Goal: Task Accomplishment & Management: Manage account settings

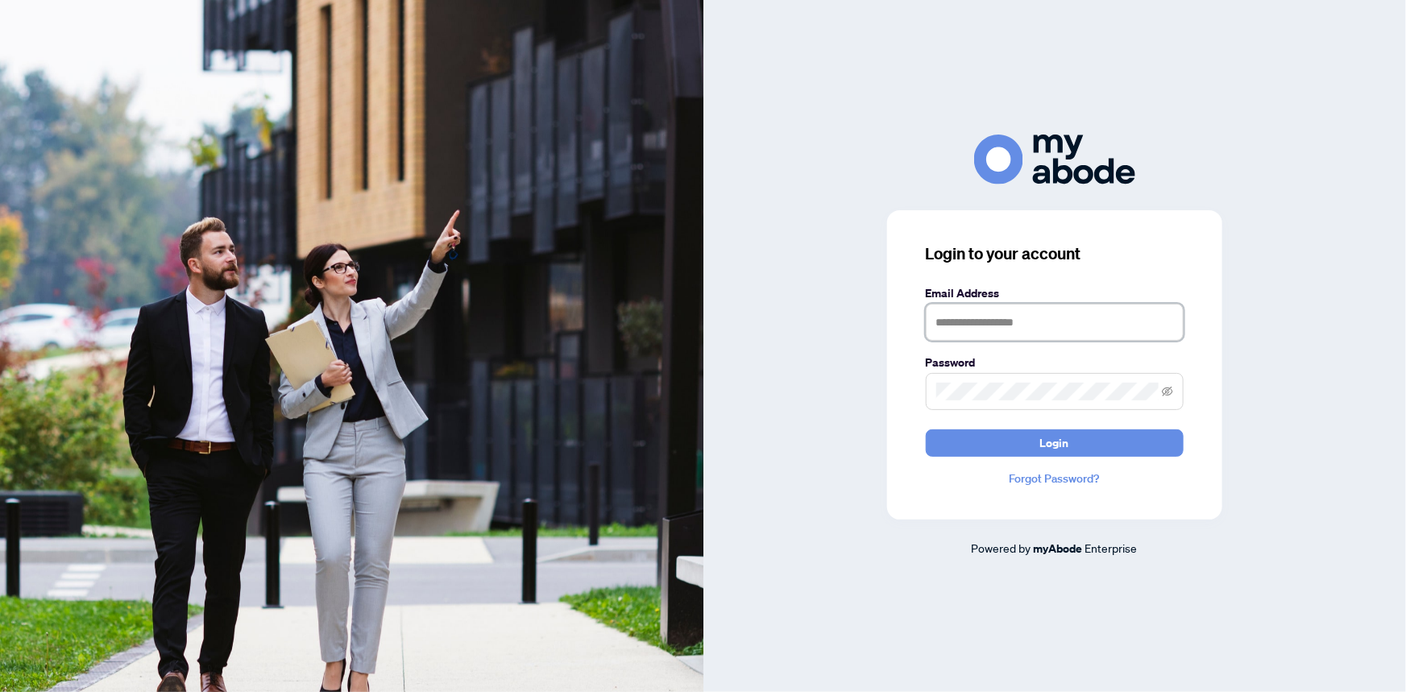
click at [1021, 322] on input "text" at bounding box center [1054, 322] width 258 height 37
type input "**********"
drag, startPoint x: 1112, startPoint y: 322, endPoint x: 838, endPoint y: 314, distance: 274.0
click at [838, 314] on div "**********" at bounding box center [1054, 346] width 703 height 422
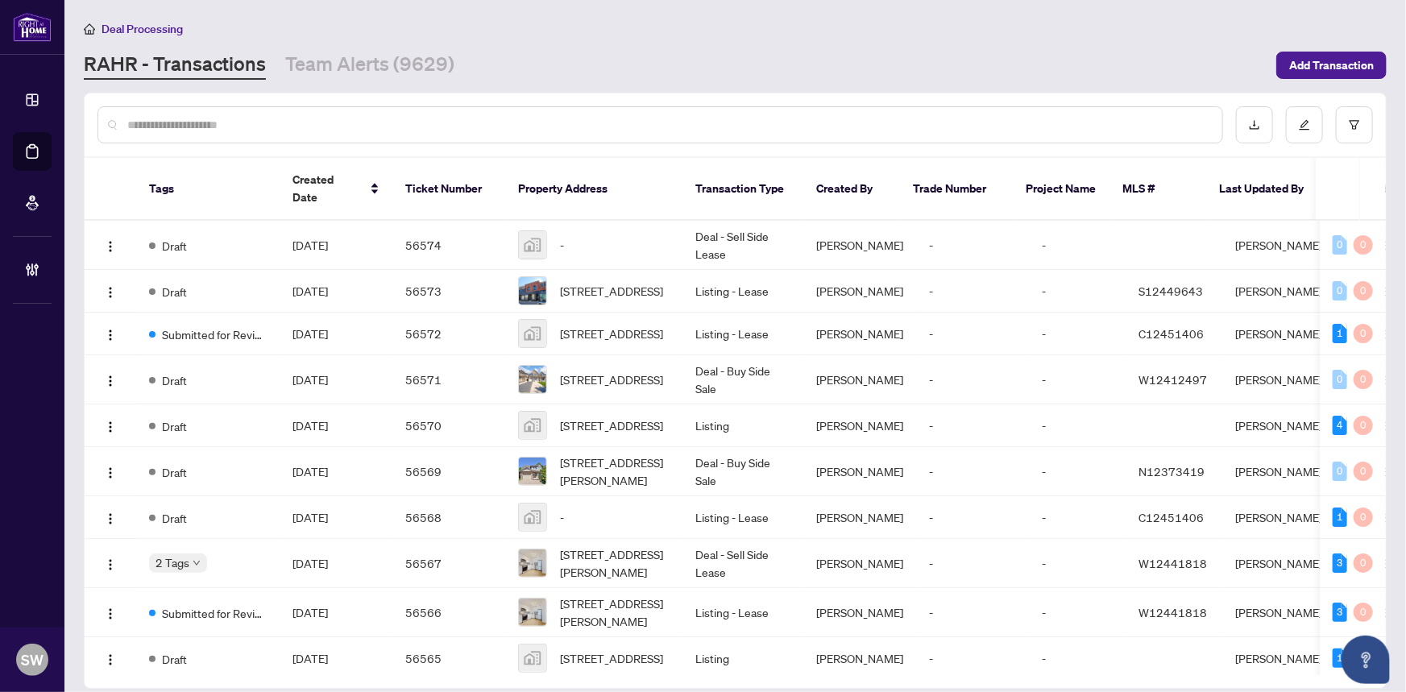
click at [181, 116] on input "text" at bounding box center [668, 125] width 1082 height 18
paste input "**********"
type input "**********"
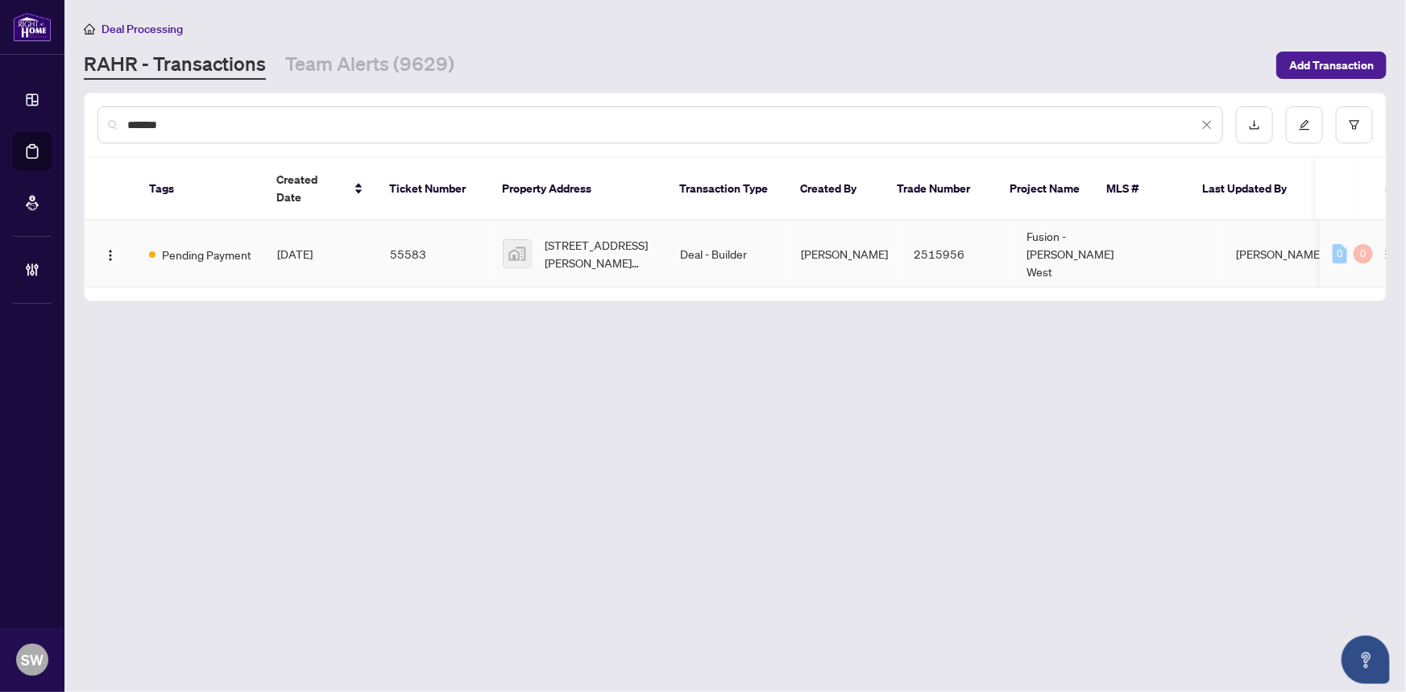
type input "*******"
click at [372, 221] on td "[DATE]" at bounding box center [320, 254] width 113 height 67
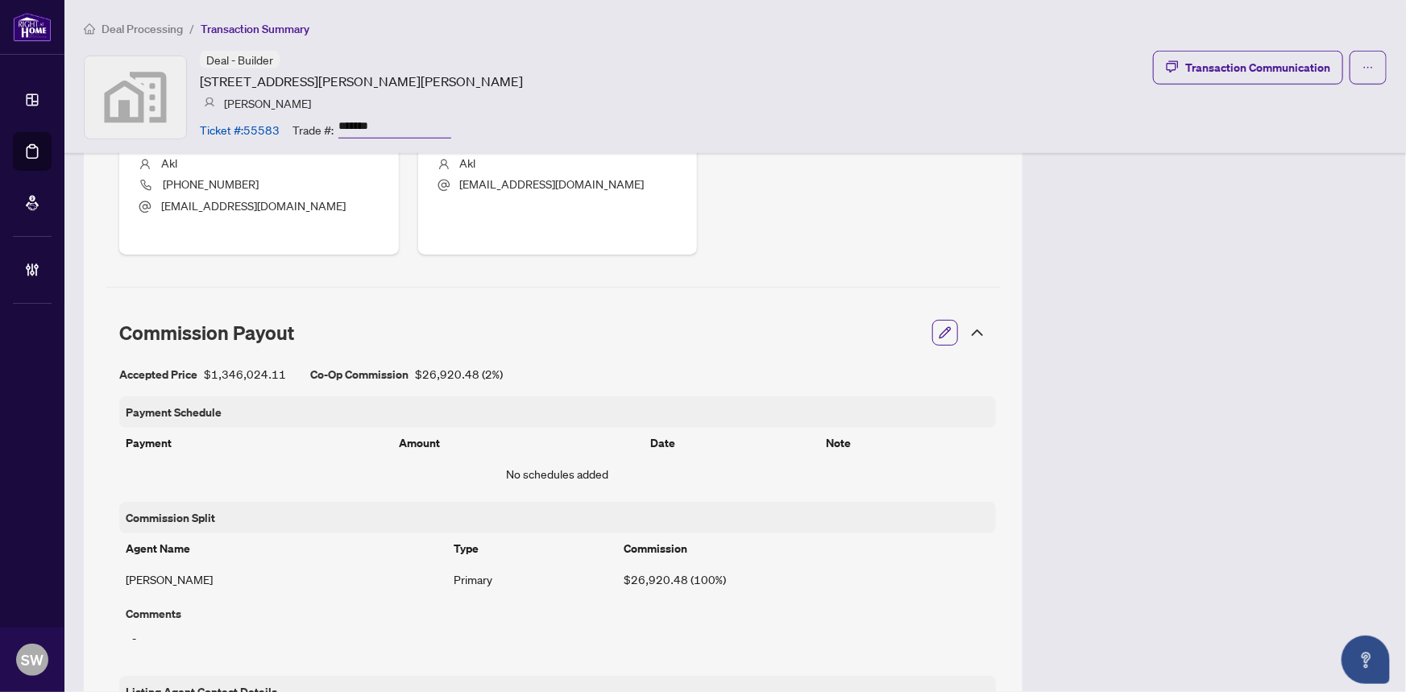
scroll to position [732, 0]
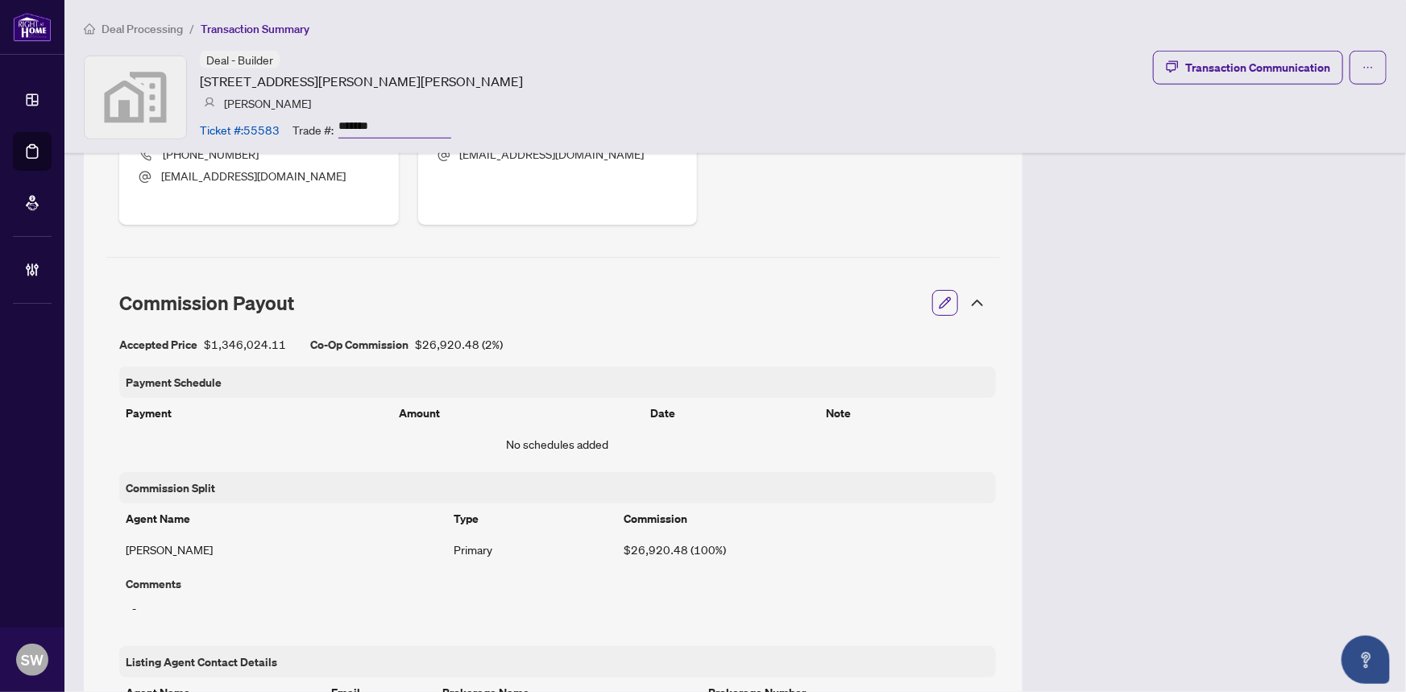
click at [934, 298] on button "button" at bounding box center [944, 302] width 21 height 27
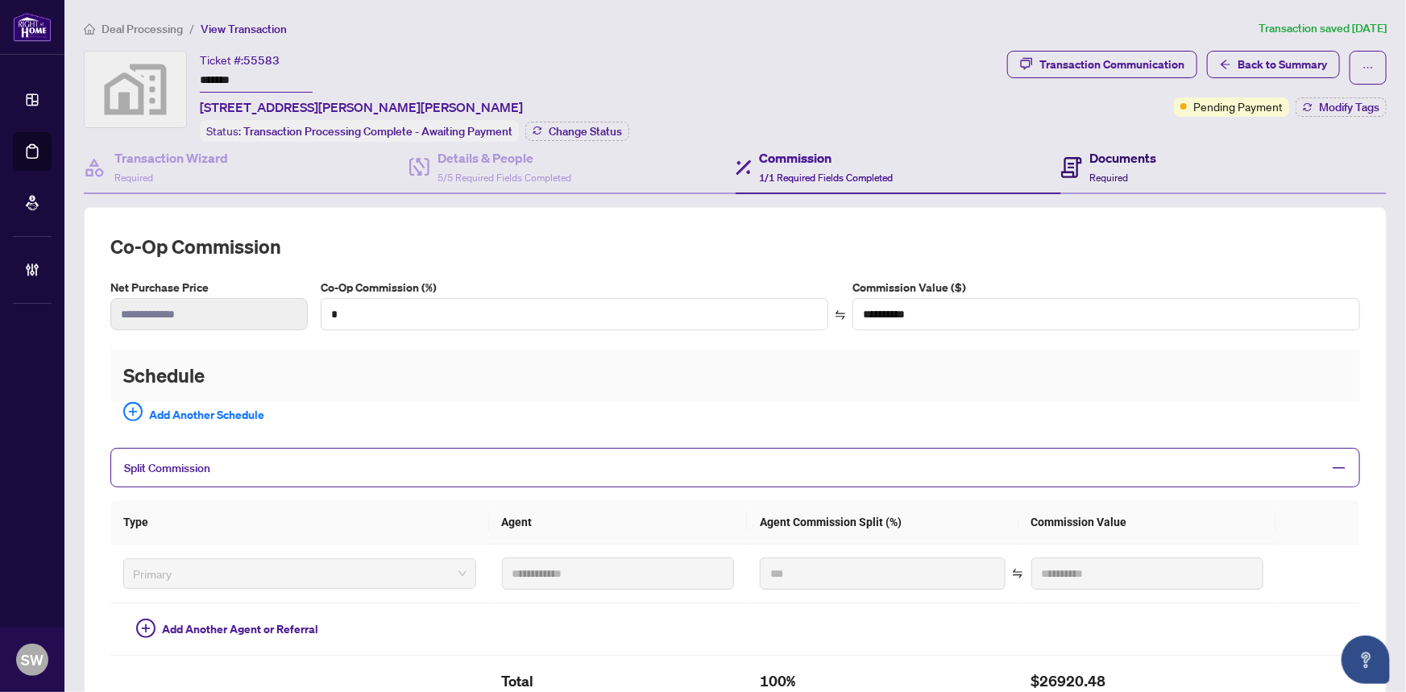
click at [1120, 165] on div "Documents Required" at bounding box center [1123, 167] width 67 height 38
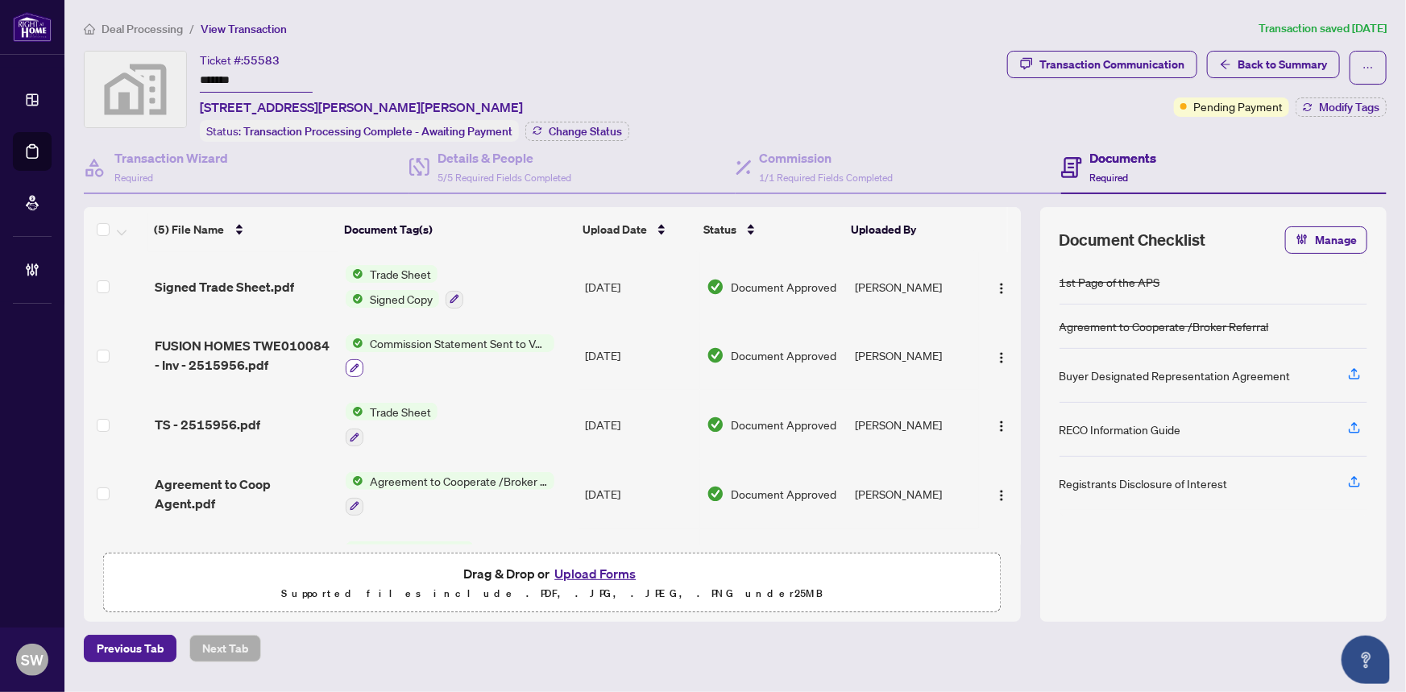
click at [357, 363] on icon "button" at bounding box center [355, 368] width 10 height 10
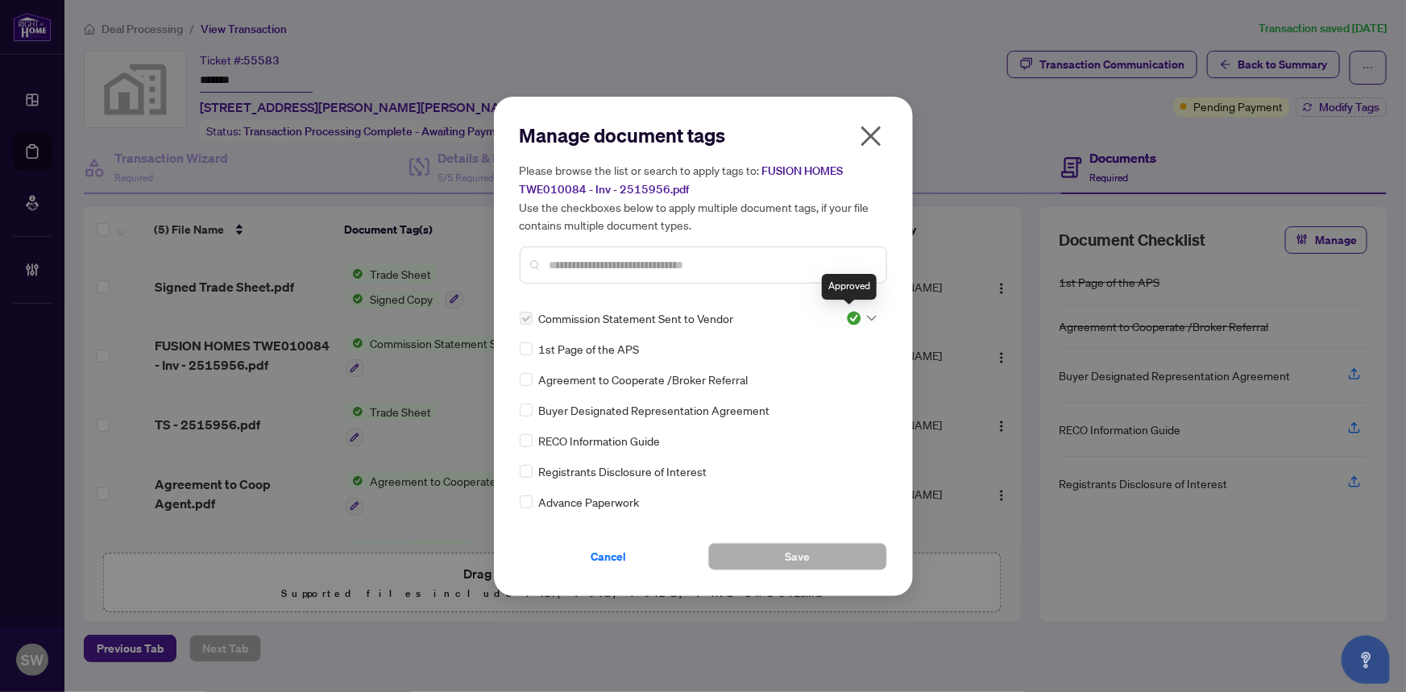
click at [846, 318] on img at bounding box center [854, 318] width 16 height 16
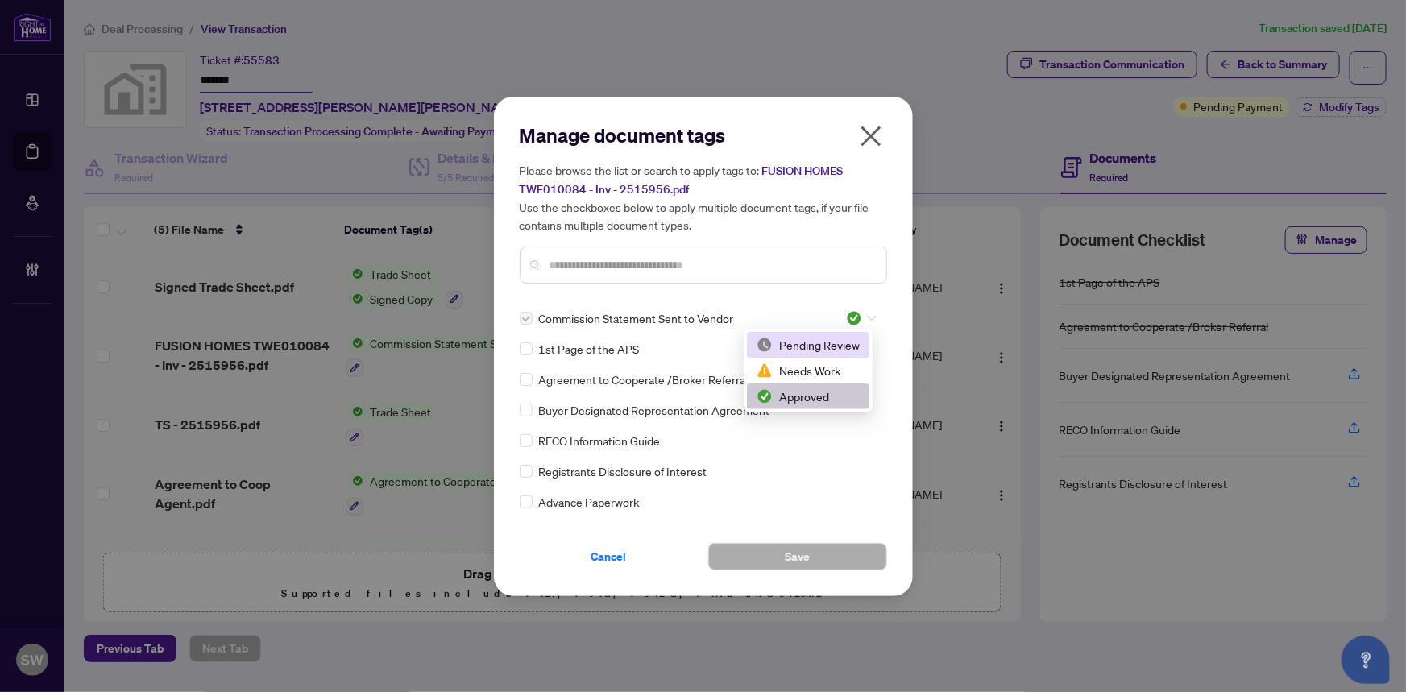
click at [823, 342] on div "Pending Review" at bounding box center [807, 345] width 103 height 18
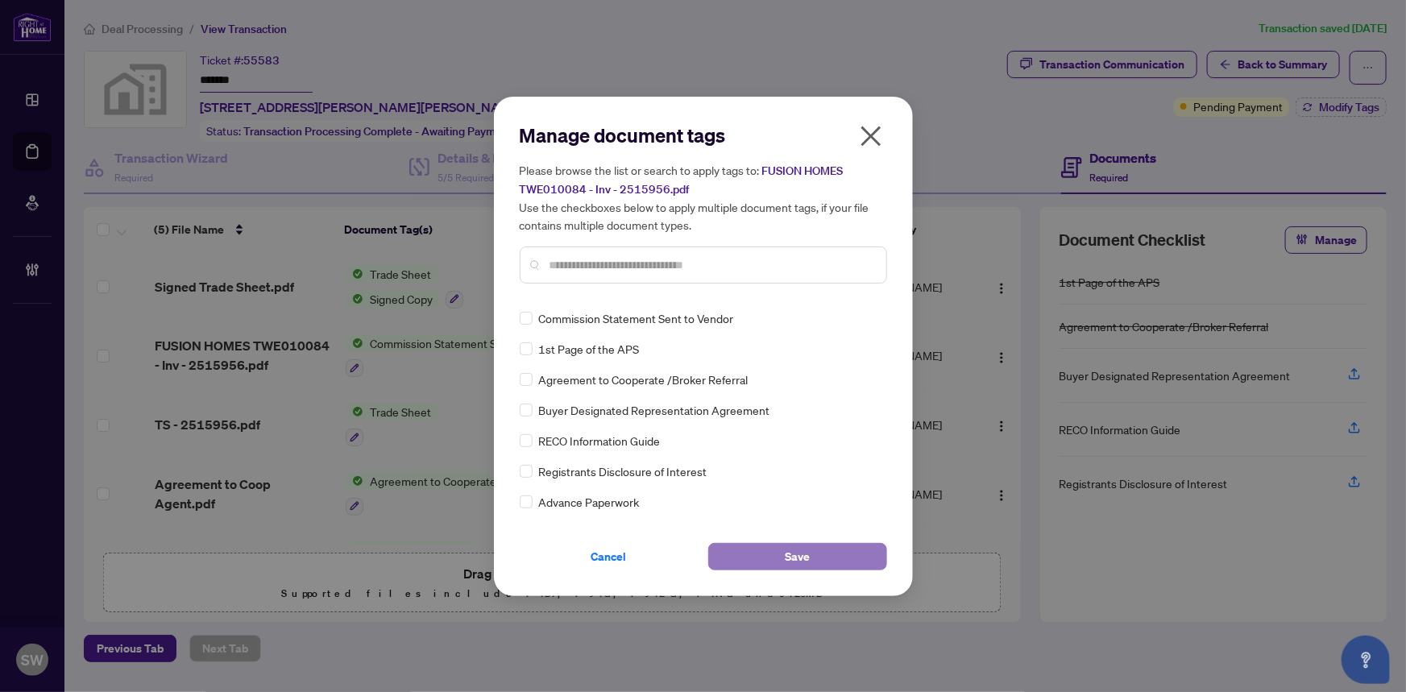
click at [779, 557] on button "Save" at bounding box center [797, 556] width 179 height 27
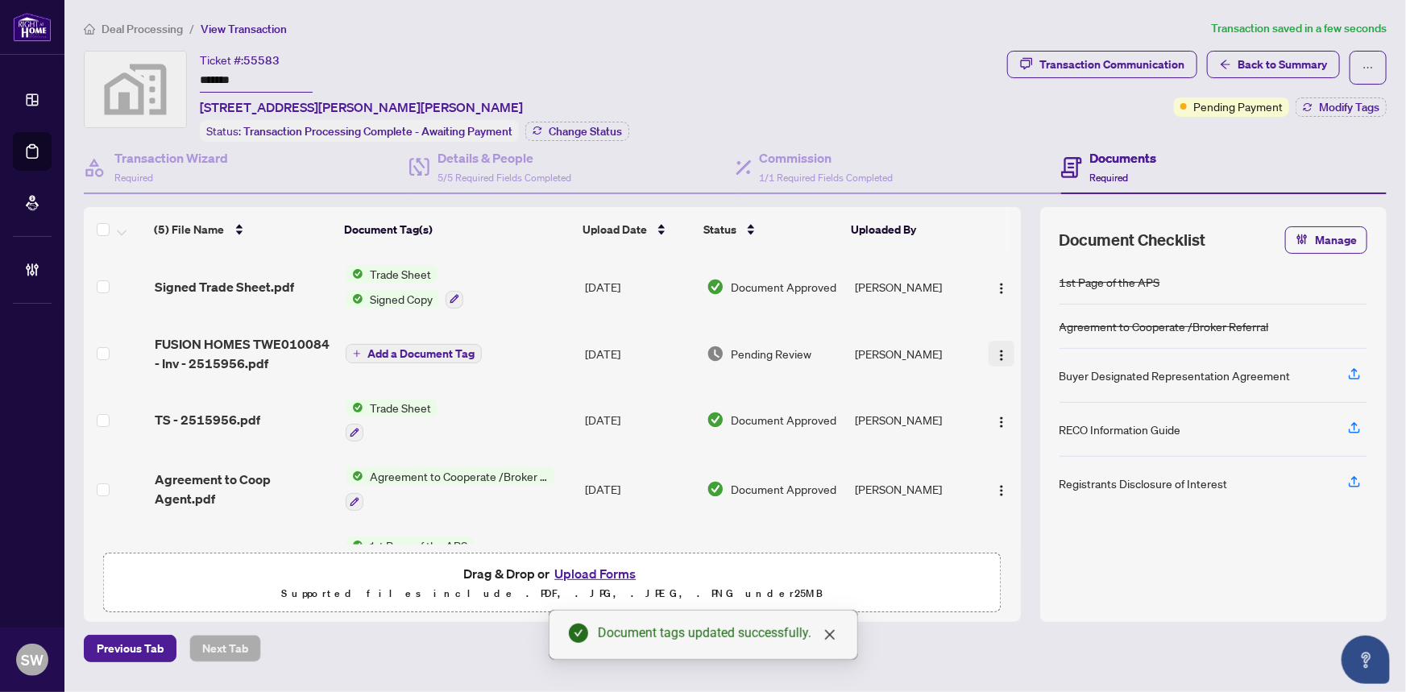
click at [997, 349] on img "button" at bounding box center [1001, 355] width 13 height 13
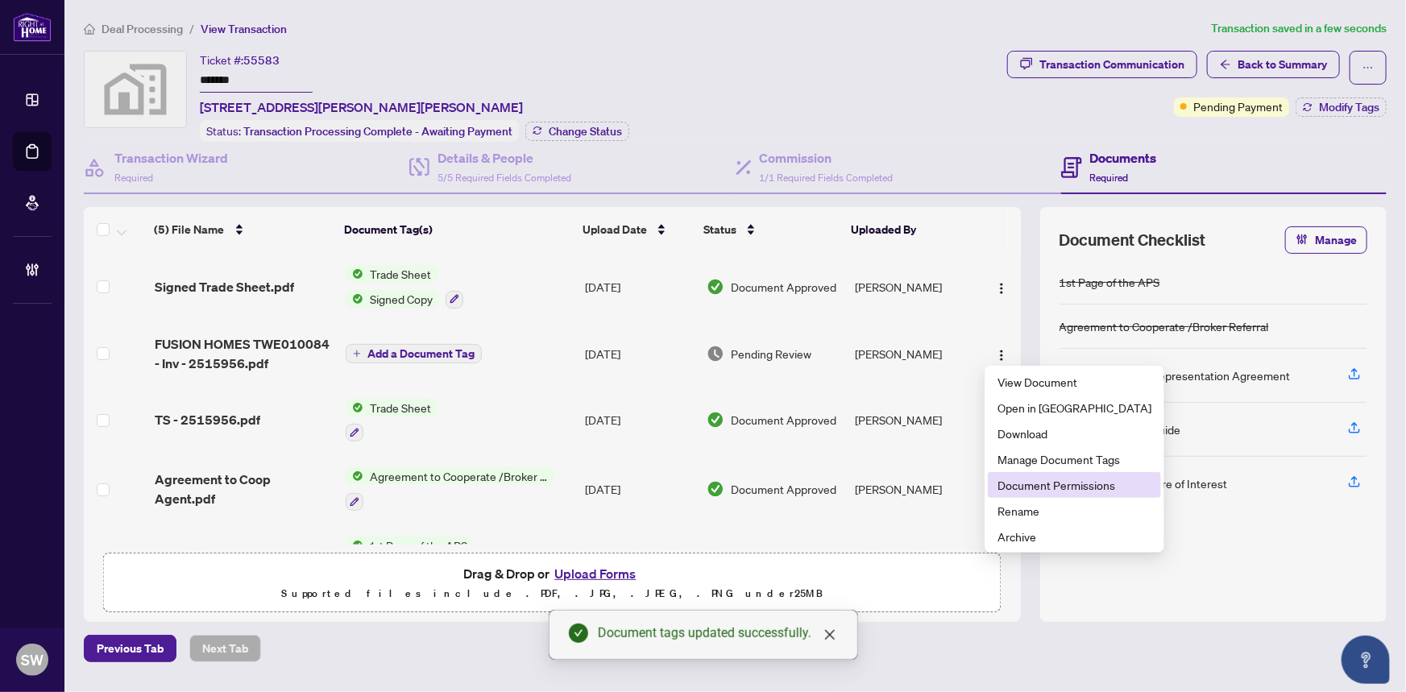
click at [1030, 480] on span "Document Permissions" at bounding box center [1074, 485] width 154 height 18
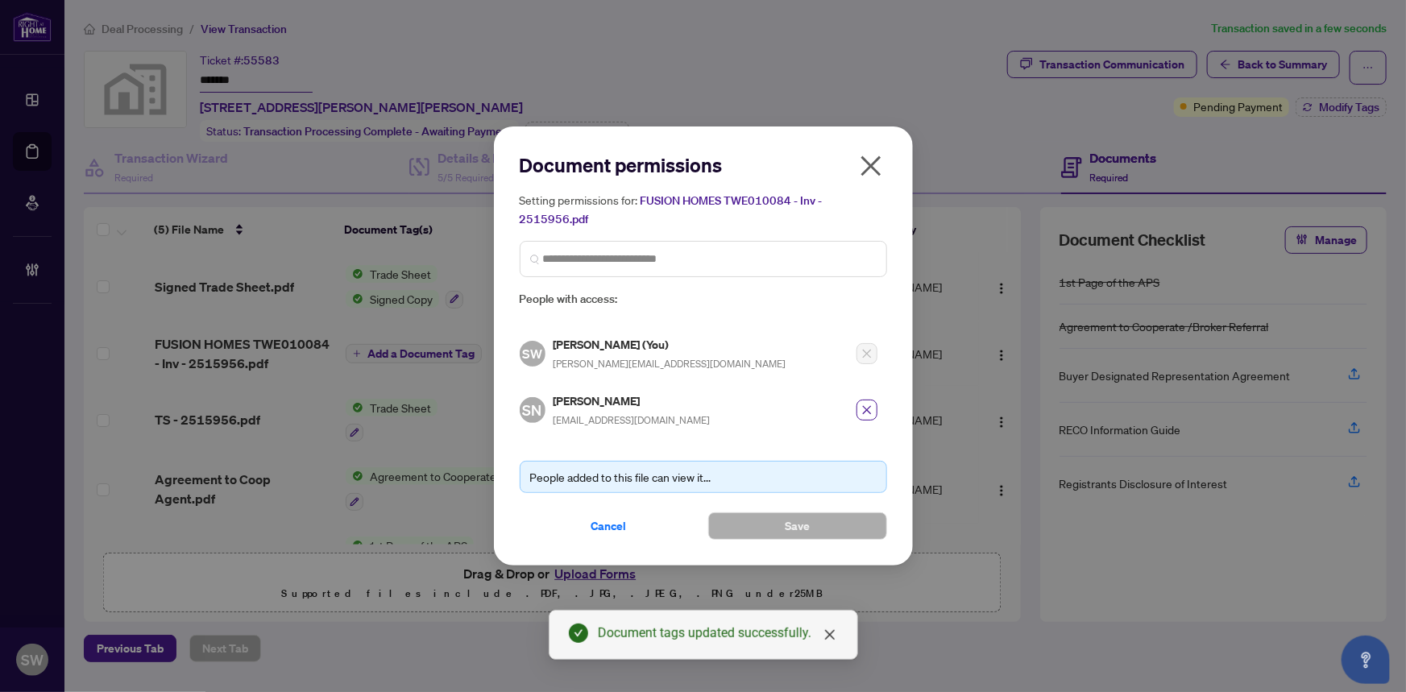
click at [605, 399] on h5 "Sarah Nakhla" at bounding box center [631, 400] width 157 height 19
copy h5 "Sarah Nakhla"
click at [862, 410] on icon "close" at bounding box center [866, 409] width 11 height 11
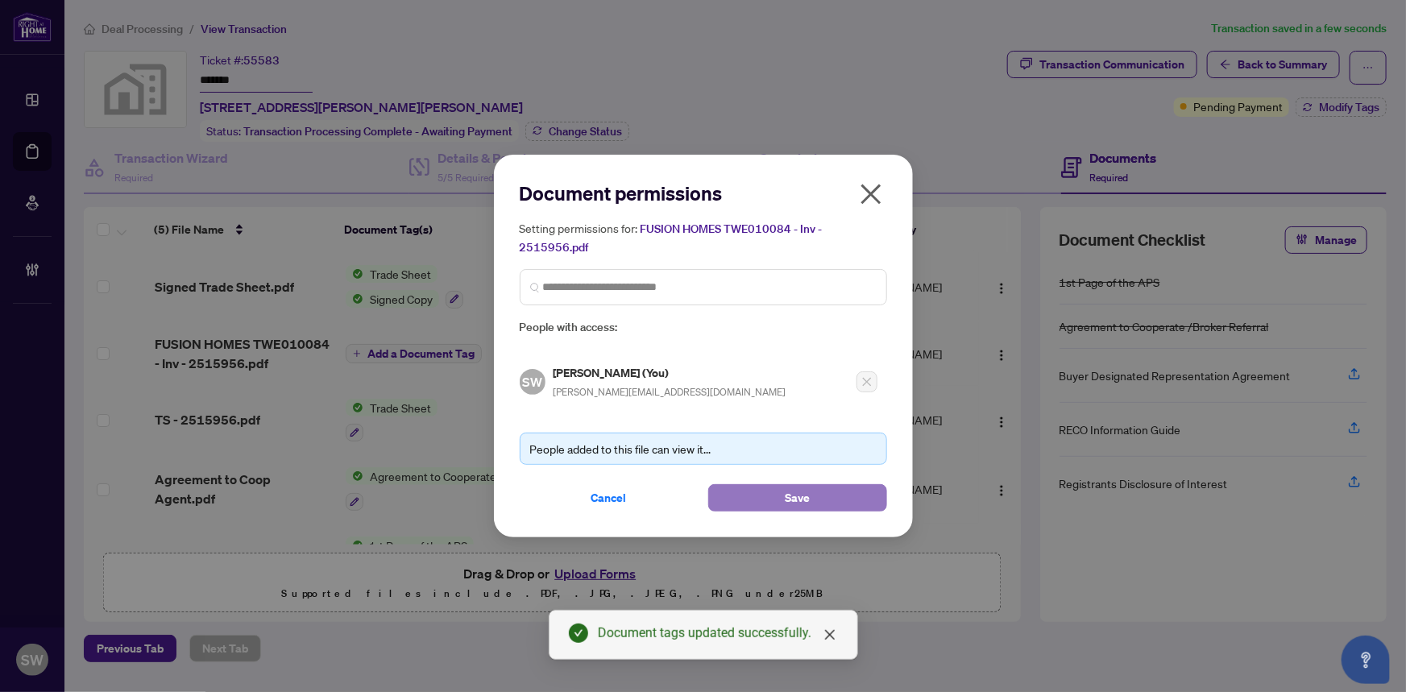
click at [788, 485] on span "Save" at bounding box center [797, 498] width 25 height 26
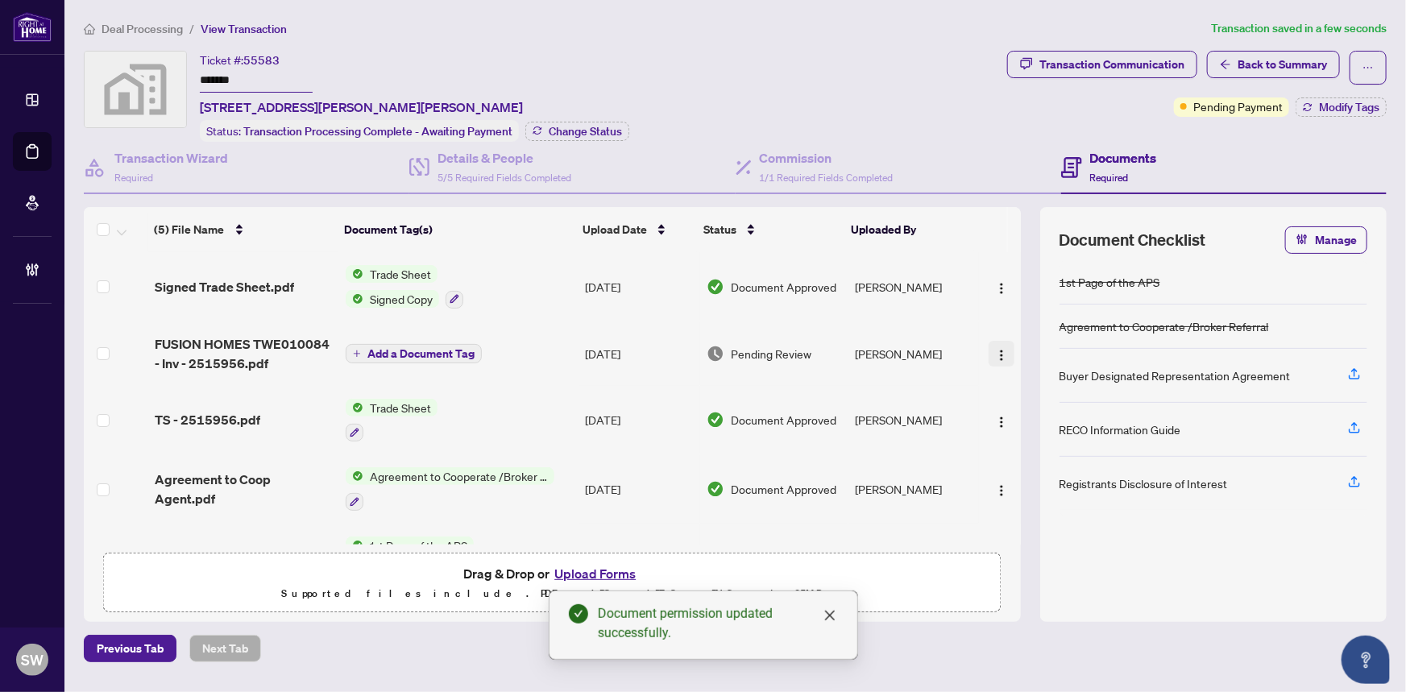
click at [1000, 349] on img "button" at bounding box center [1001, 355] width 13 height 13
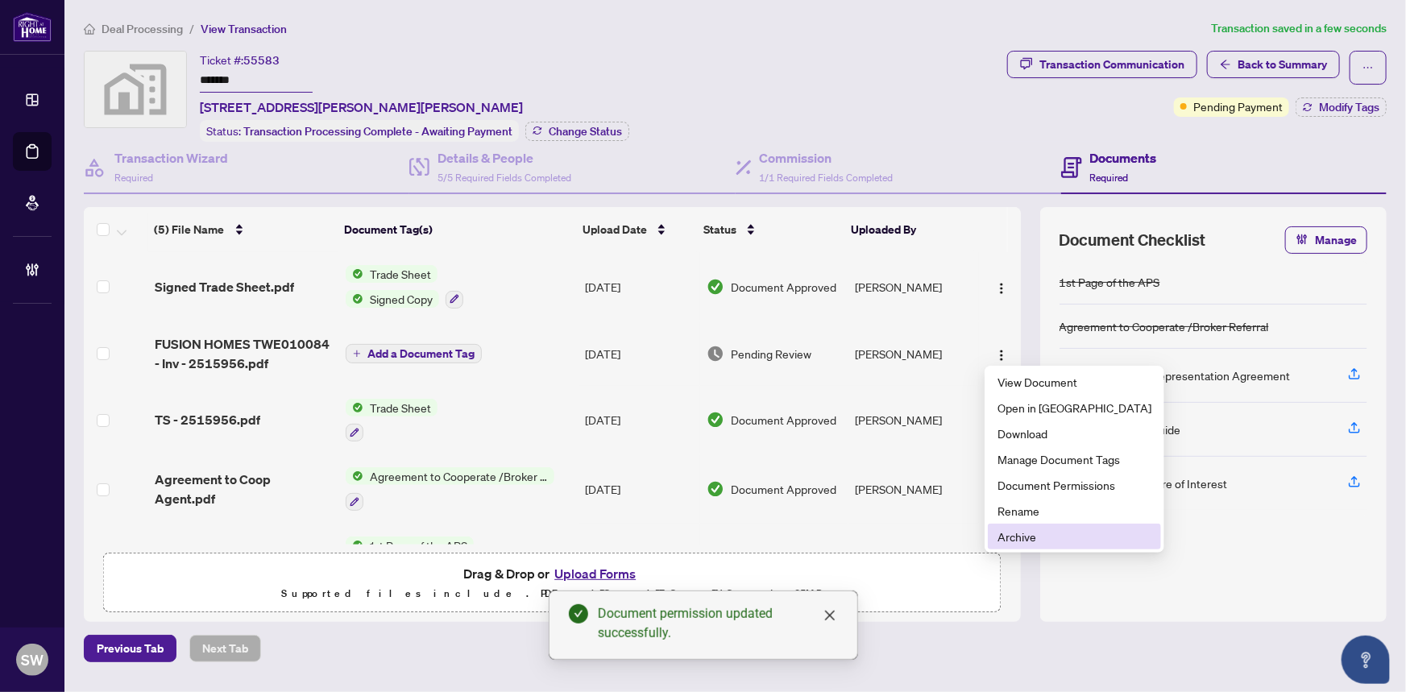
click at [1035, 540] on span "Archive" at bounding box center [1074, 537] width 154 height 18
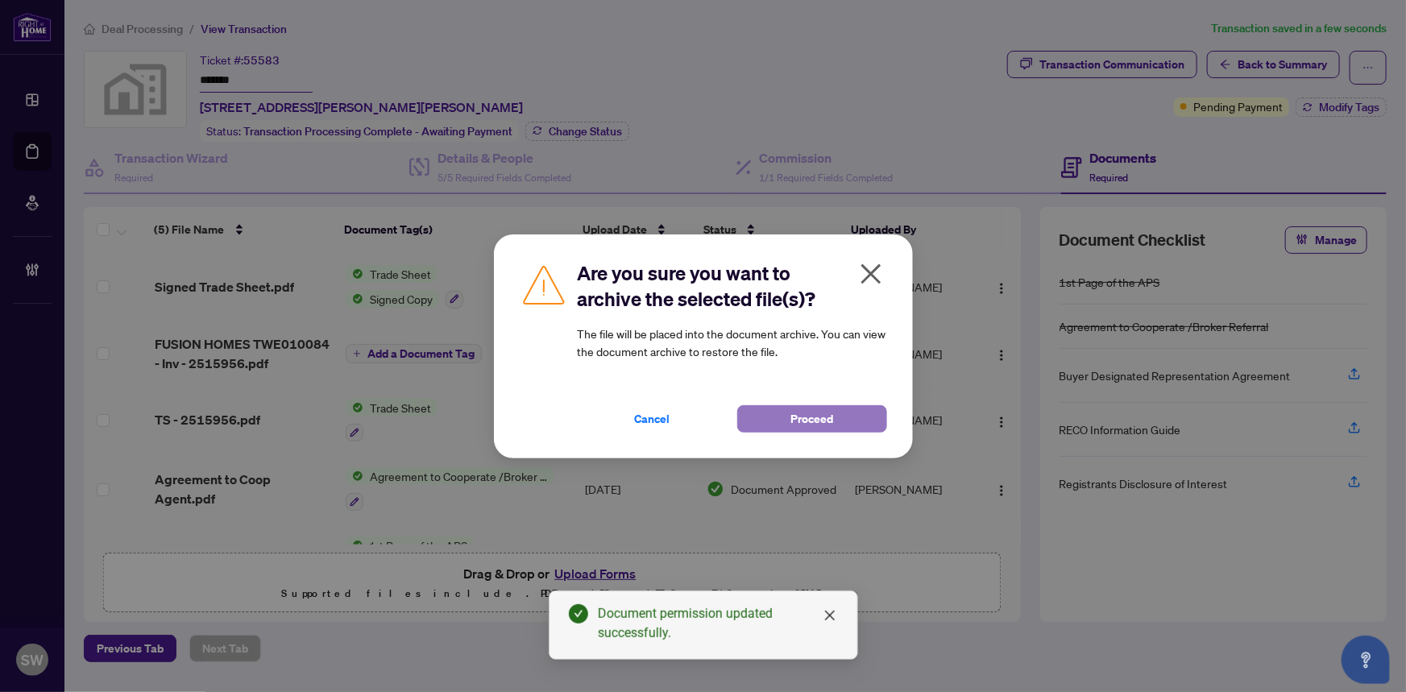
click at [777, 416] on button "Proceed" at bounding box center [812, 418] width 150 height 27
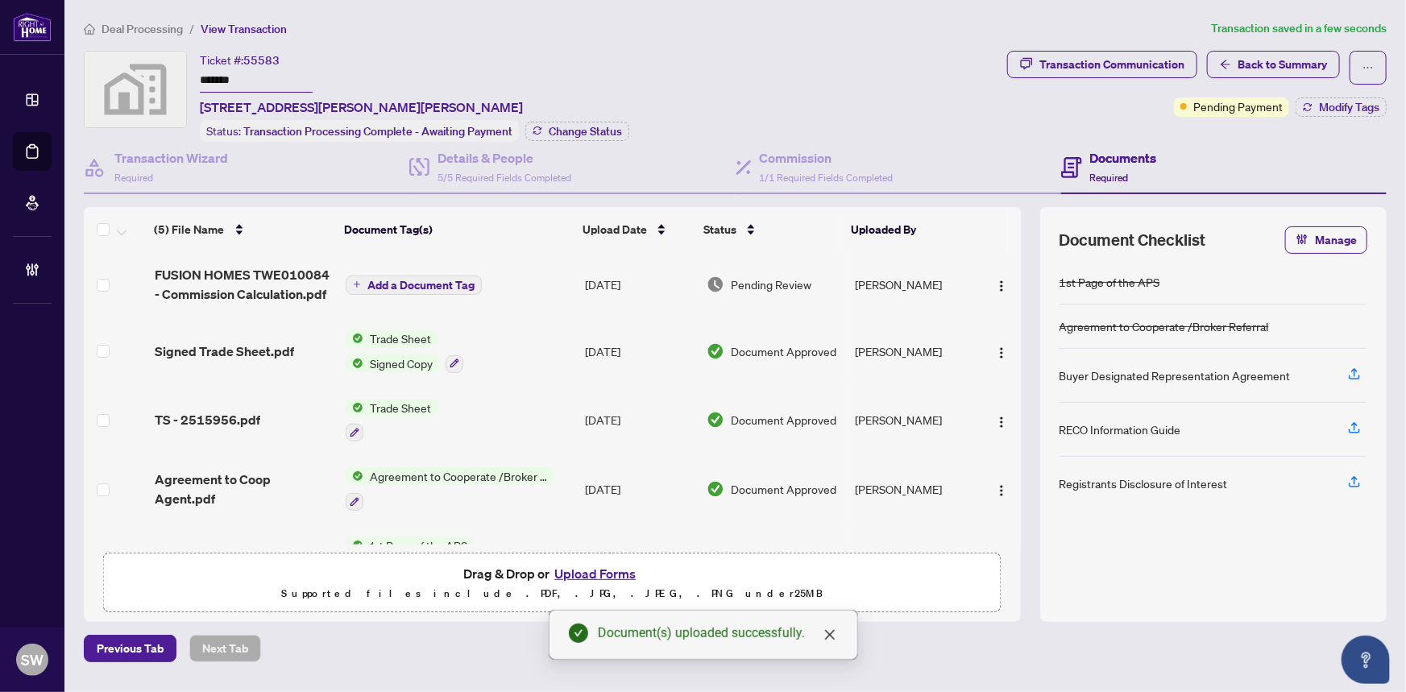
click at [398, 286] on span "Add a Document Tag" at bounding box center [420, 284] width 107 height 11
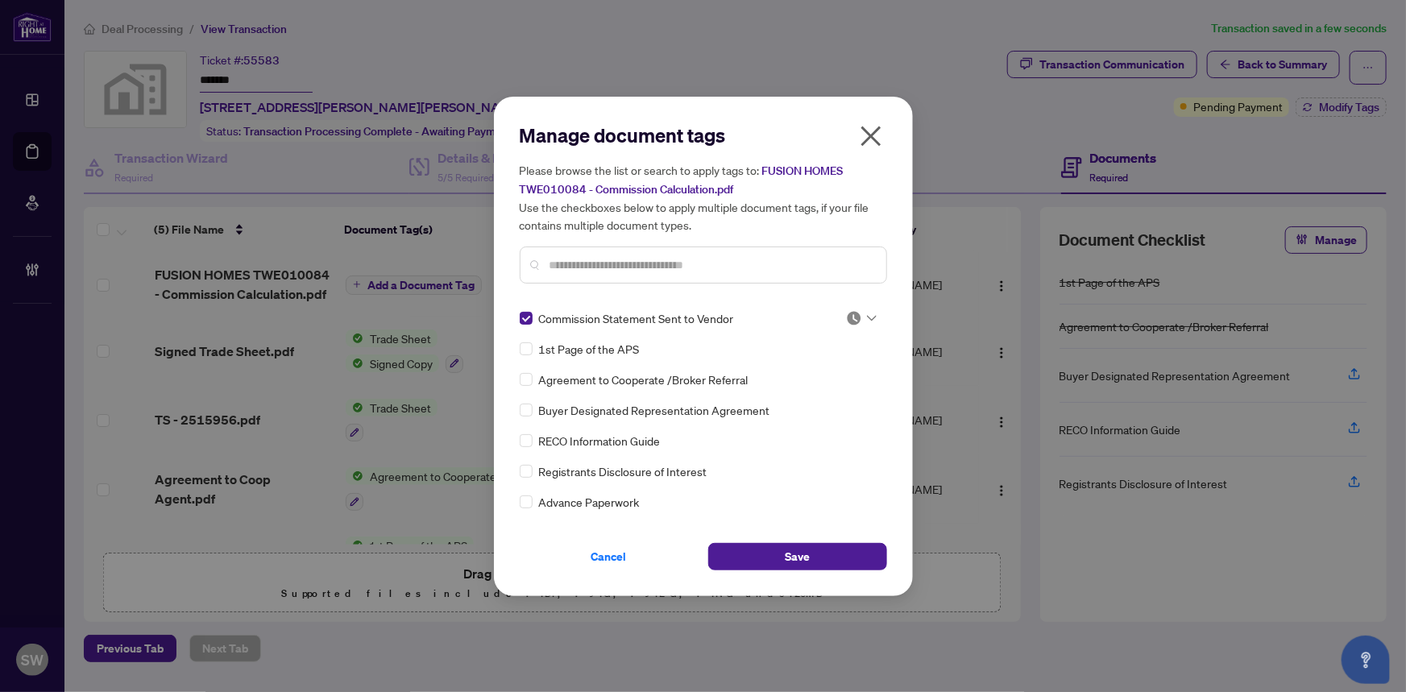
click at [851, 317] on img at bounding box center [854, 318] width 16 height 16
drag, startPoint x: 826, startPoint y: 395, endPoint x: 813, endPoint y: 409, distance: 18.8
click at [822, 398] on div "Approved" at bounding box center [807, 396] width 103 height 18
click at [791, 560] on span "Save" at bounding box center [797, 557] width 25 height 26
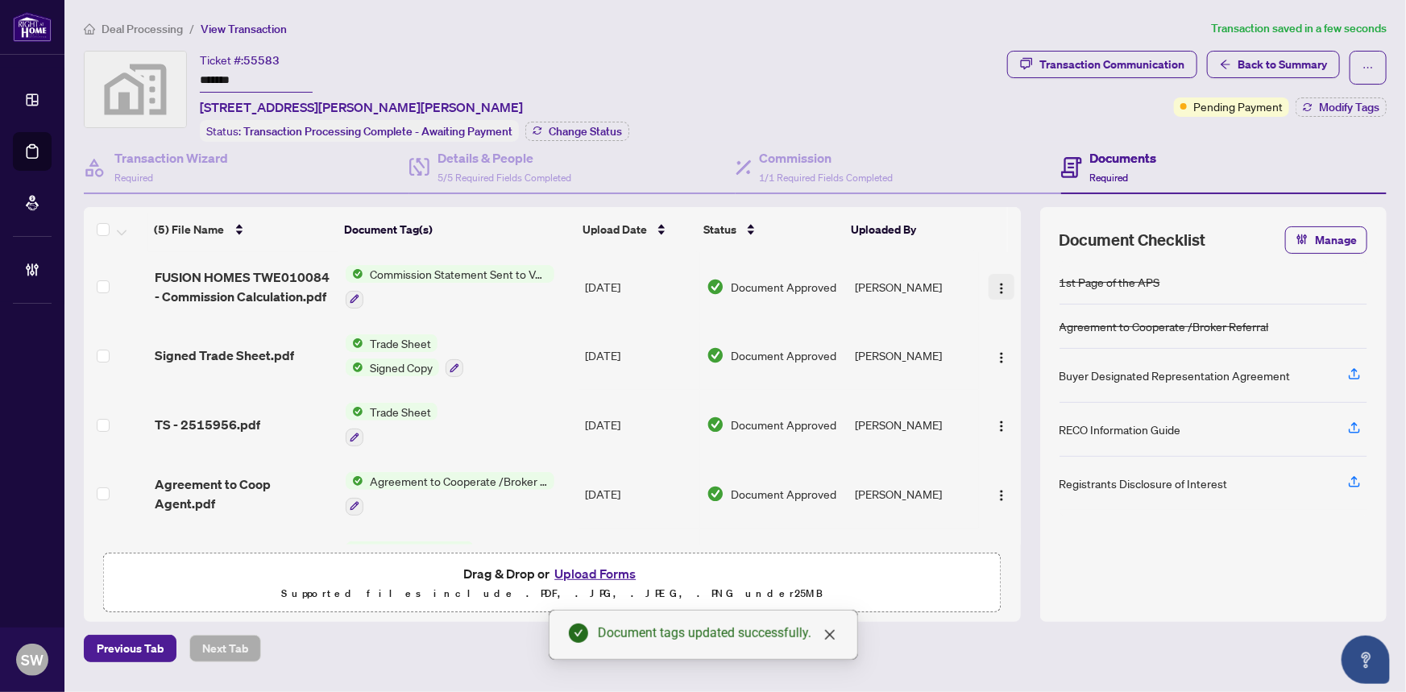
click at [1000, 284] on img "button" at bounding box center [1001, 288] width 13 height 13
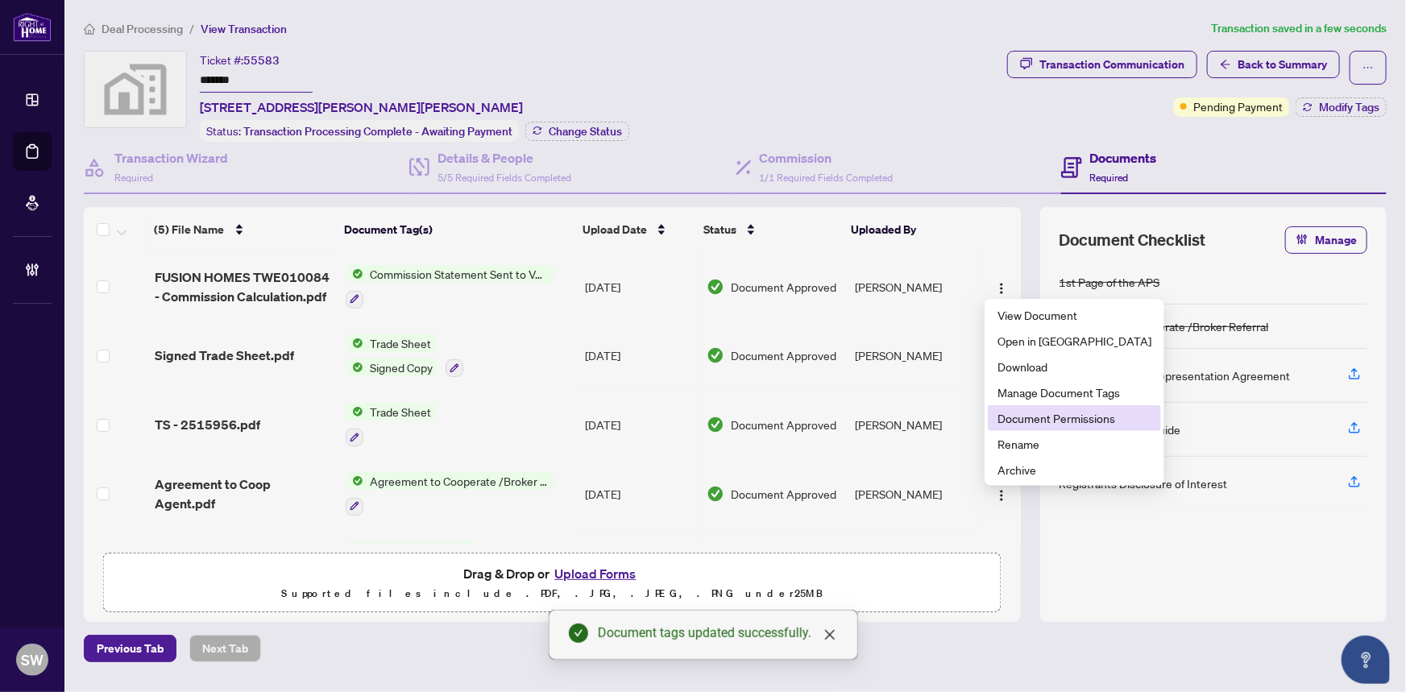
click at [1041, 418] on span "Document Permissions" at bounding box center [1074, 418] width 154 height 18
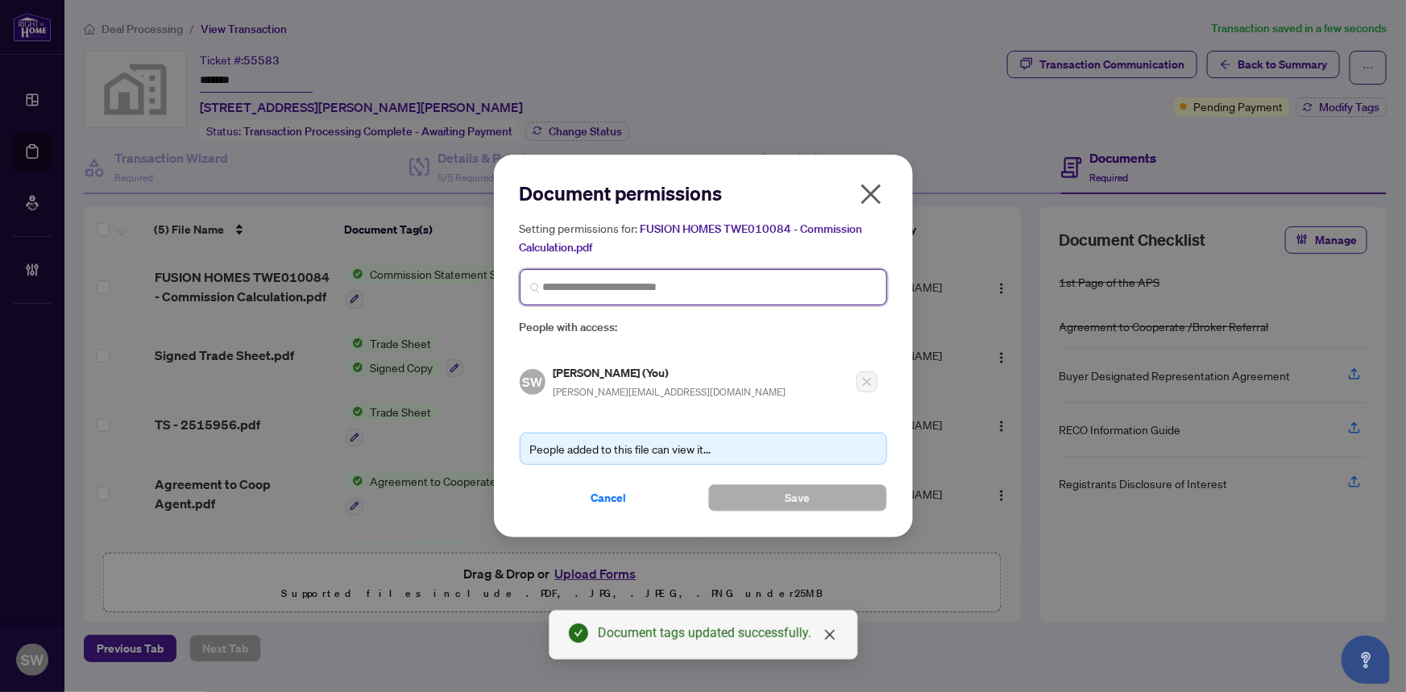
paste input "**********"
type input "**********"
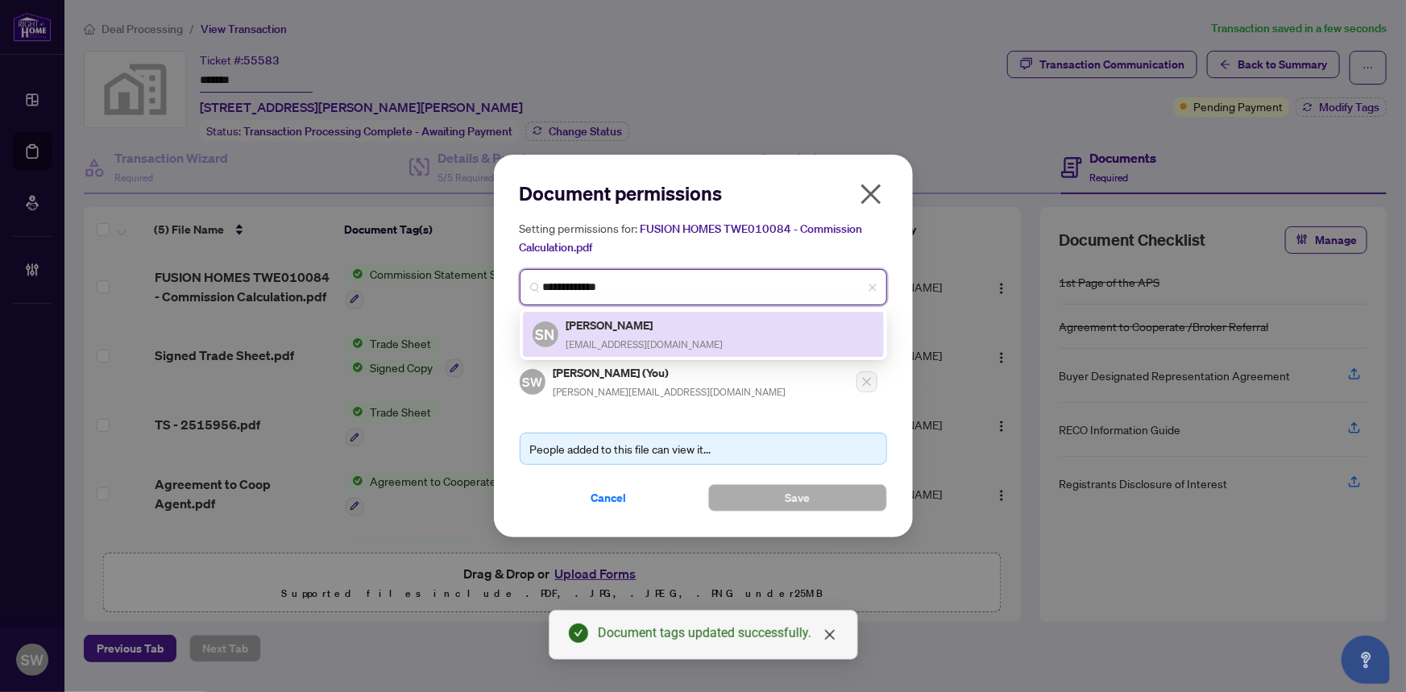
click at [631, 327] on h5 "Sarah Nakhla" at bounding box center [644, 325] width 157 height 19
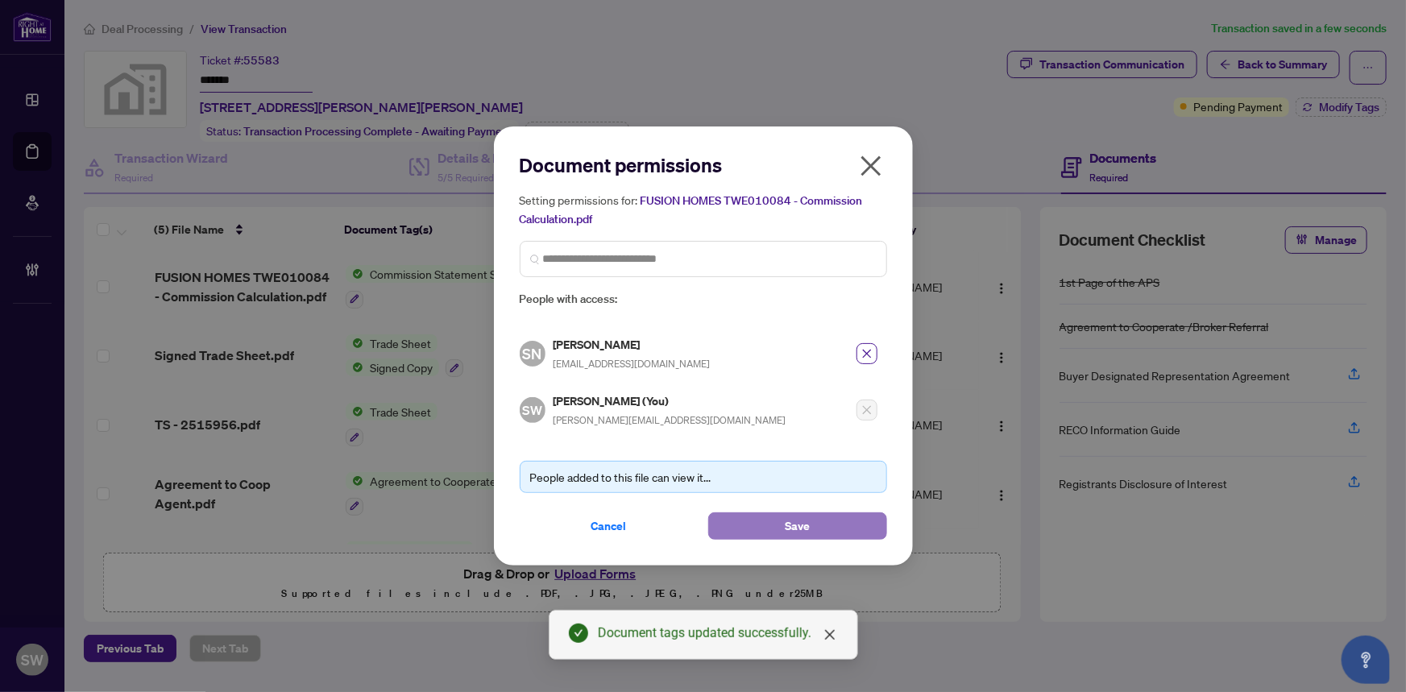
click at [838, 528] on button "Save" at bounding box center [797, 525] width 179 height 27
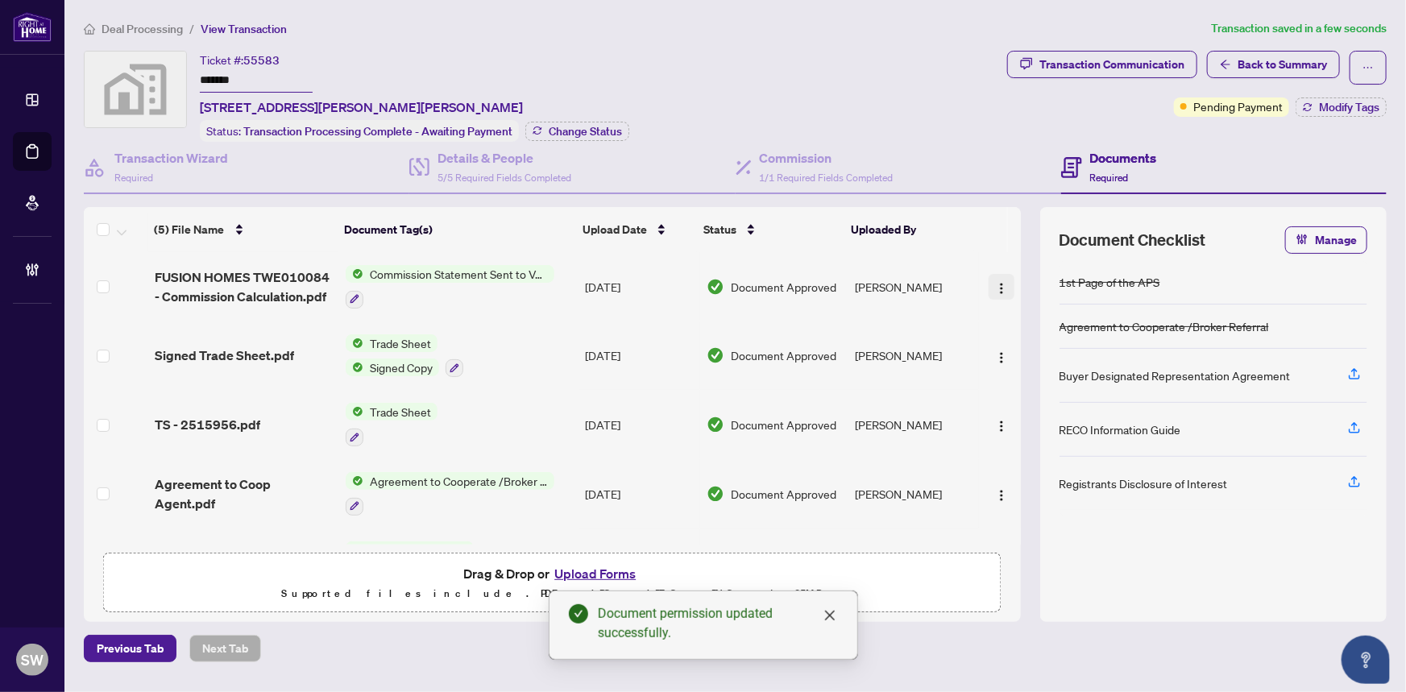
click at [996, 286] on img "button" at bounding box center [1001, 288] width 13 height 13
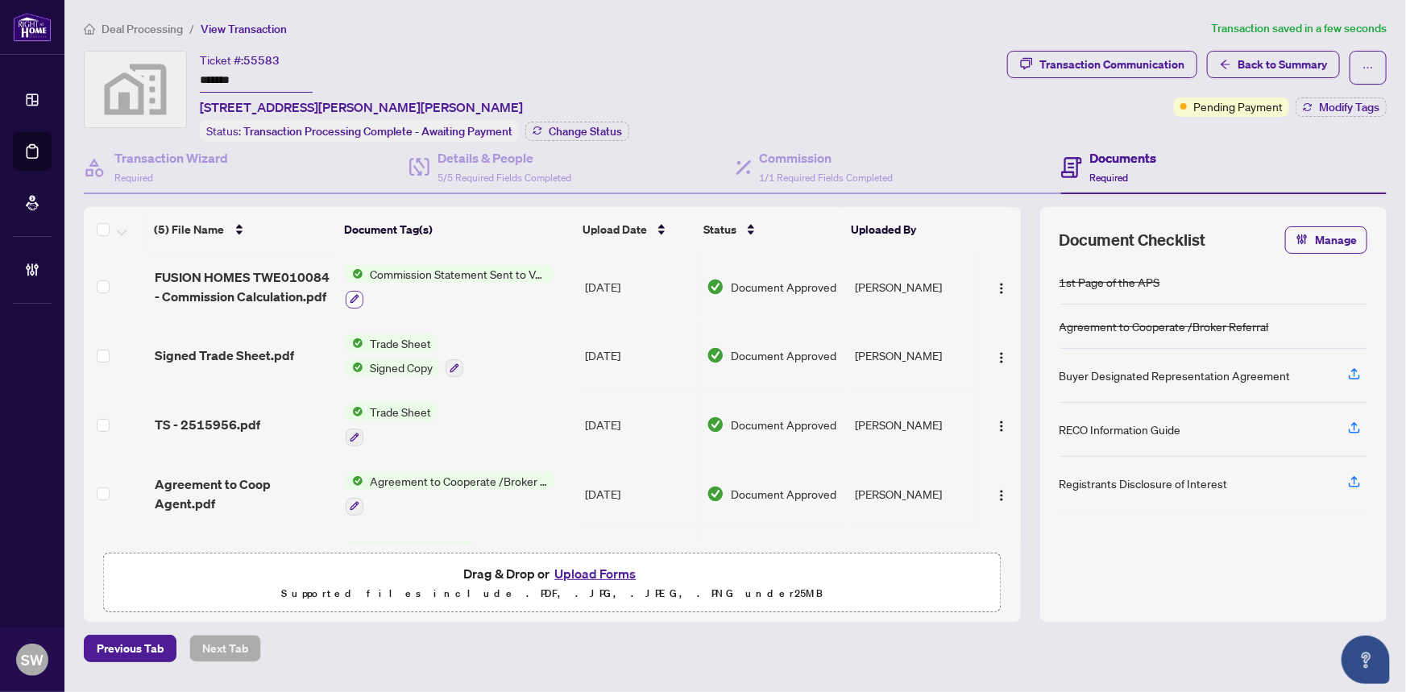
click at [354, 294] on icon "button" at bounding box center [355, 299] width 10 height 10
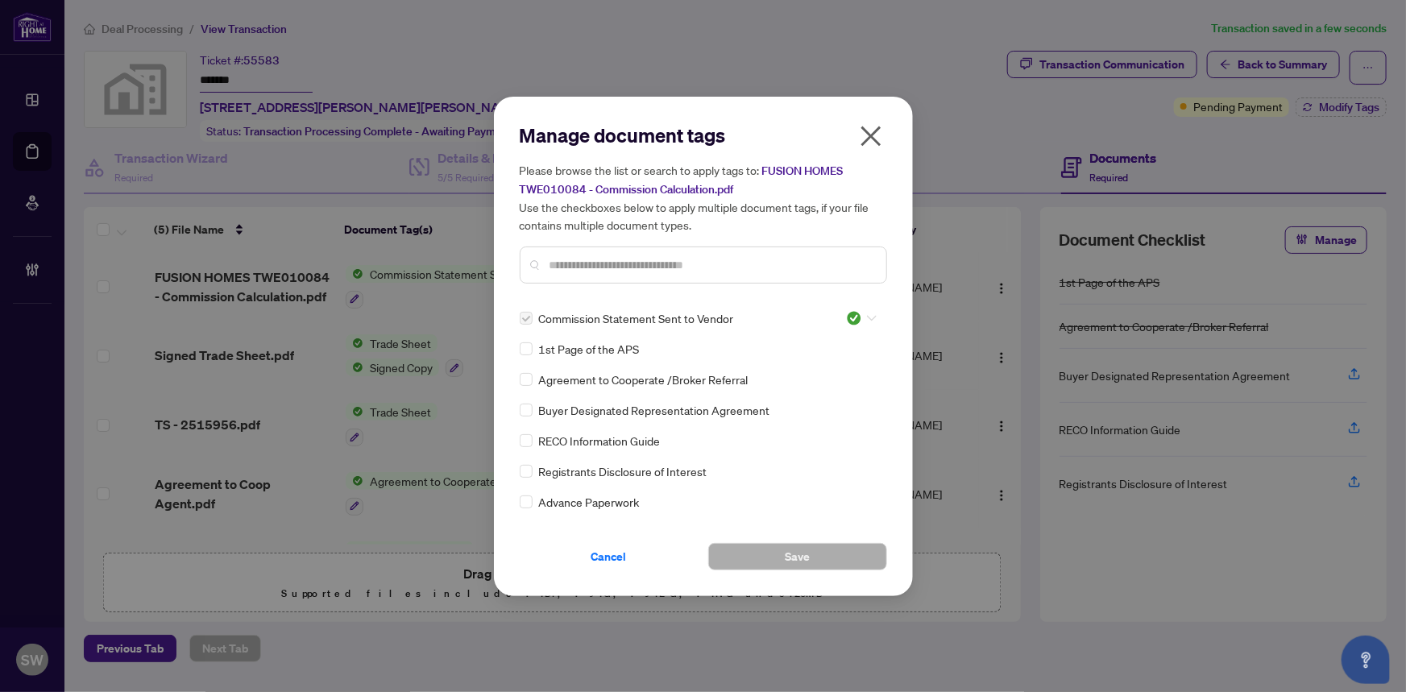
click at [867, 317] on icon at bounding box center [872, 318] width 10 height 6
click at [826, 345] on div "Pending Review" at bounding box center [807, 345] width 103 height 18
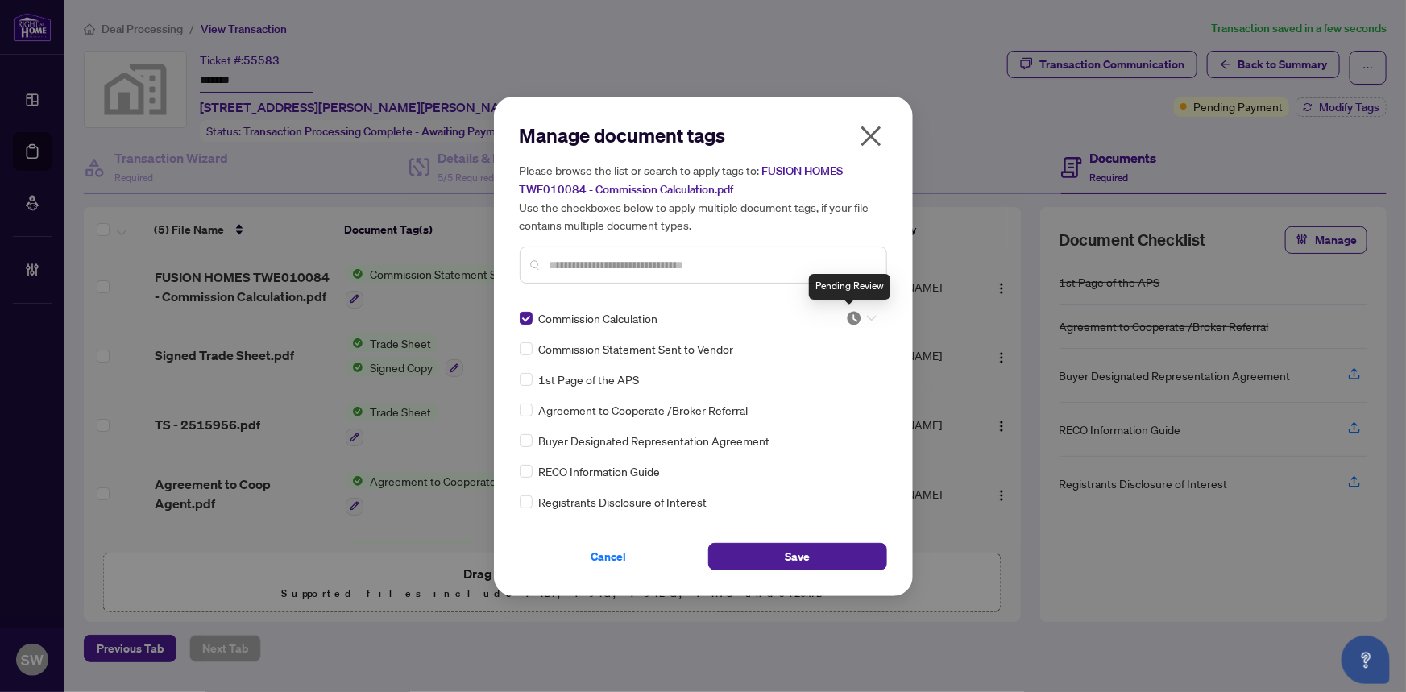
click at [851, 314] on img at bounding box center [854, 318] width 16 height 16
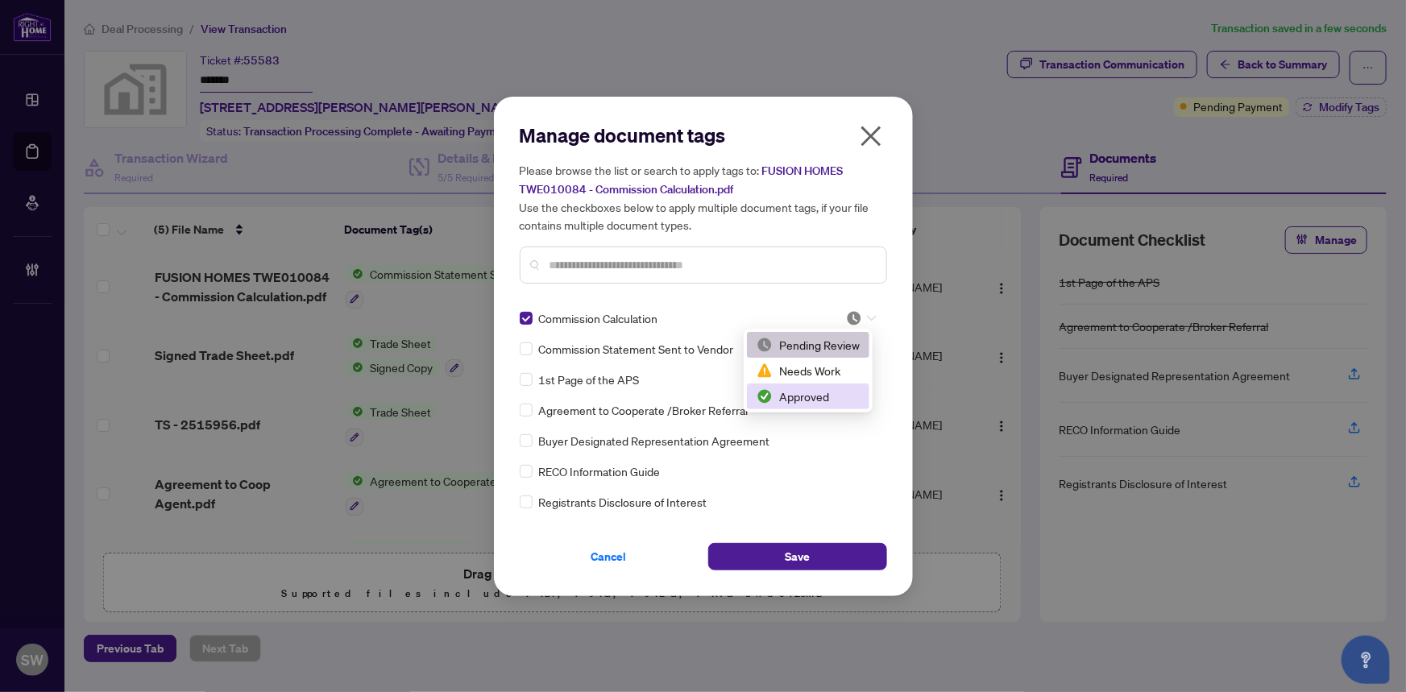
click at [800, 396] on div "Approved" at bounding box center [807, 396] width 103 height 18
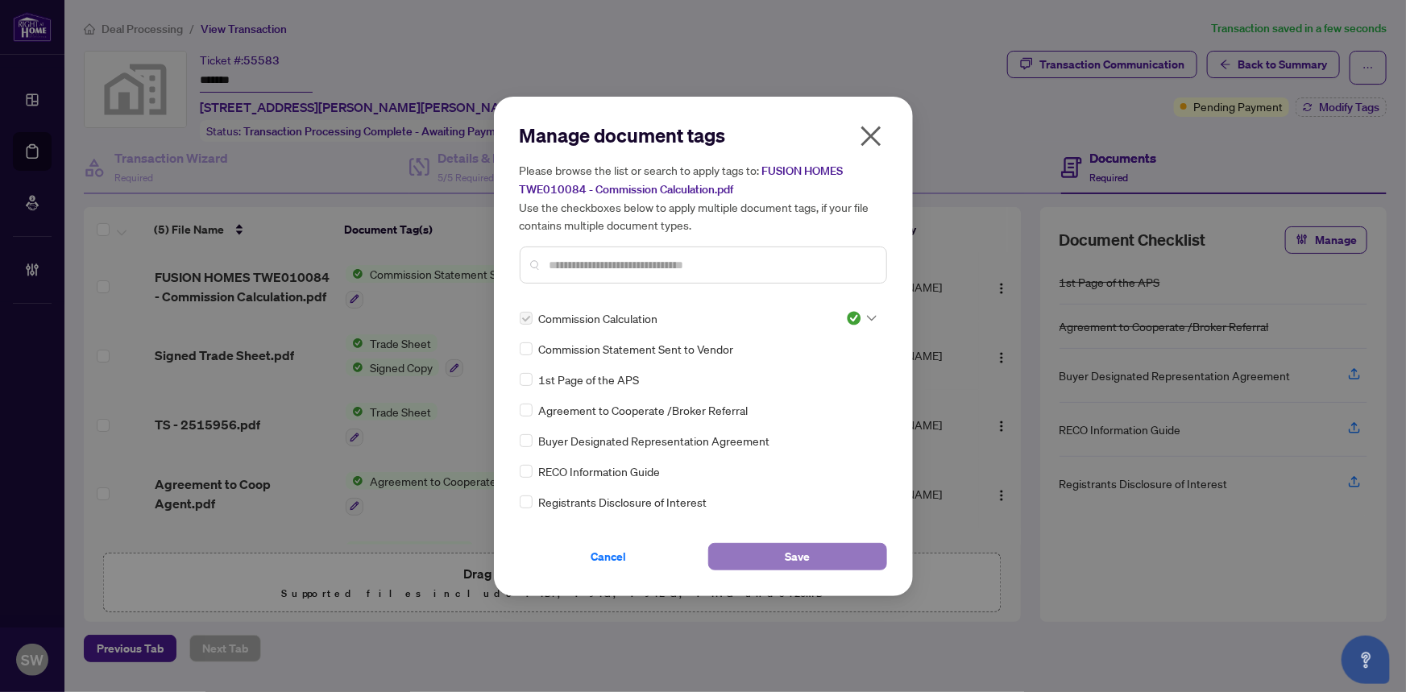
click at [814, 557] on button "Save" at bounding box center [797, 556] width 179 height 27
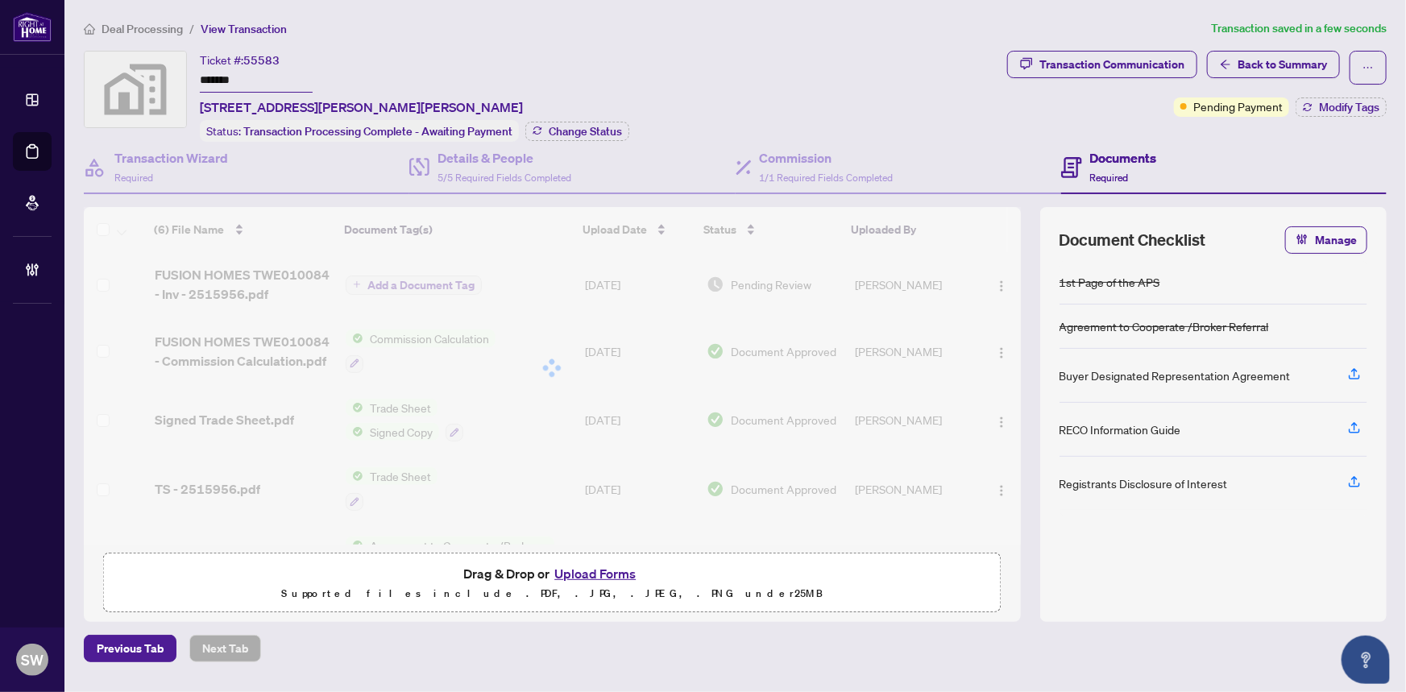
click at [390, 280] on div "(6) File Name Document Tag(s) Upload Date Status Uploaded By (6) File Name Docu…" at bounding box center [552, 375] width 937 height 337
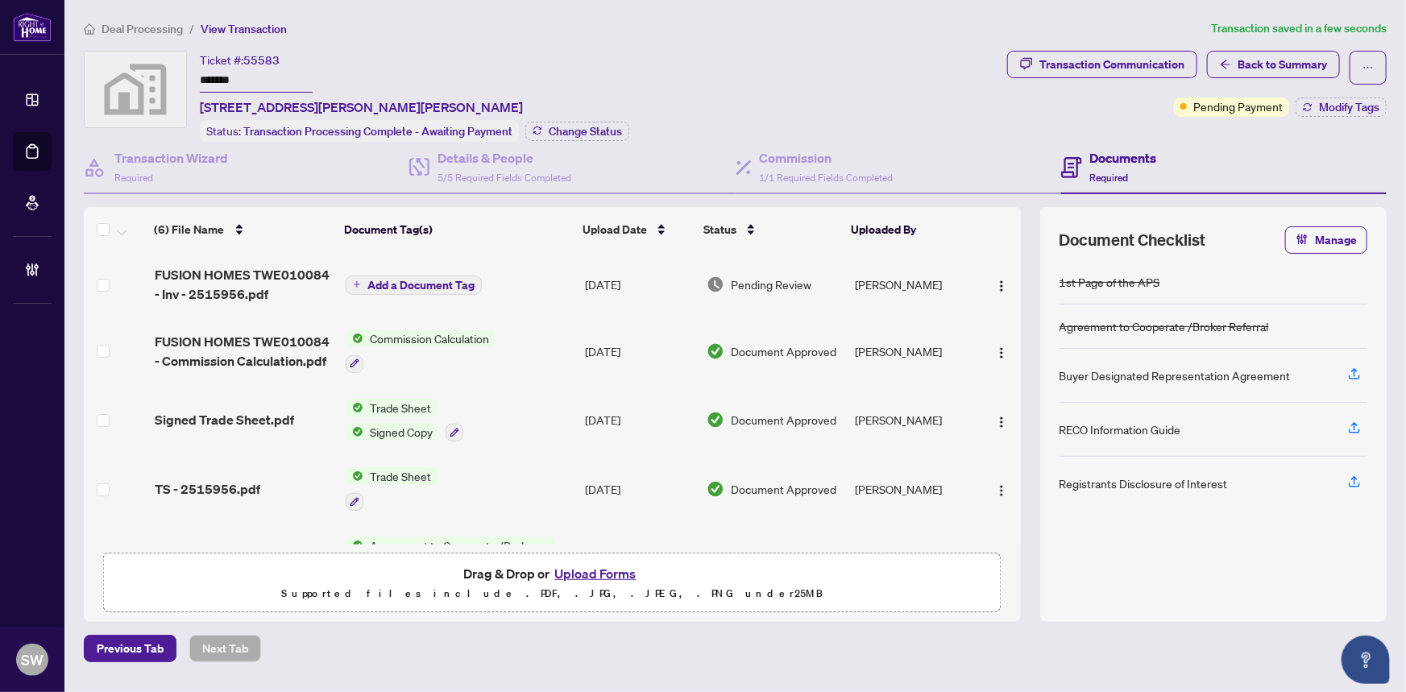
click at [455, 284] on span "Add a Document Tag" at bounding box center [420, 284] width 107 height 11
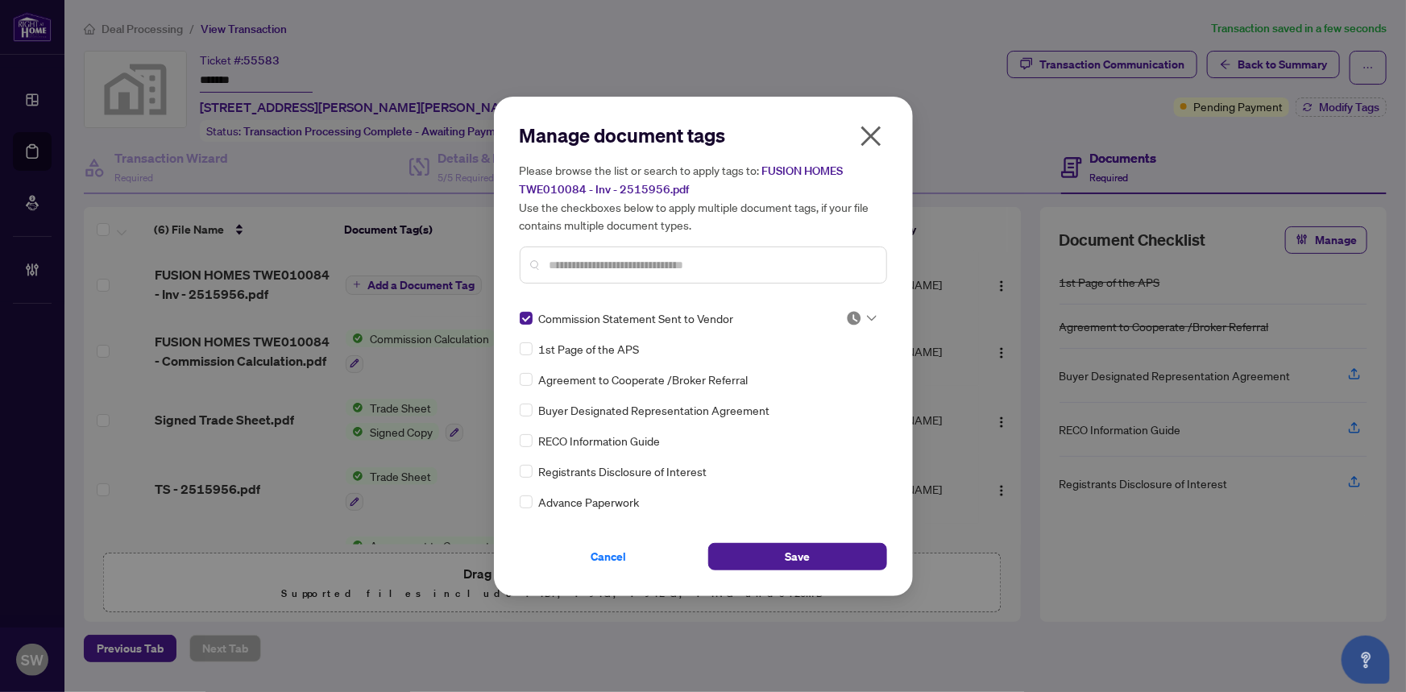
click at [846, 314] on img at bounding box center [854, 318] width 16 height 16
click at [821, 393] on div "Approved" at bounding box center [807, 396] width 103 height 18
click at [789, 549] on span "Save" at bounding box center [797, 557] width 25 height 26
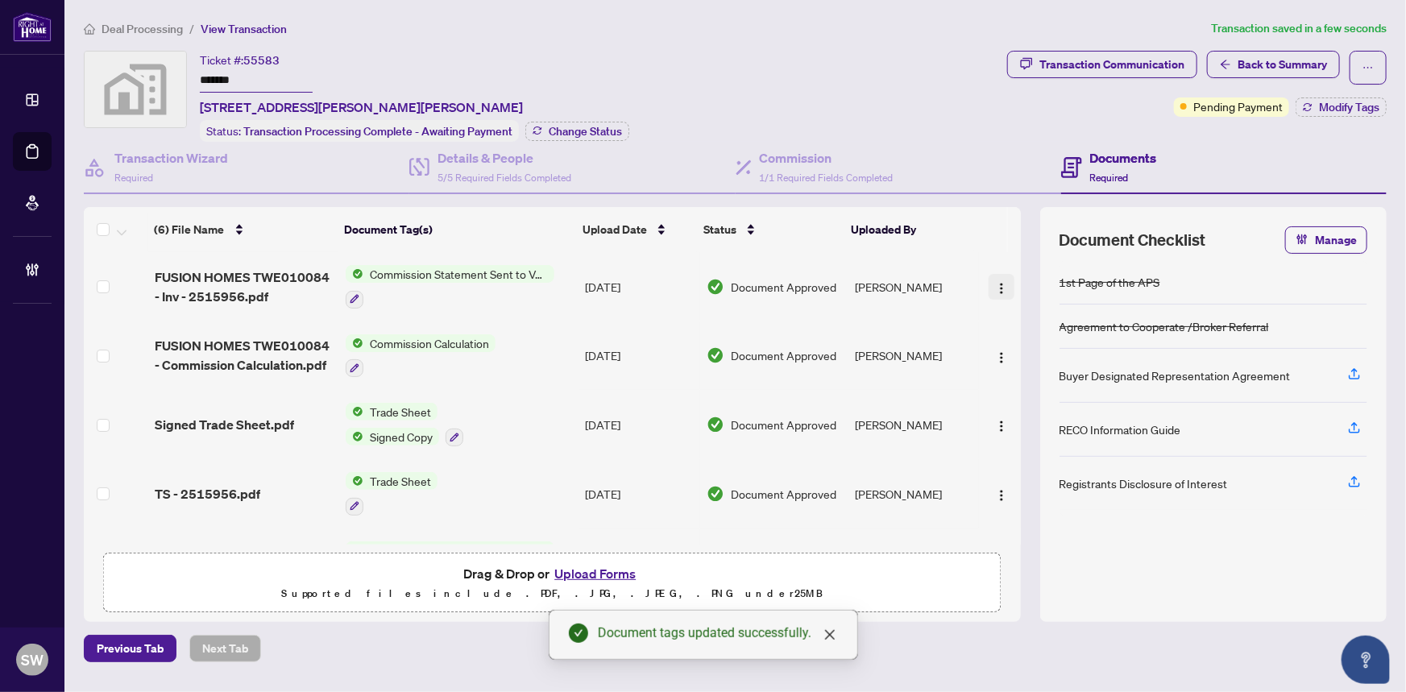
click at [1002, 287] on img "button" at bounding box center [1001, 288] width 13 height 13
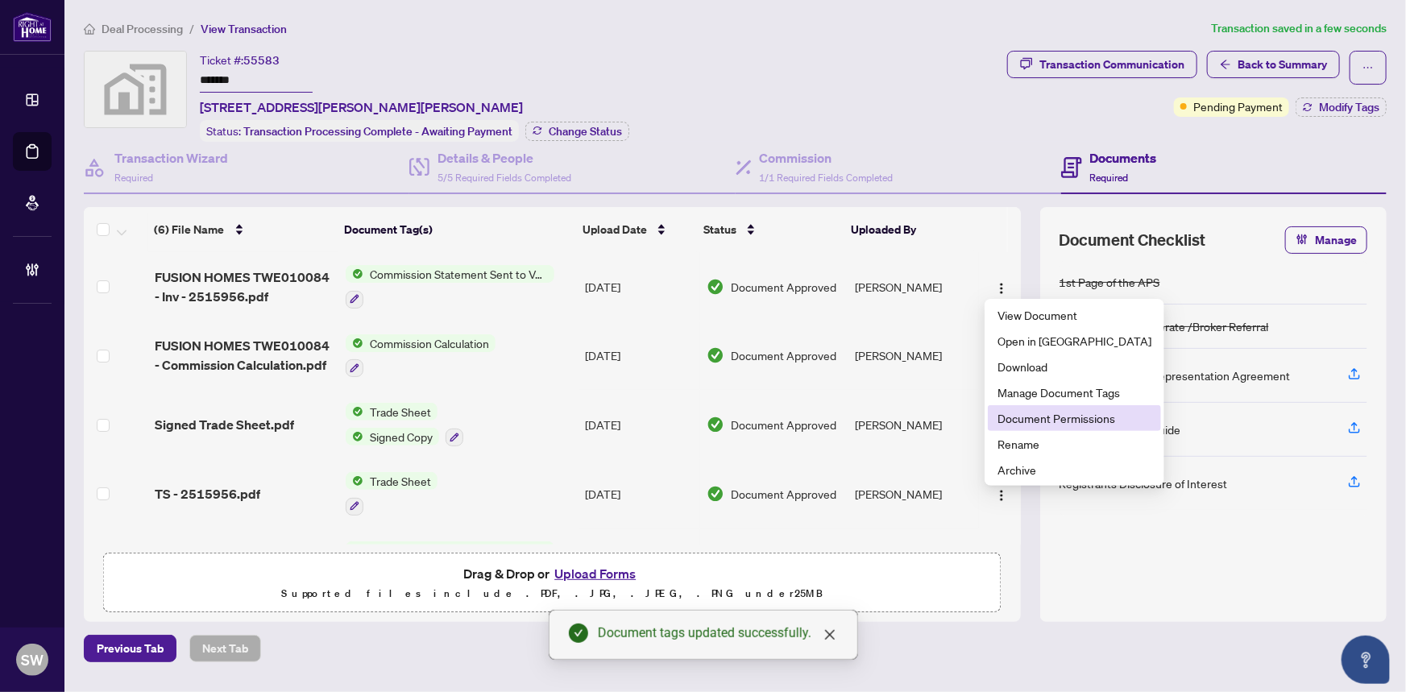
click at [1025, 420] on span "Document Permissions" at bounding box center [1074, 418] width 154 height 18
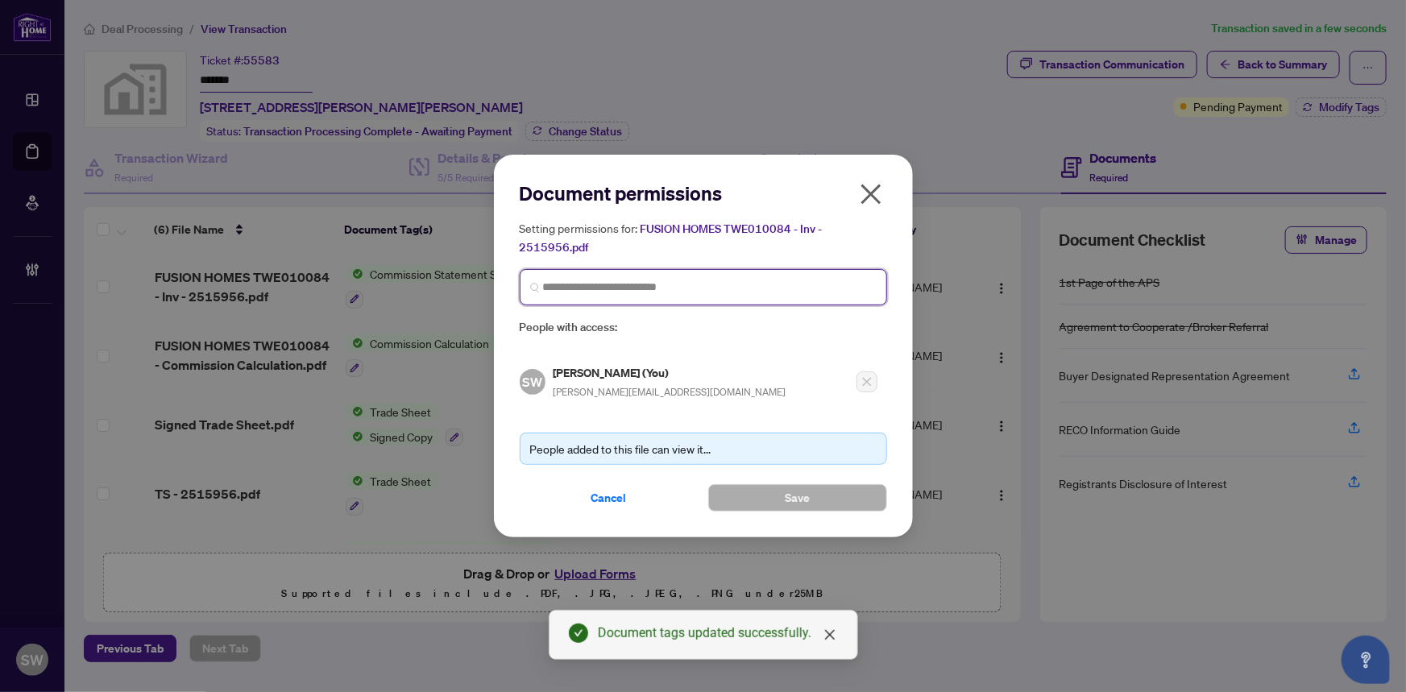
drag, startPoint x: 581, startPoint y: 276, endPoint x: 572, endPoint y: 283, distance: 11.0
paste input "**********"
type input "**********"
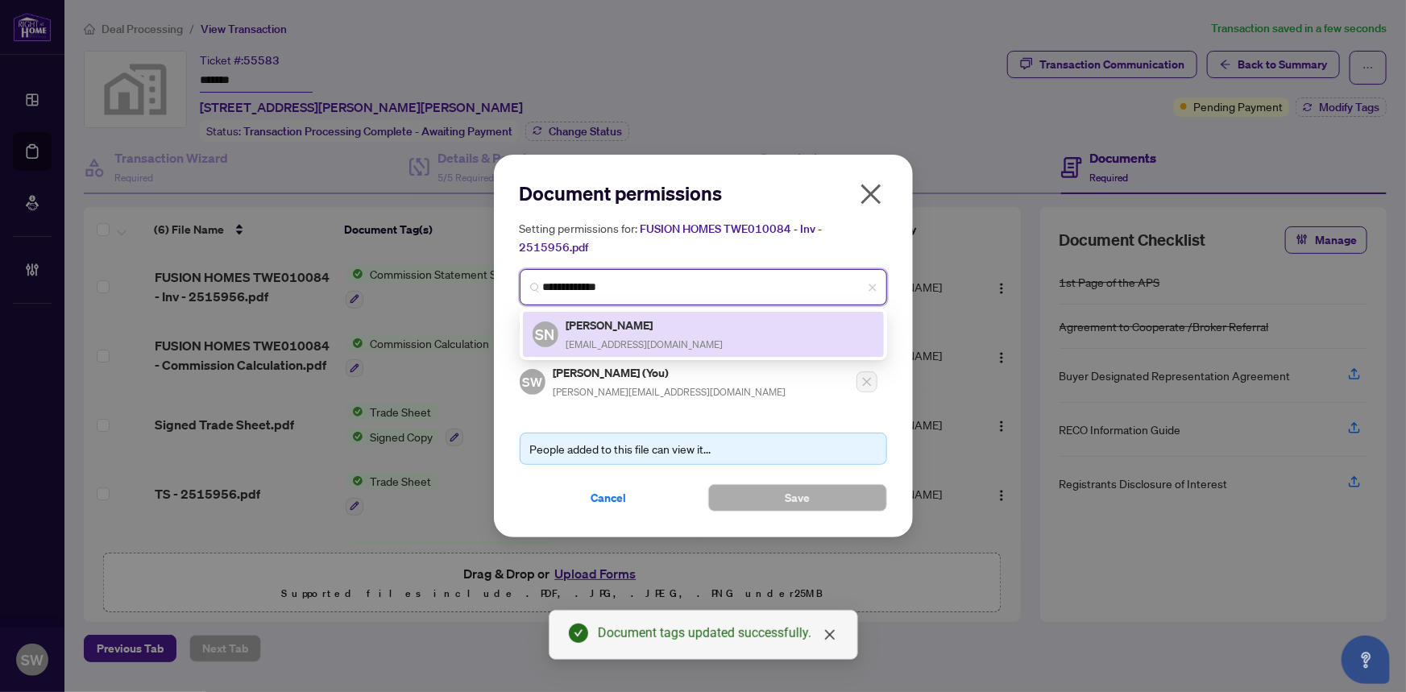
click at [623, 328] on h5 "Sarah Nakhla" at bounding box center [644, 325] width 157 height 19
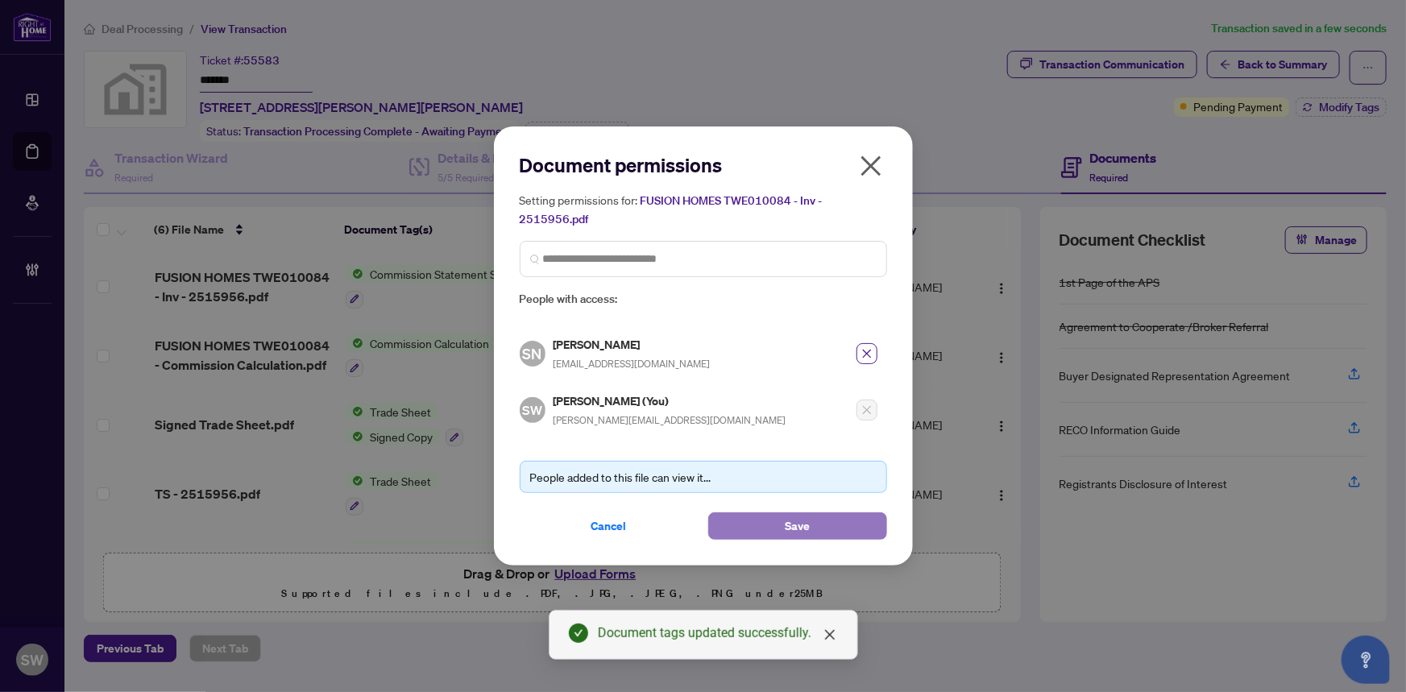
click at [822, 528] on button "Save" at bounding box center [797, 525] width 179 height 27
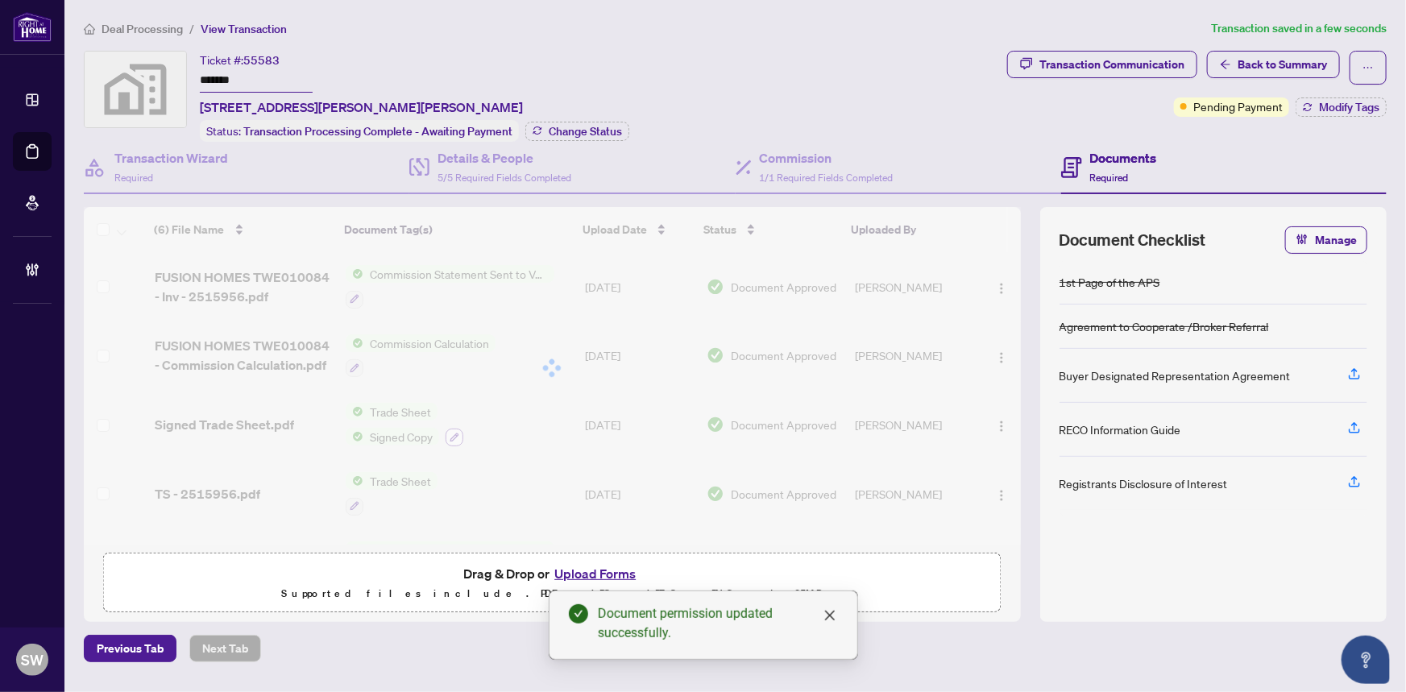
click at [455, 432] on div "(6) File Name Document Tag(s) Upload Date Status Uploaded By (6) File Name Docu…" at bounding box center [552, 375] width 937 height 337
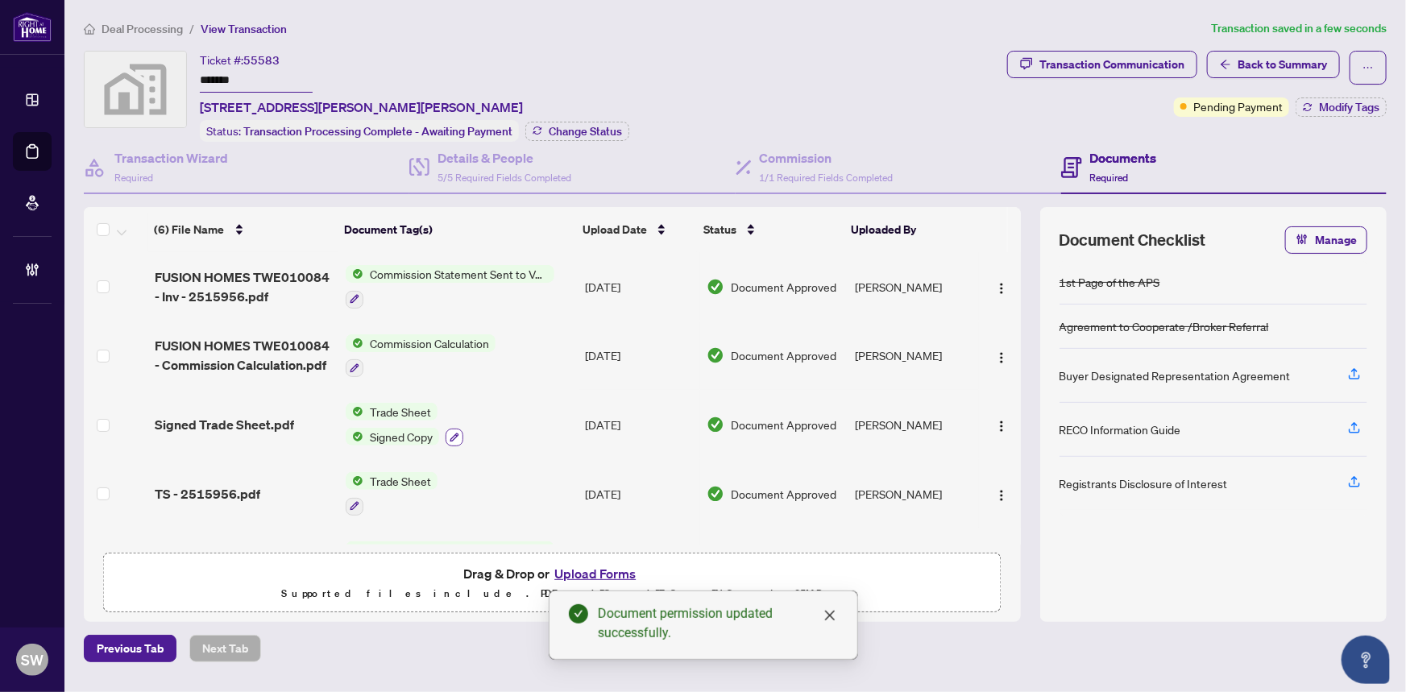
click at [455, 433] on icon "button" at bounding box center [454, 437] width 9 height 9
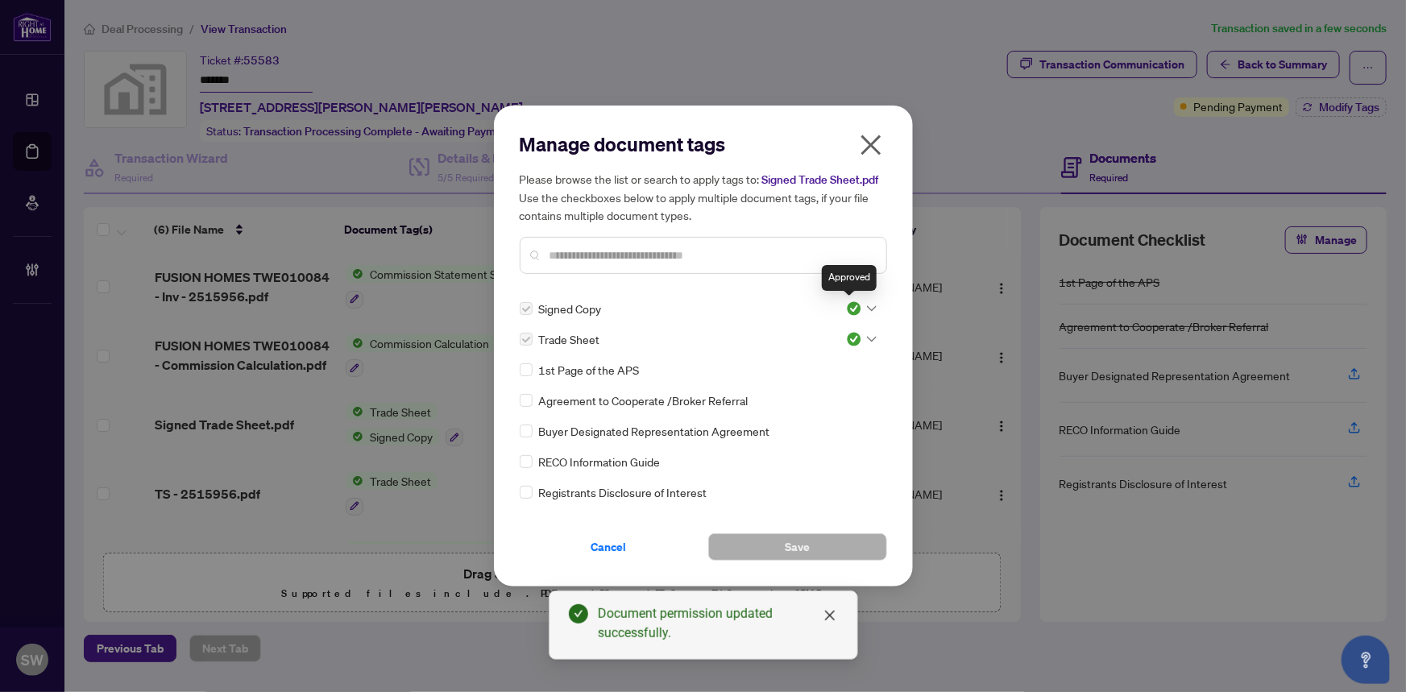
click at [848, 308] on img at bounding box center [854, 308] width 16 height 16
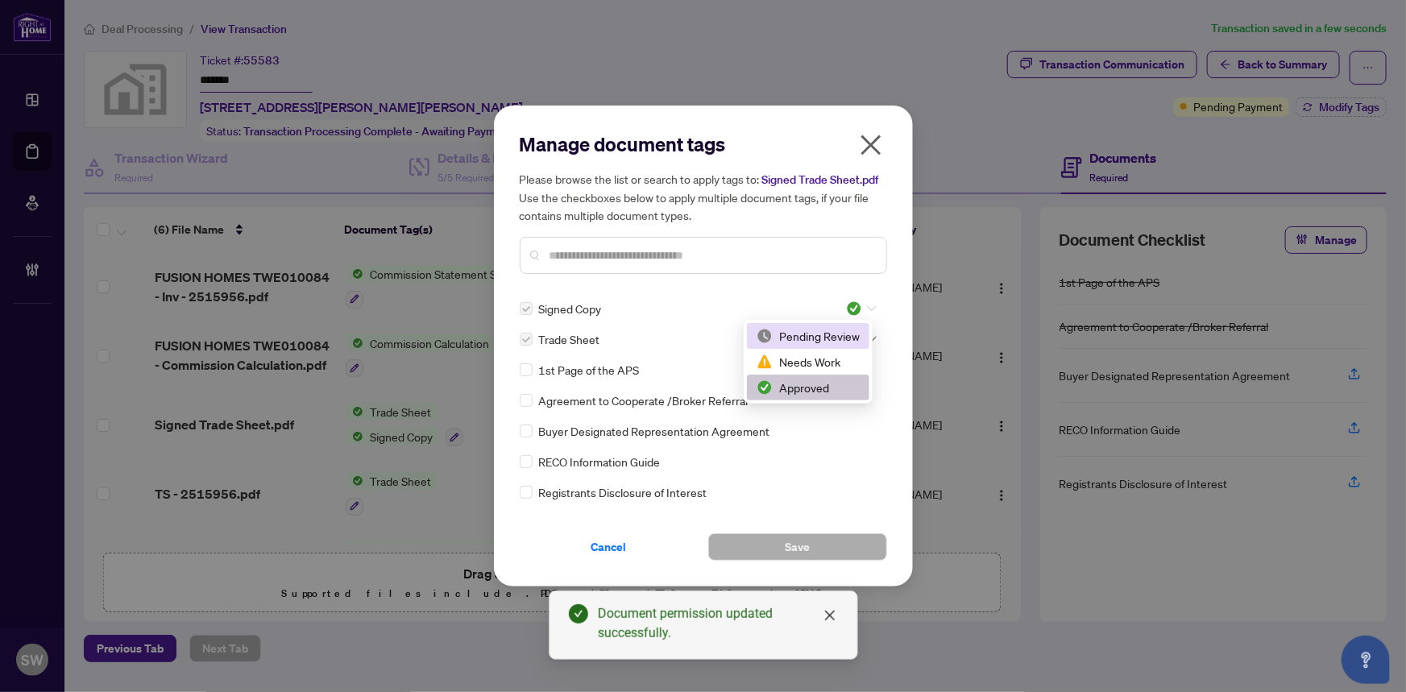
click at [824, 336] on div "Pending Review" at bounding box center [807, 336] width 103 height 18
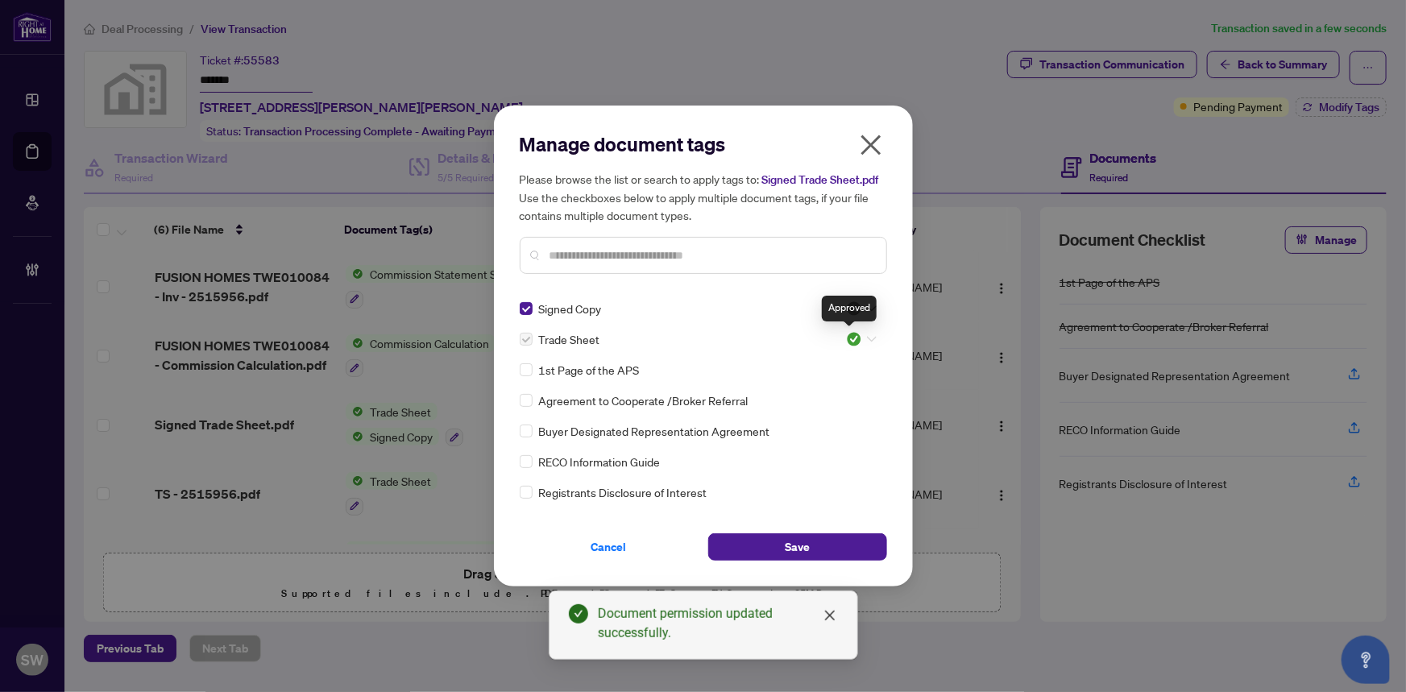
click at [847, 331] on img at bounding box center [854, 339] width 16 height 16
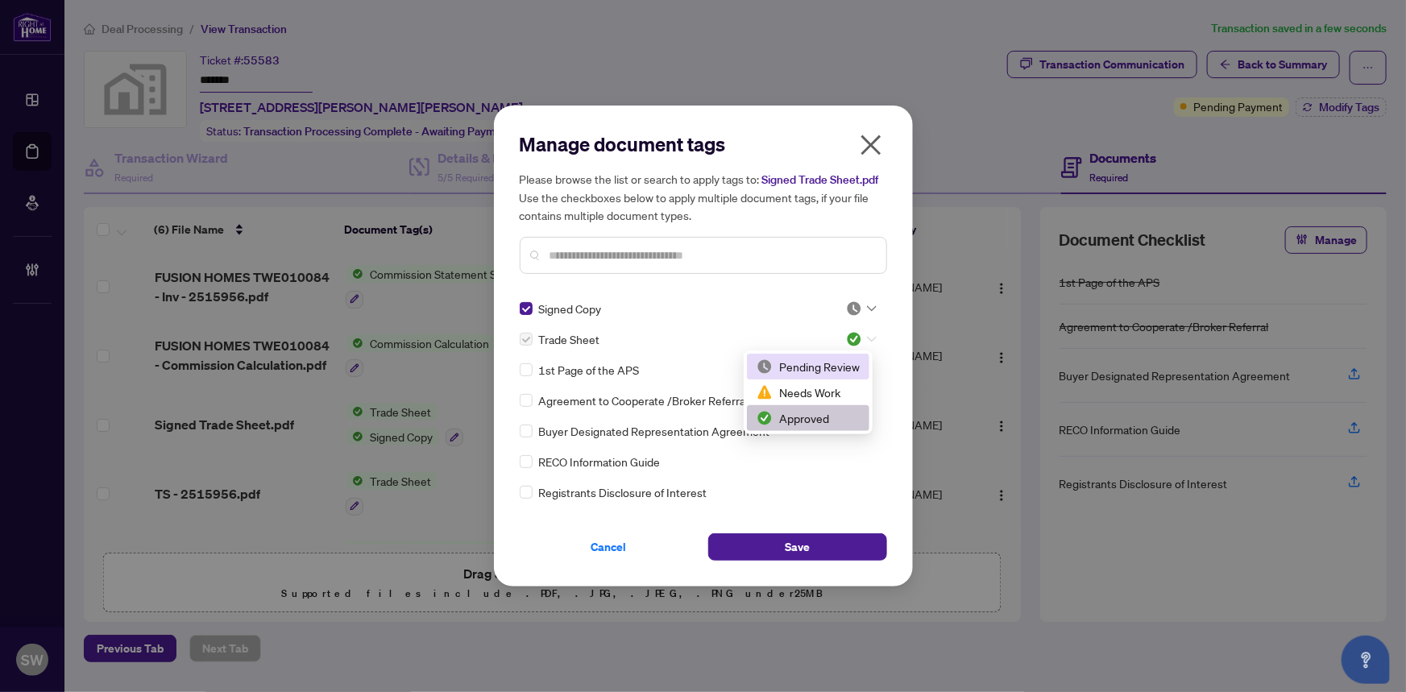
click at [835, 361] on div "Pending Review" at bounding box center [807, 367] width 103 height 18
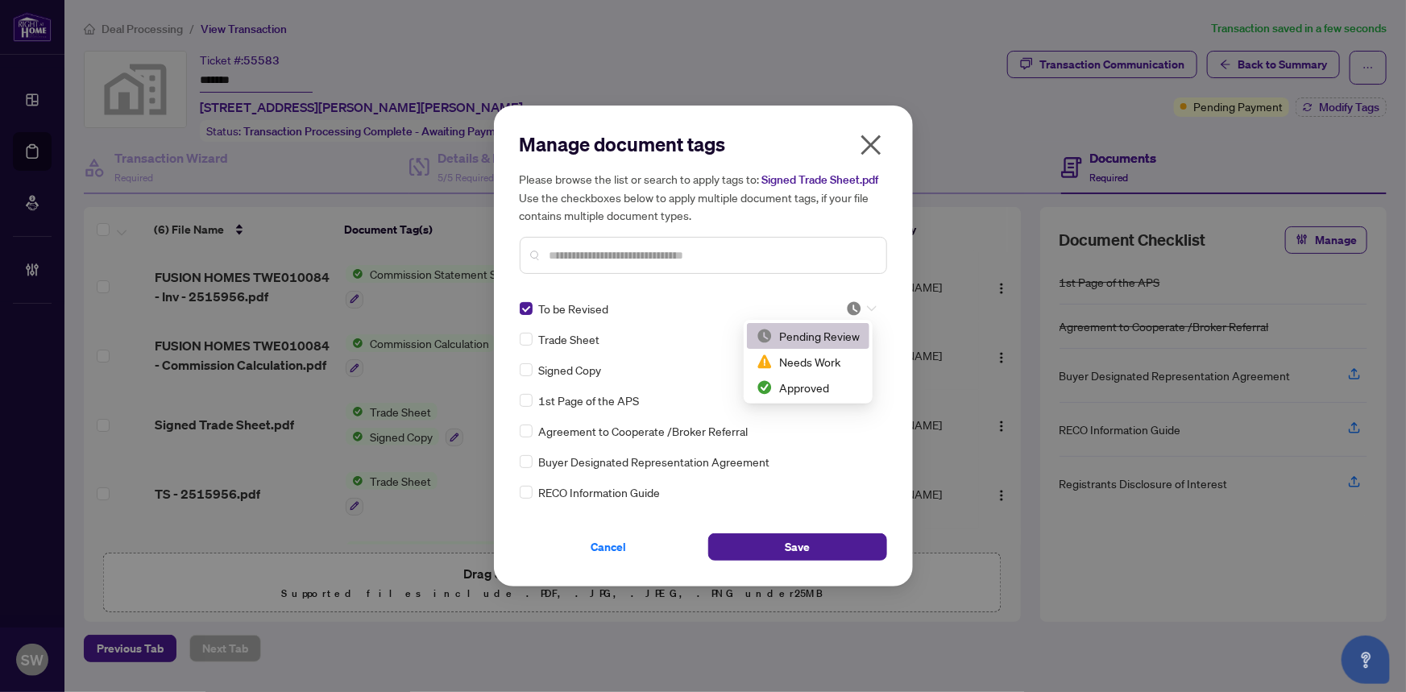
click at [859, 309] on div at bounding box center [861, 308] width 31 height 16
click at [814, 384] on div "Approved" at bounding box center [807, 388] width 103 height 18
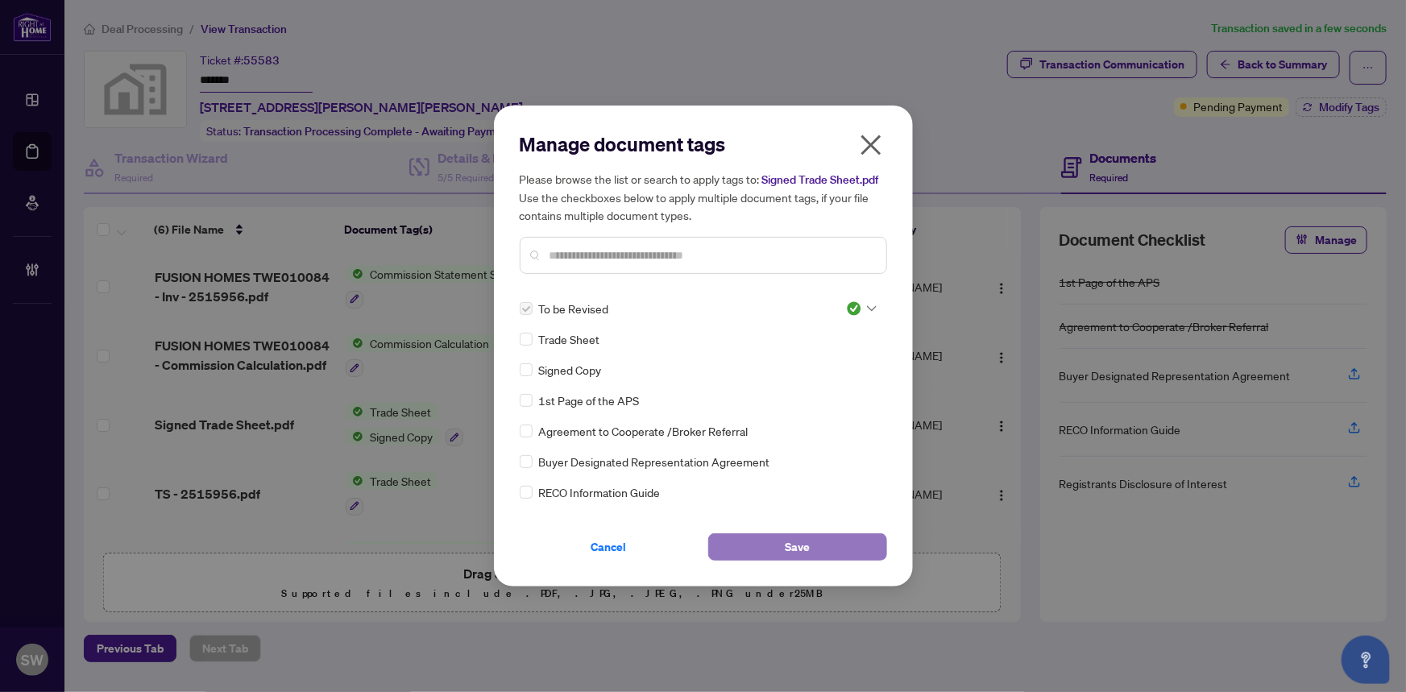
click at [781, 543] on button "Save" at bounding box center [797, 546] width 179 height 27
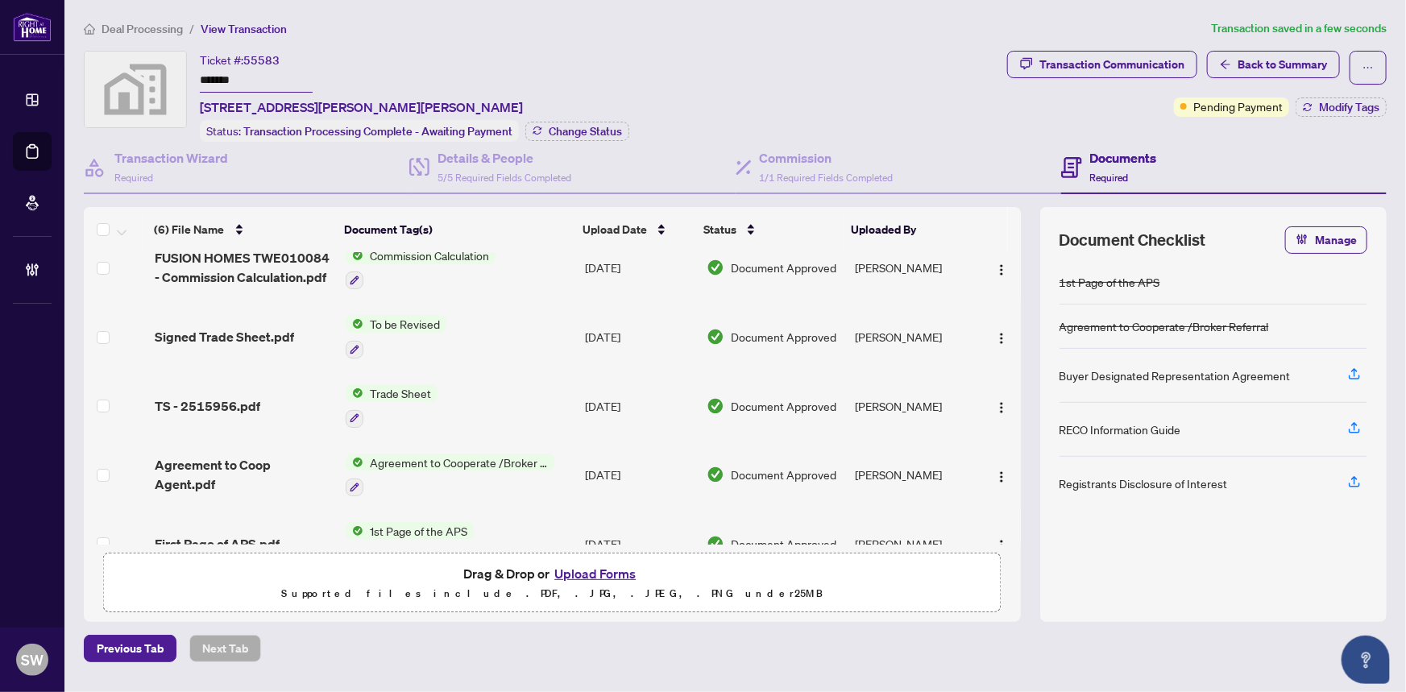
scroll to position [122, 0]
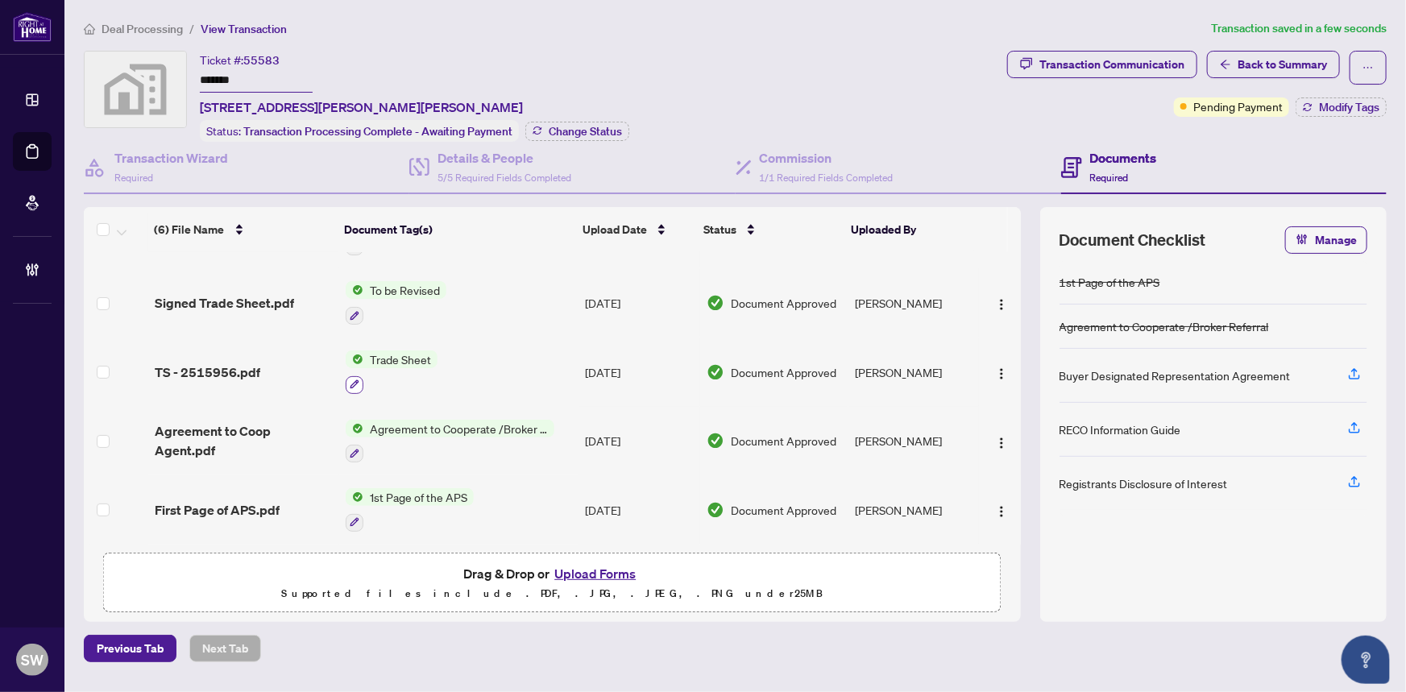
click at [350, 379] on icon "button" at bounding box center [355, 384] width 10 height 10
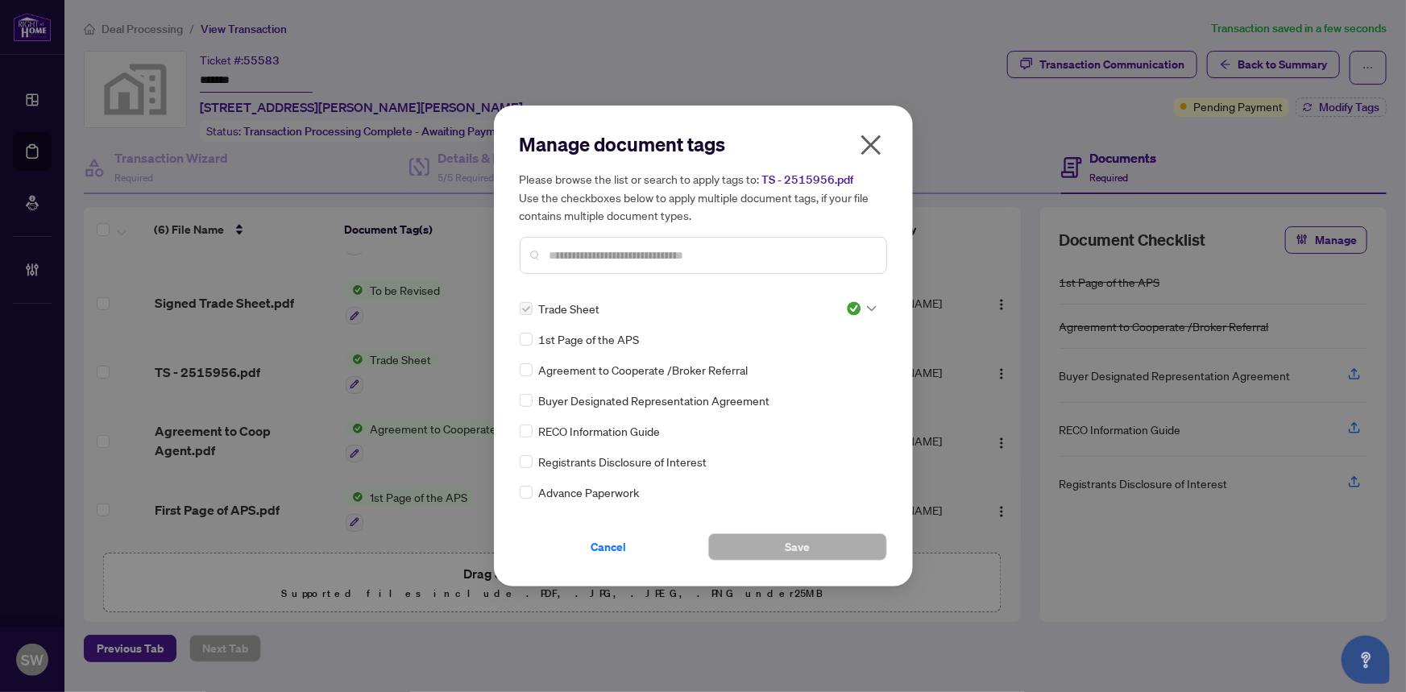
click at [861, 304] on div at bounding box center [861, 308] width 31 height 16
click at [812, 334] on div "Pending Review" at bounding box center [807, 336] width 103 height 18
click at [763, 553] on button "Save" at bounding box center [797, 546] width 179 height 27
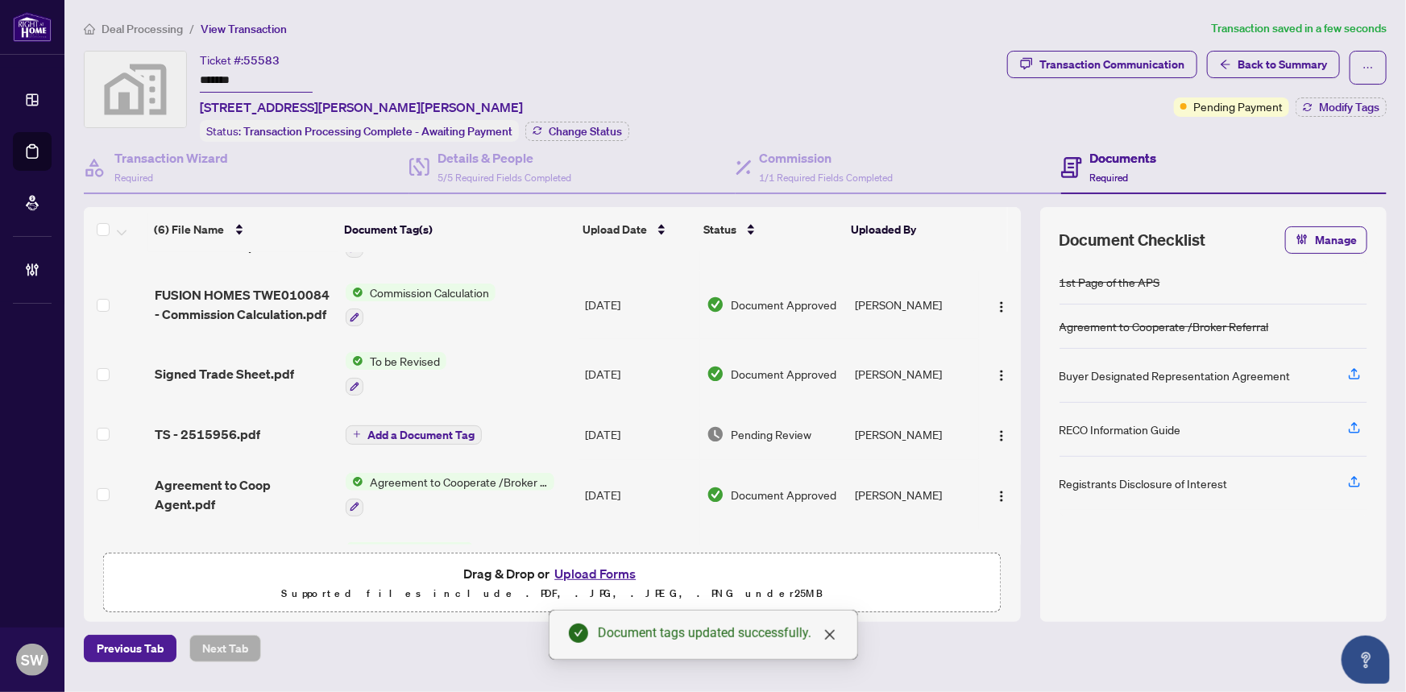
scroll to position [72, 0]
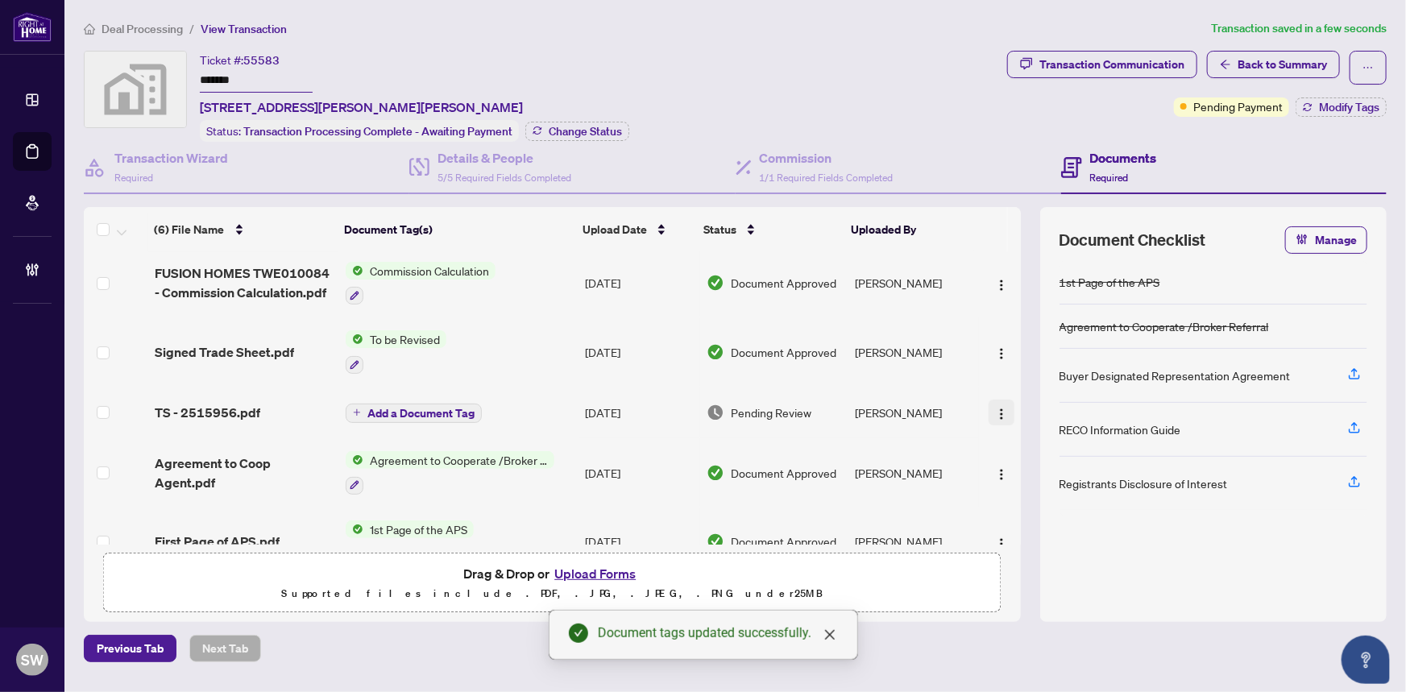
click at [996, 408] on img "button" at bounding box center [1001, 414] width 13 height 13
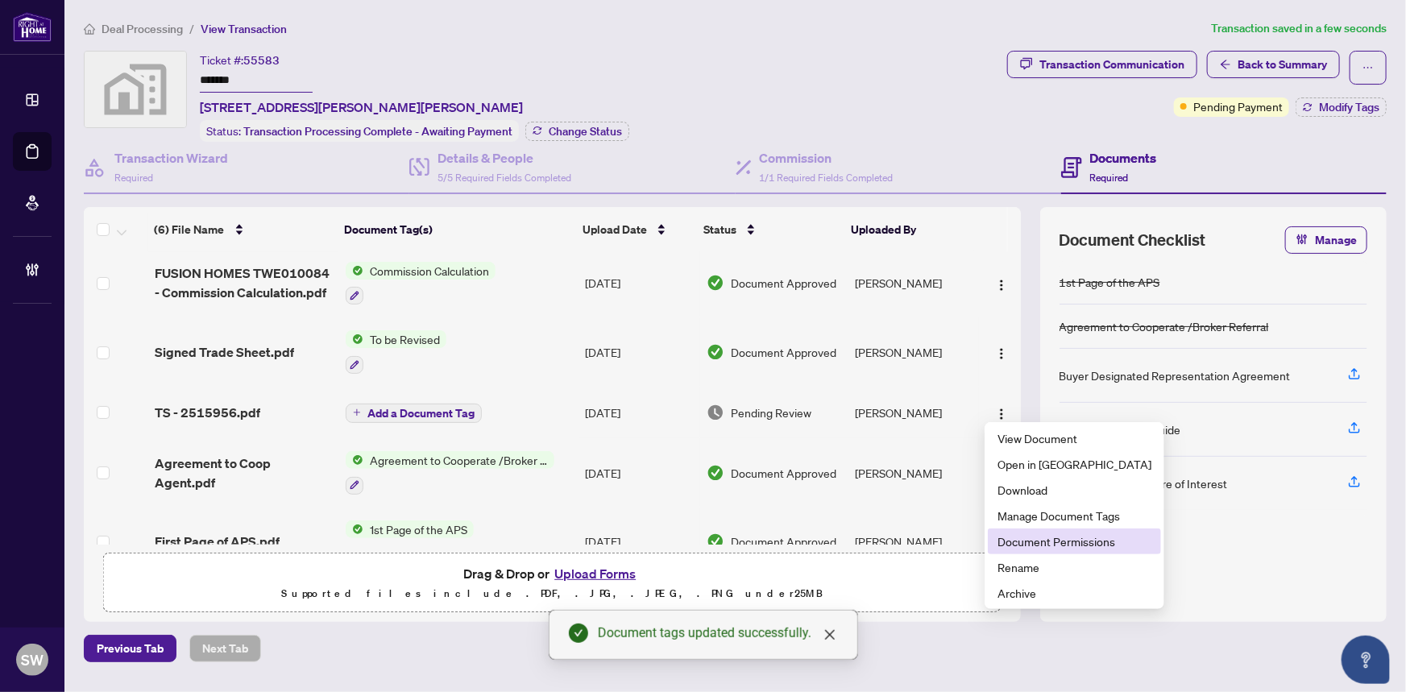
click at [1091, 540] on span "Document Permissions" at bounding box center [1074, 541] width 154 height 18
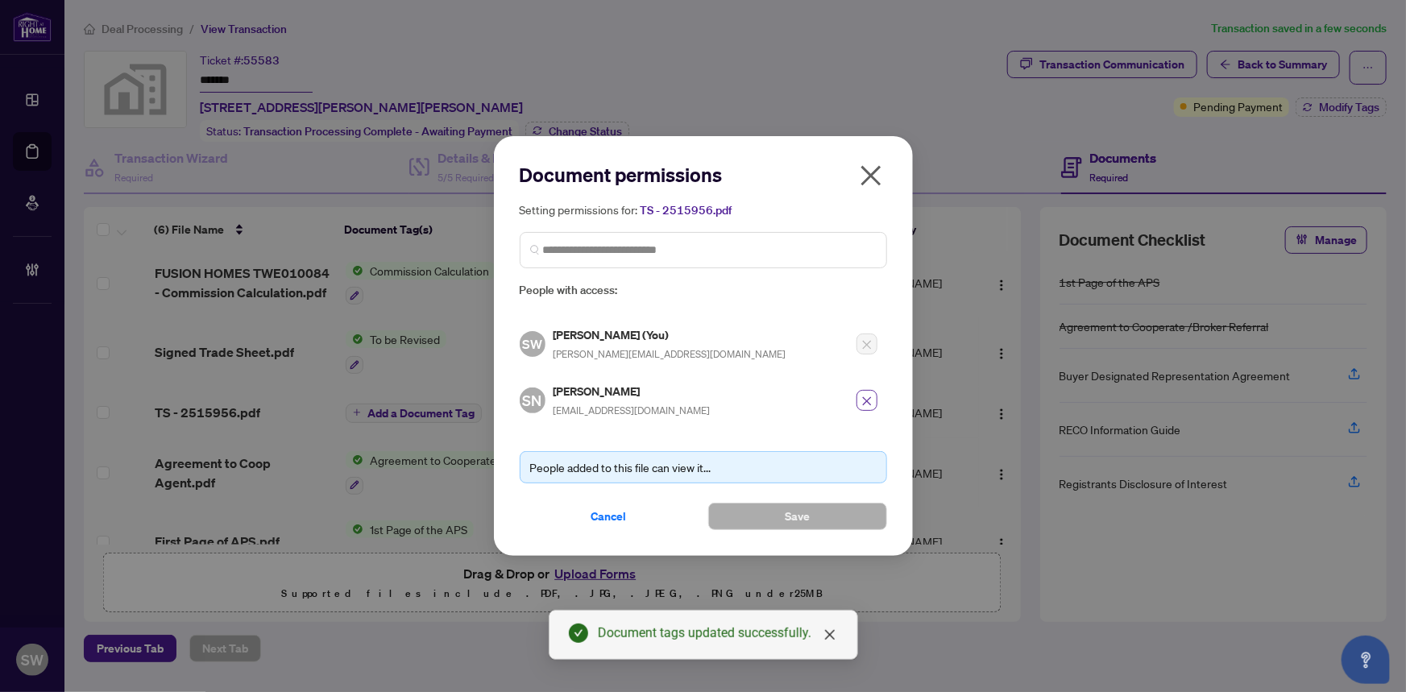
click at [871, 398] on icon "close" at bounding box center [866, 400] width 11 height 11
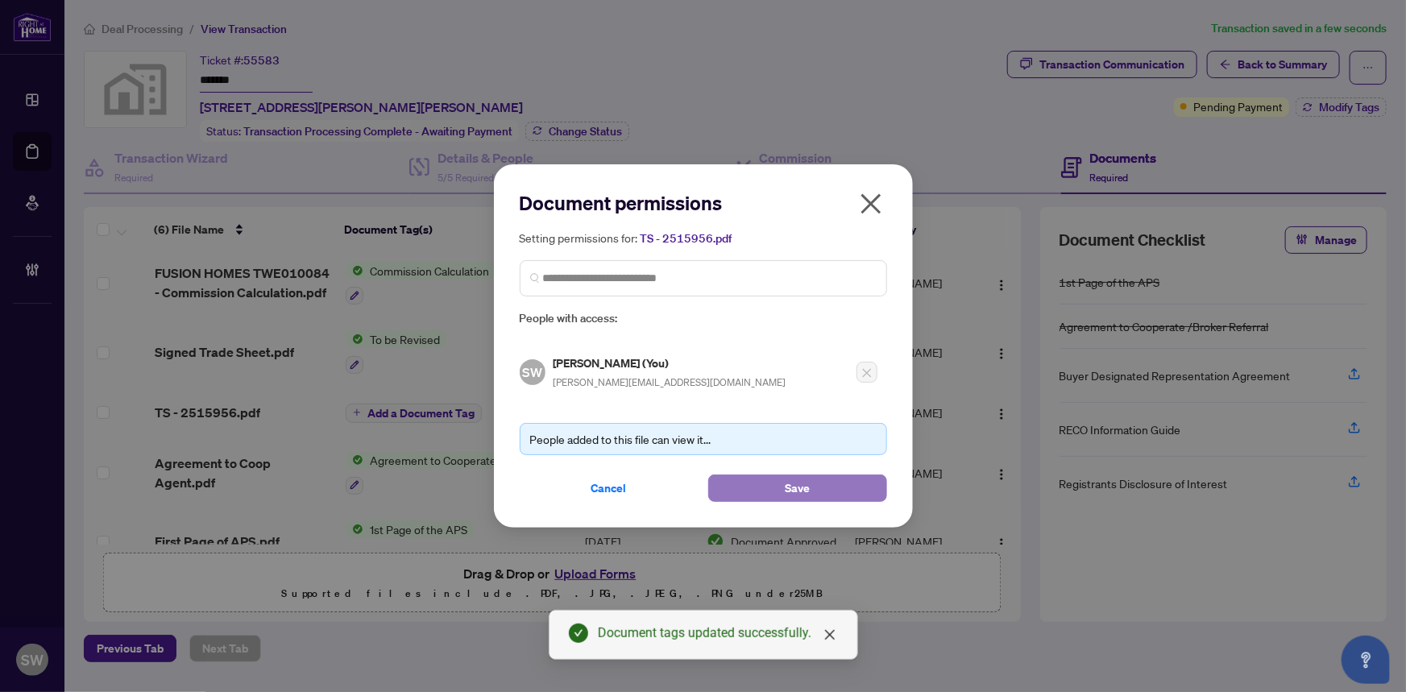
click at [764, 491] on button "Save" at bounding box center [797, 487] width 179 height 27
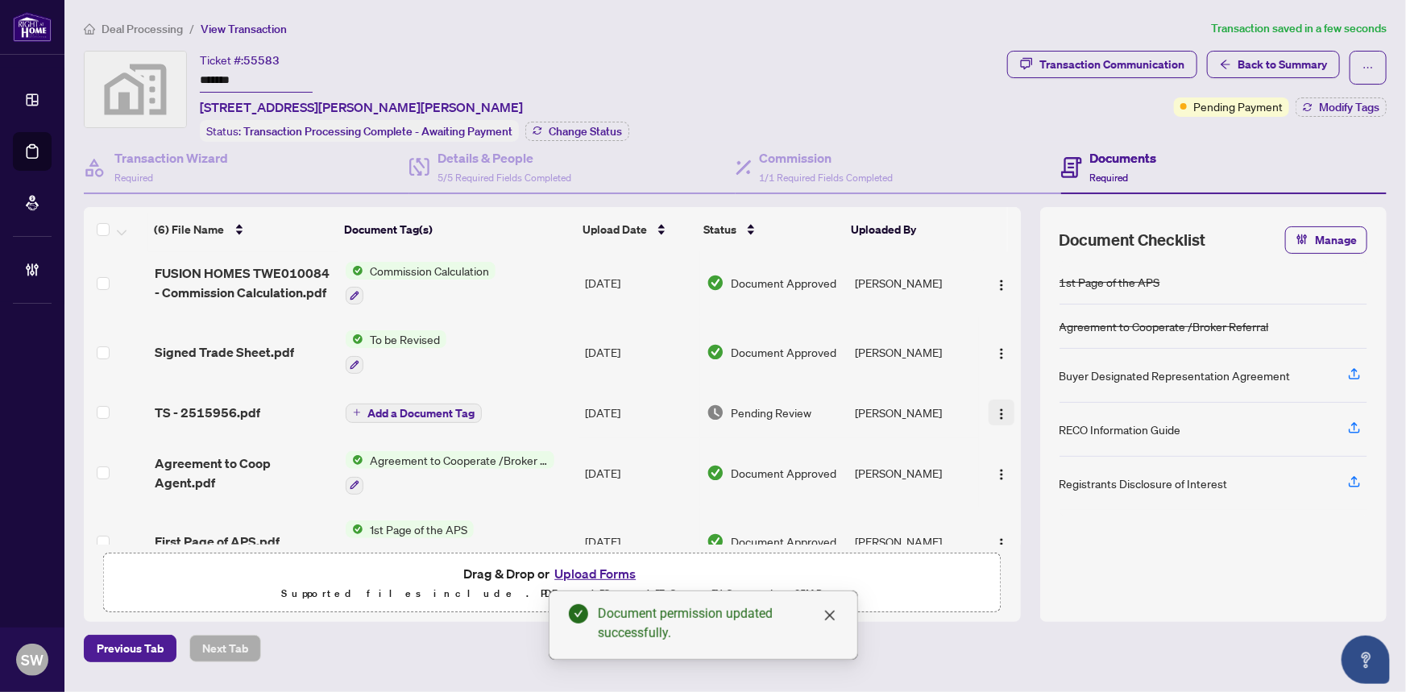
click at [996, 408] on img "button" at bounding box center [1001, 414] width 13 height 13
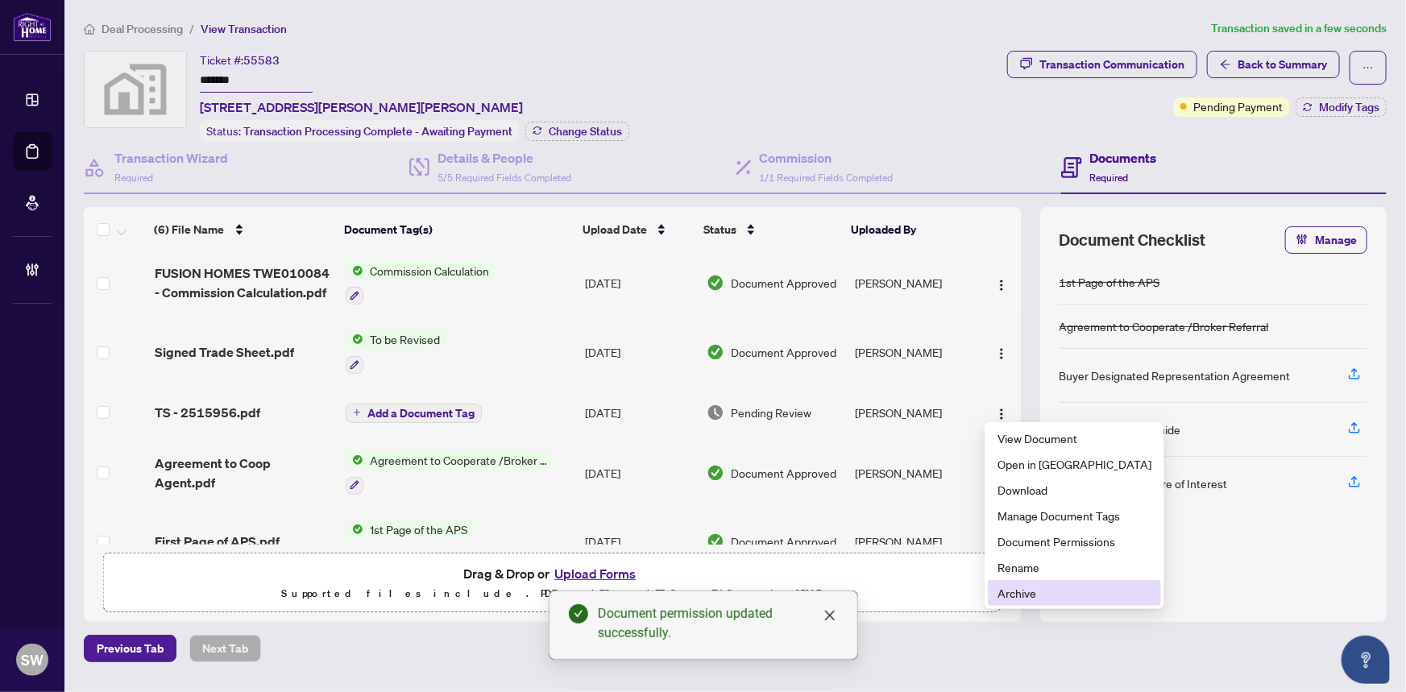
click at [1022, 588] on span "Archive" at bounding box center [1074, 593] width 154 height 18
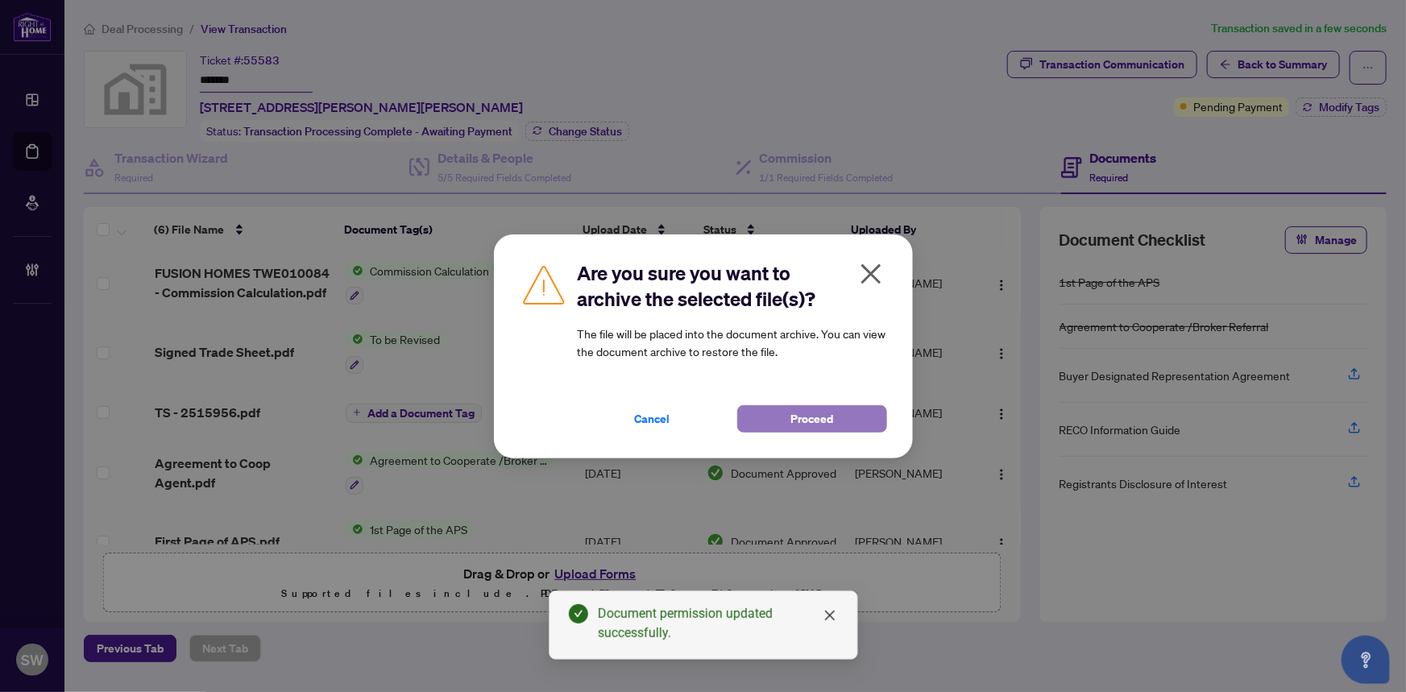
click at [830, 427] on span "Proceed" at bounding box center [811, 419] width 43 height 26
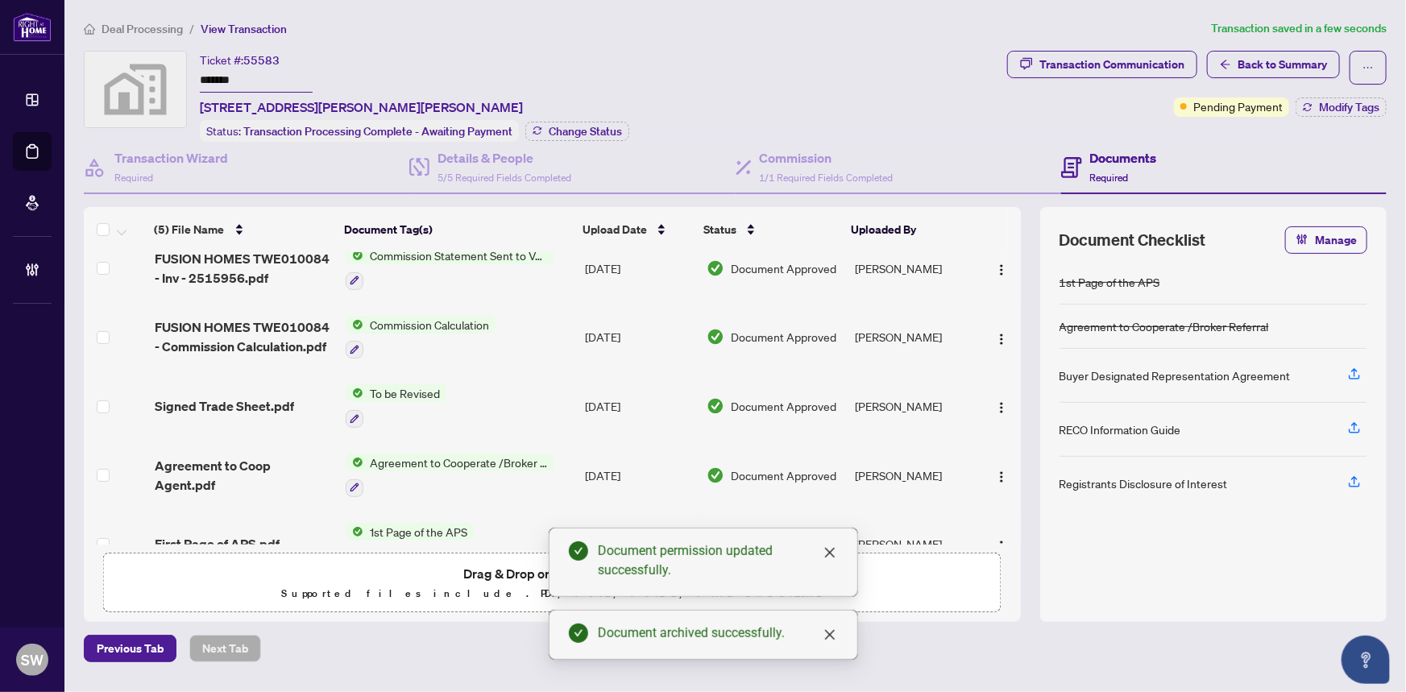
scroll to position [0, 0]
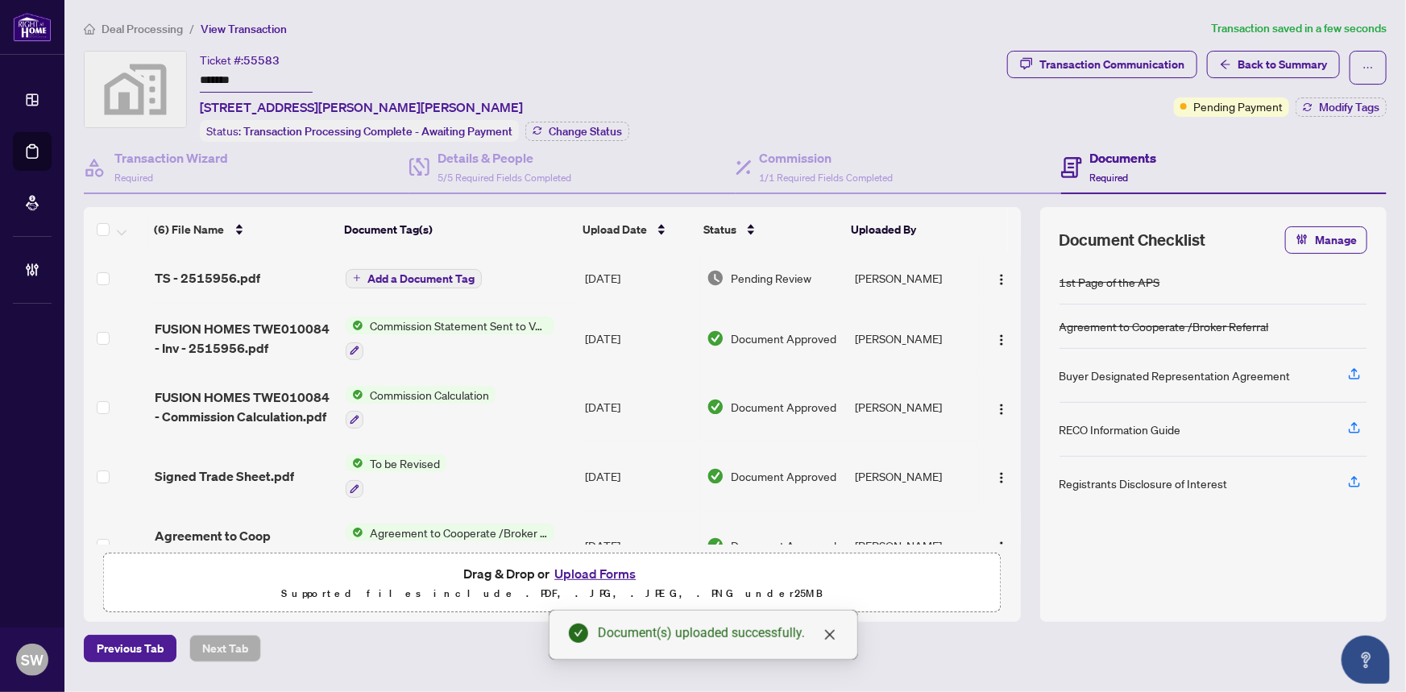
click at [403, 273] on span "Add a Document Tag" at bounding box center [420, 278] width 107 height 11
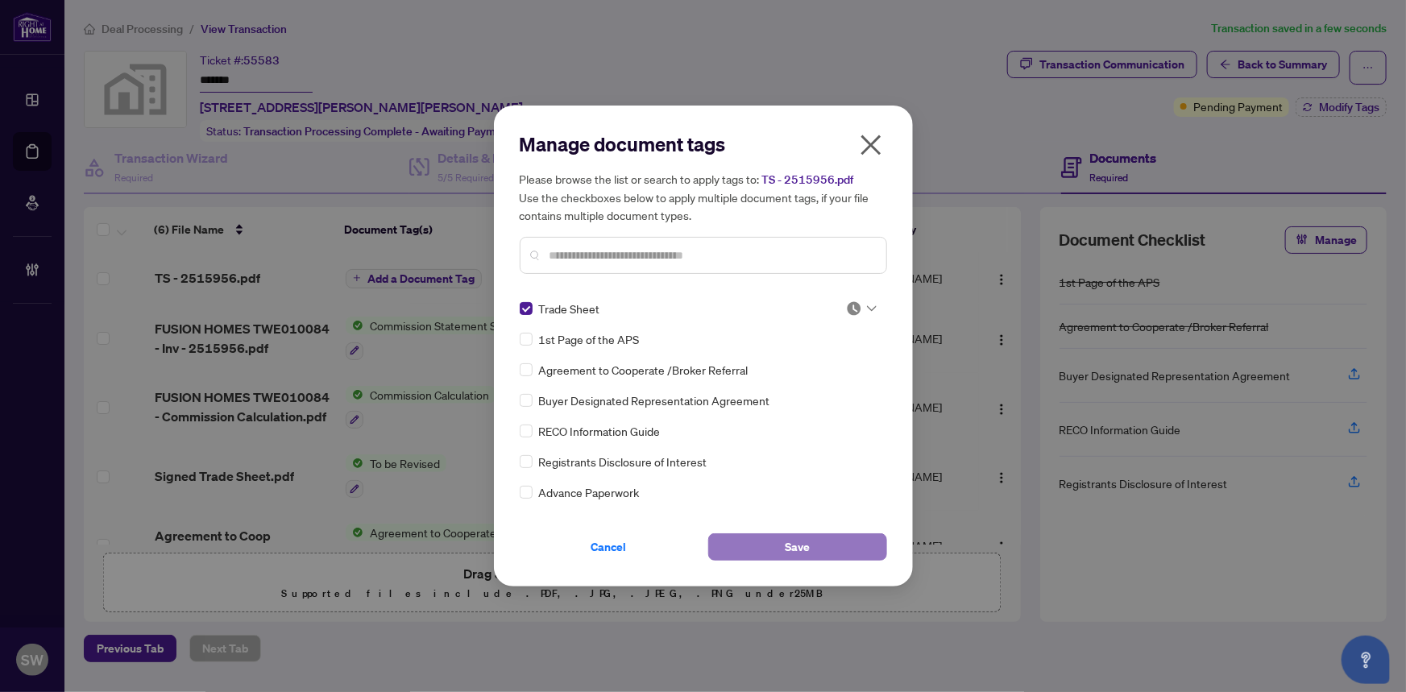
click at [773, 548] on button "Save" at bounding box center [797, 546] width 179 height 27
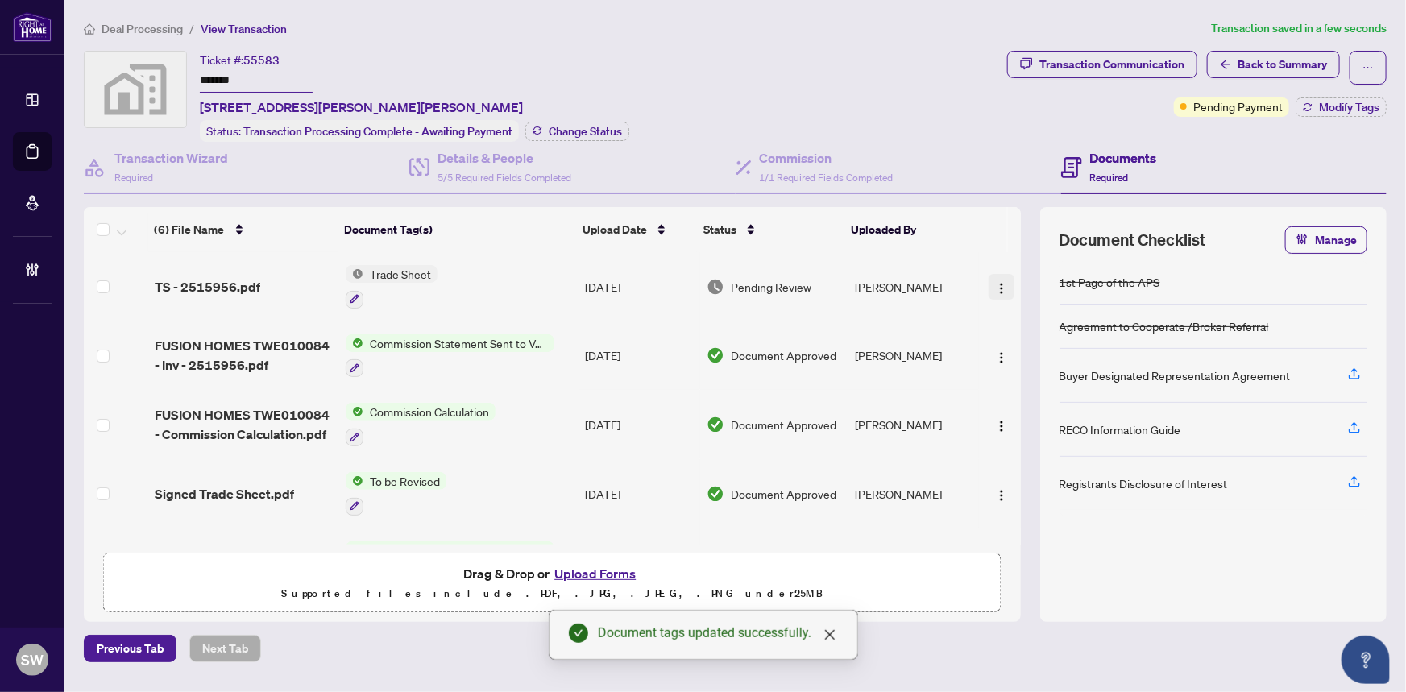
click at [996, 289] on img "button" at bounding box center [1001, 288] width 13 height 13
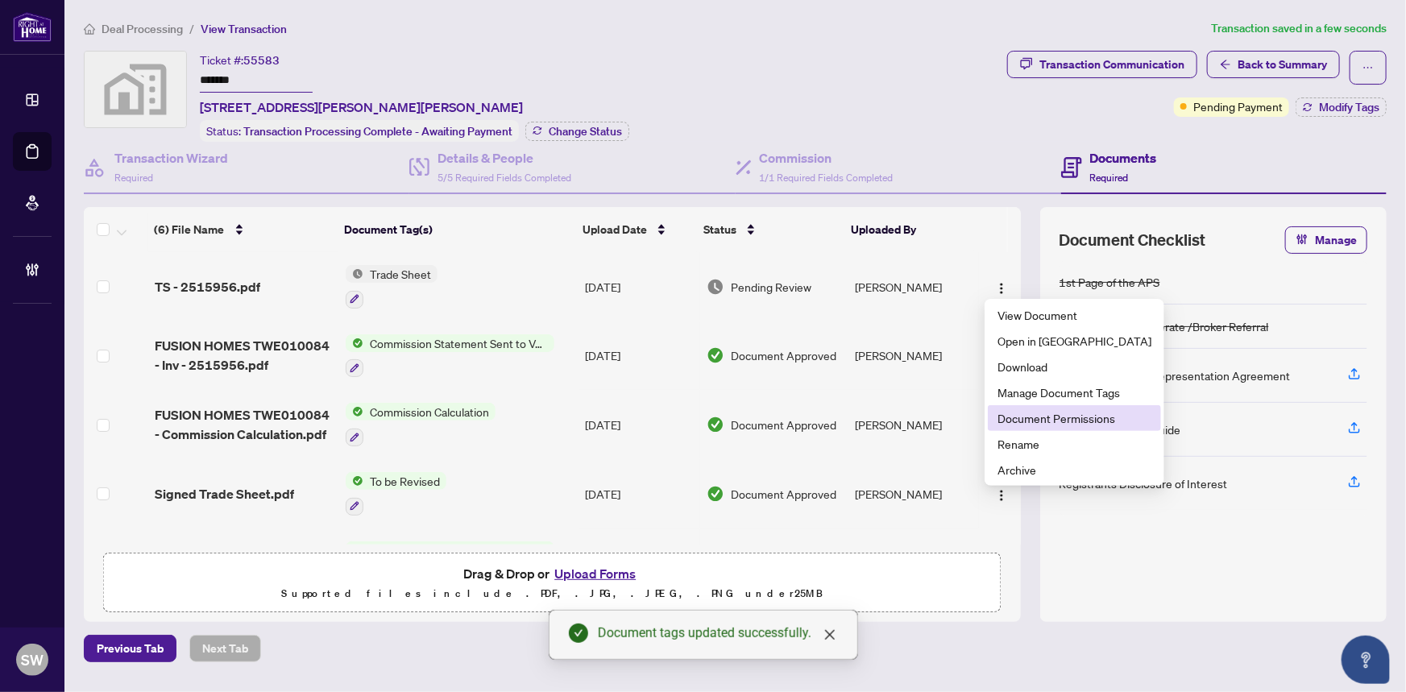
click at [1025, 423] on span "Document Permissions" at bounding box center [1074, 418] width 154 height 18
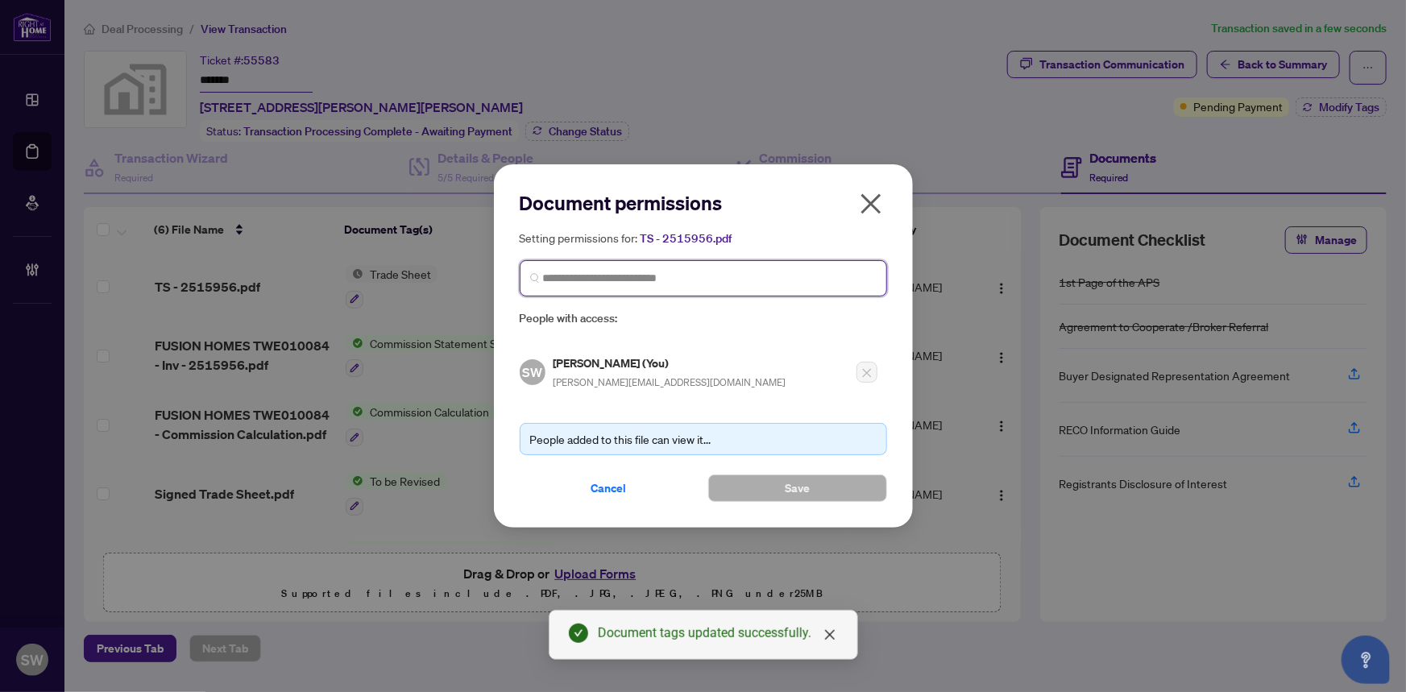
paste input "**********"
type input "**********"
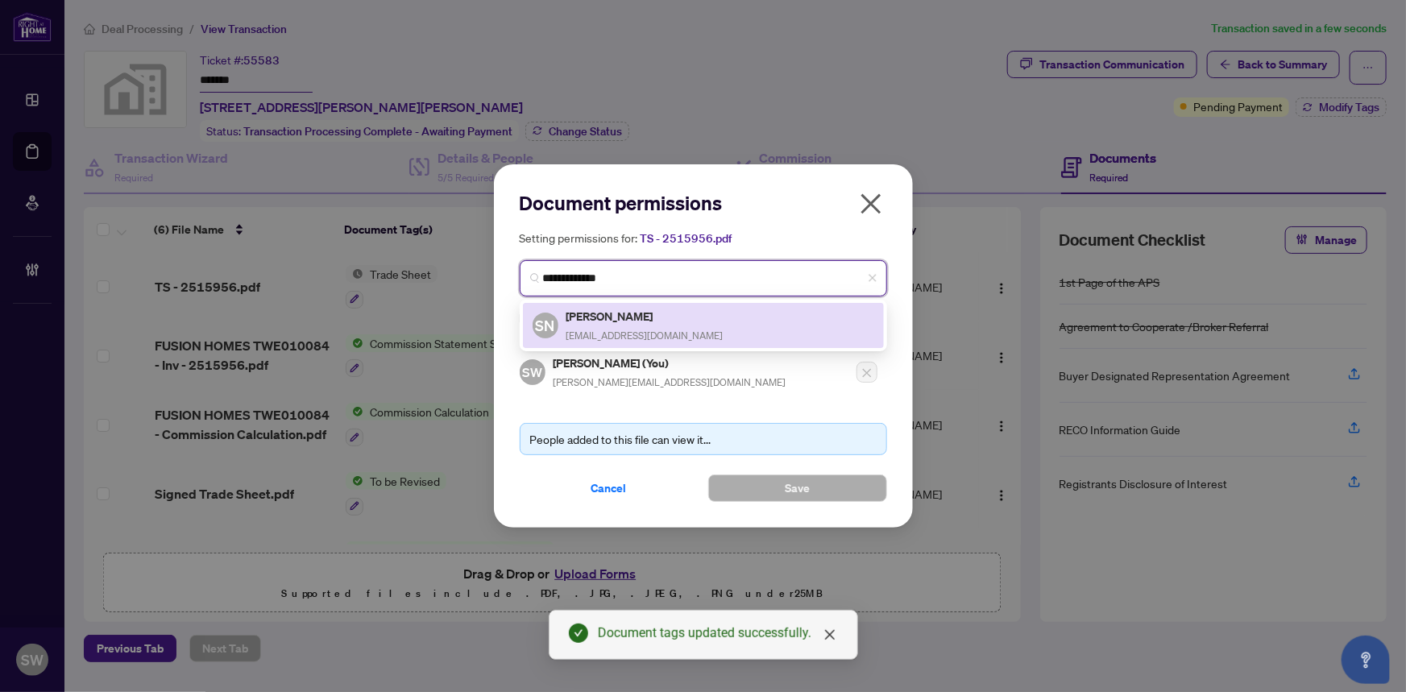
click at [621, 319] on h5 "Sarah Nakhla" at bounding box center [644, 316] width 157 height 19
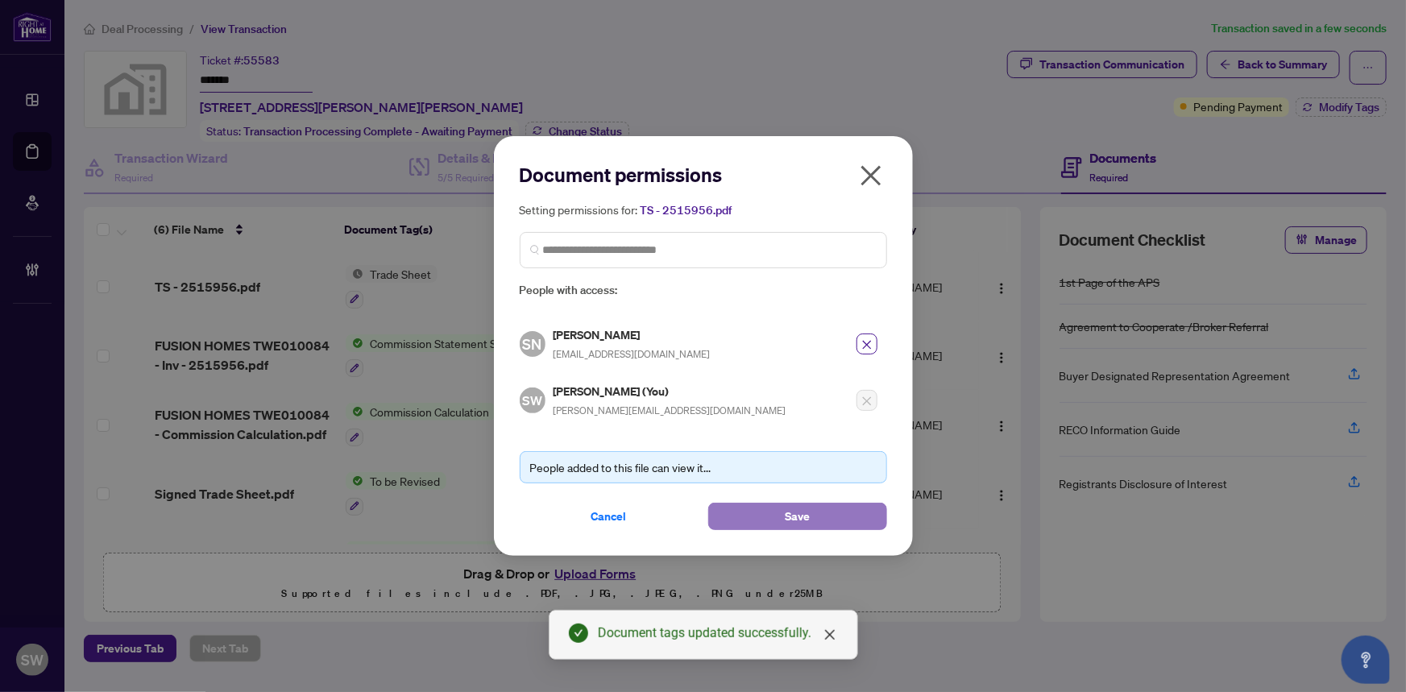
click at [824, 516] on button "Save" at bounding box center [797, 516] width 179 height 27
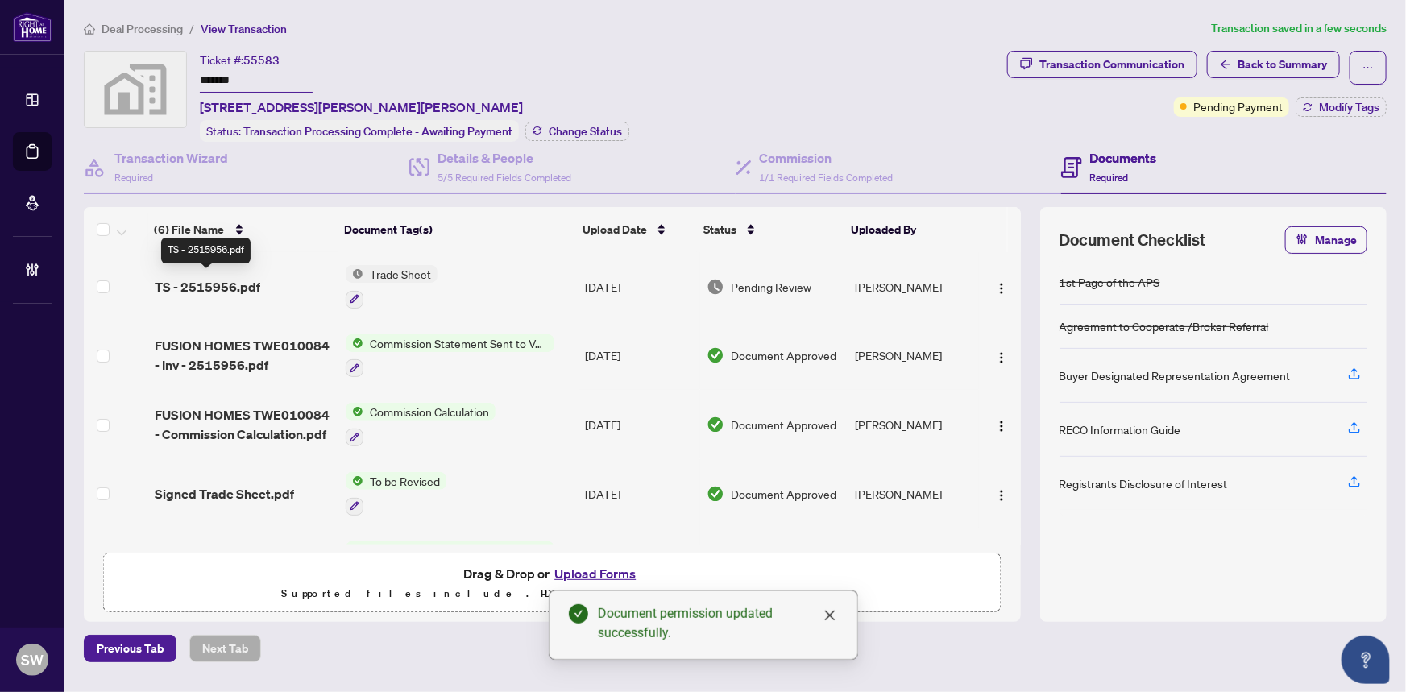
click at [219, 279] on span "TS - 2515956.pdf" at bounding box center [208, 286] width 106 height 19
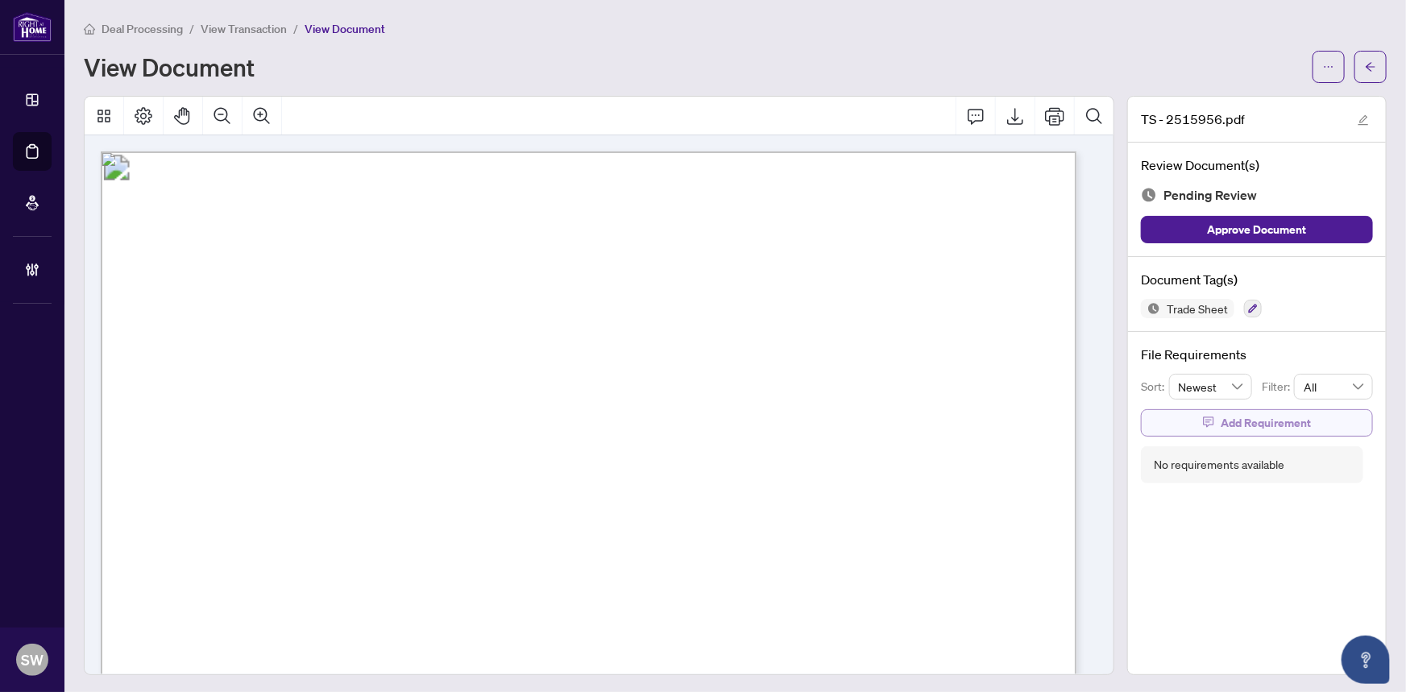
click at [1248, 420] on span "Add Requirement" at bounding box center [1265, 423] width 90 height 26
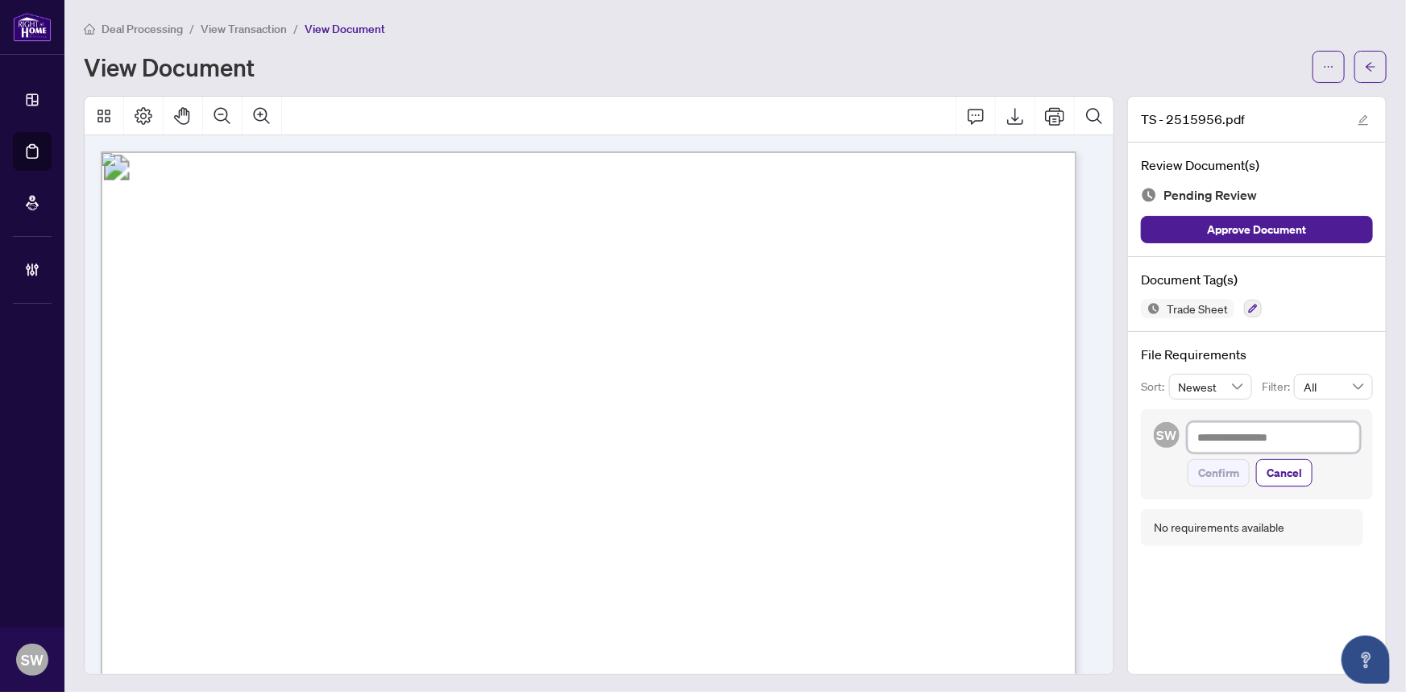
click at [1248, 441] on textarea at bounding box center [1273, 437] width 172 height 31
paste textarea "**********"
type textarea "**********"
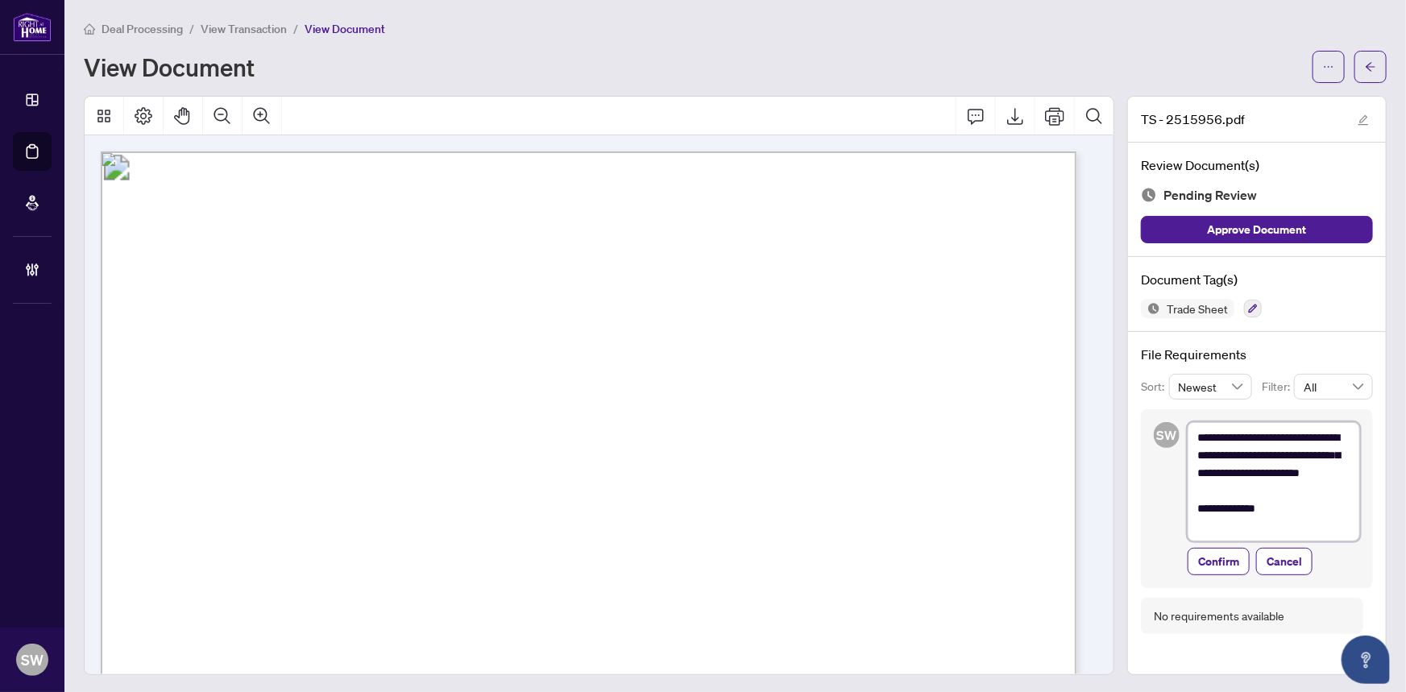
click at [1309, 452] on textarea "**********" at bounding box center [1273, 481] width 172 height 119
type textarea "**********"
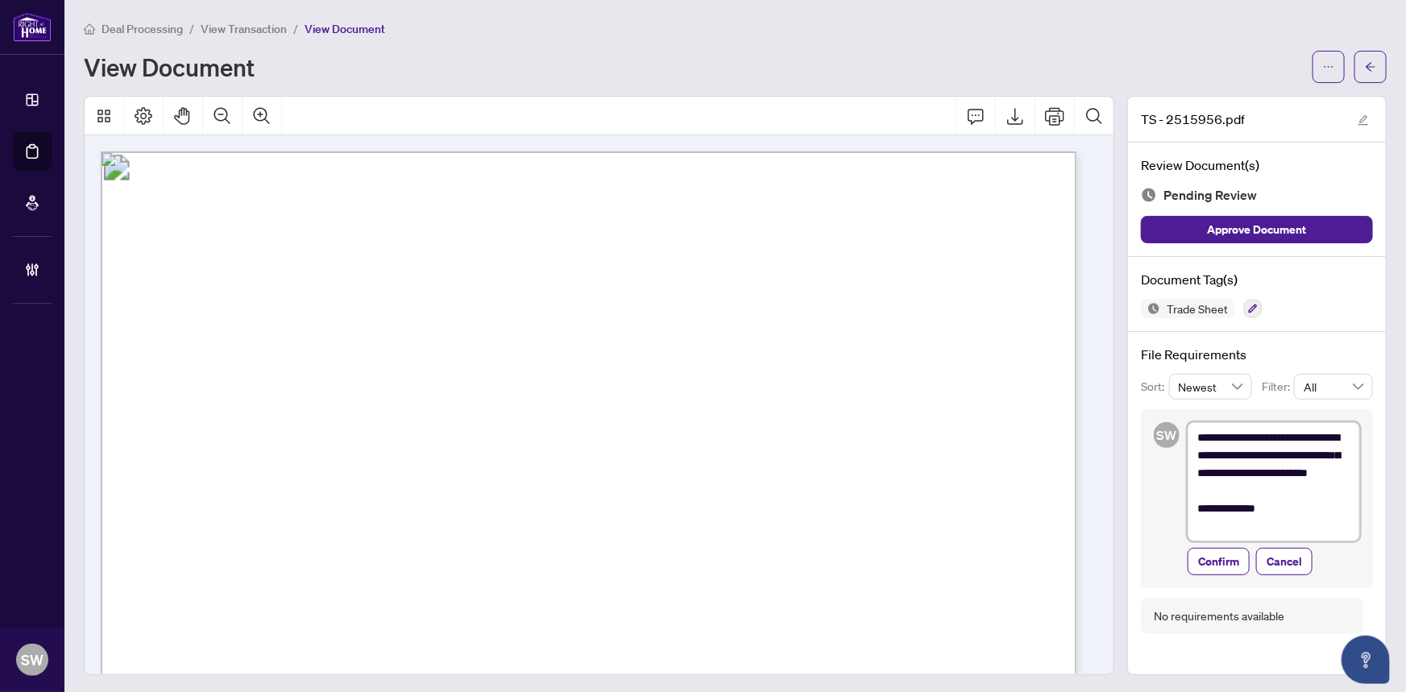
type textarea "**********"
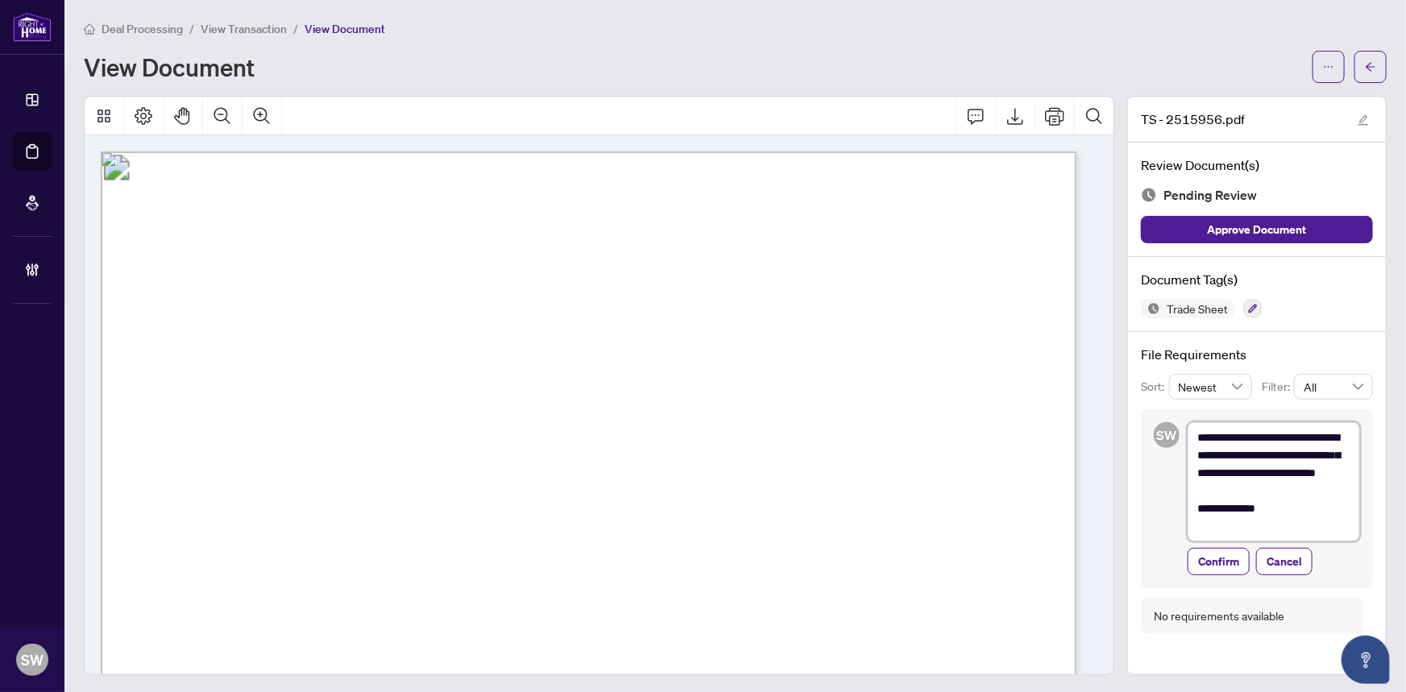
type textarea "**********"
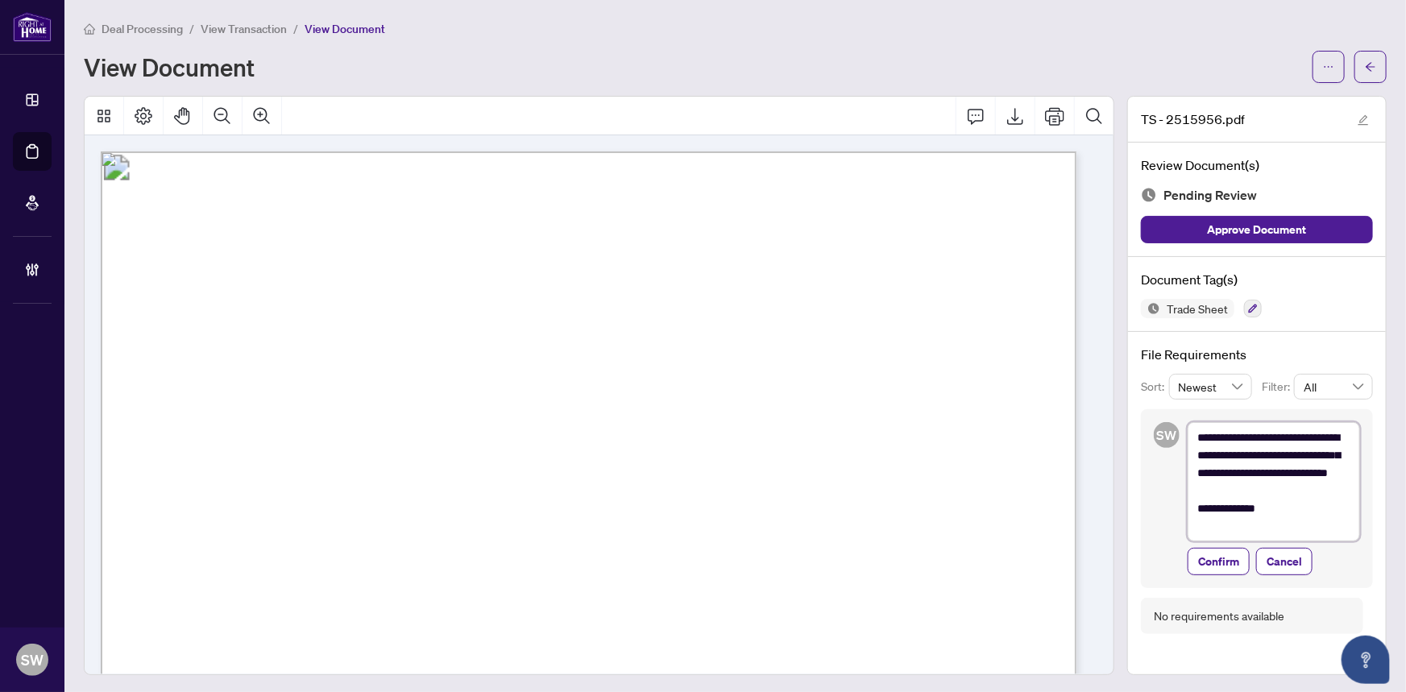
type textarea "**********"
click at [1215, 556] on span "Confirm" at bounding box center [1218, 562] width 41 height 26
type textarea "**********"
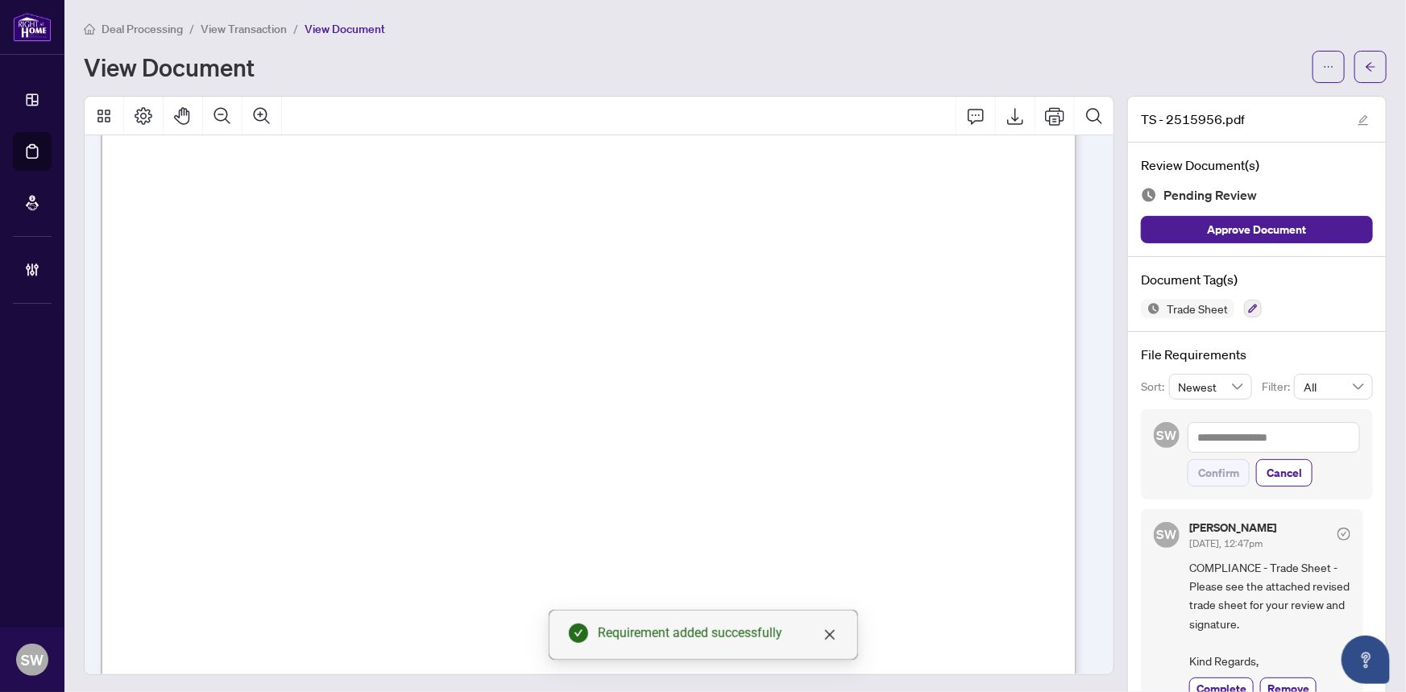
scroll to position [366, 0]
click at [1364, 72] on span "button" at bounding box center [1369, 67] width 11 height 26
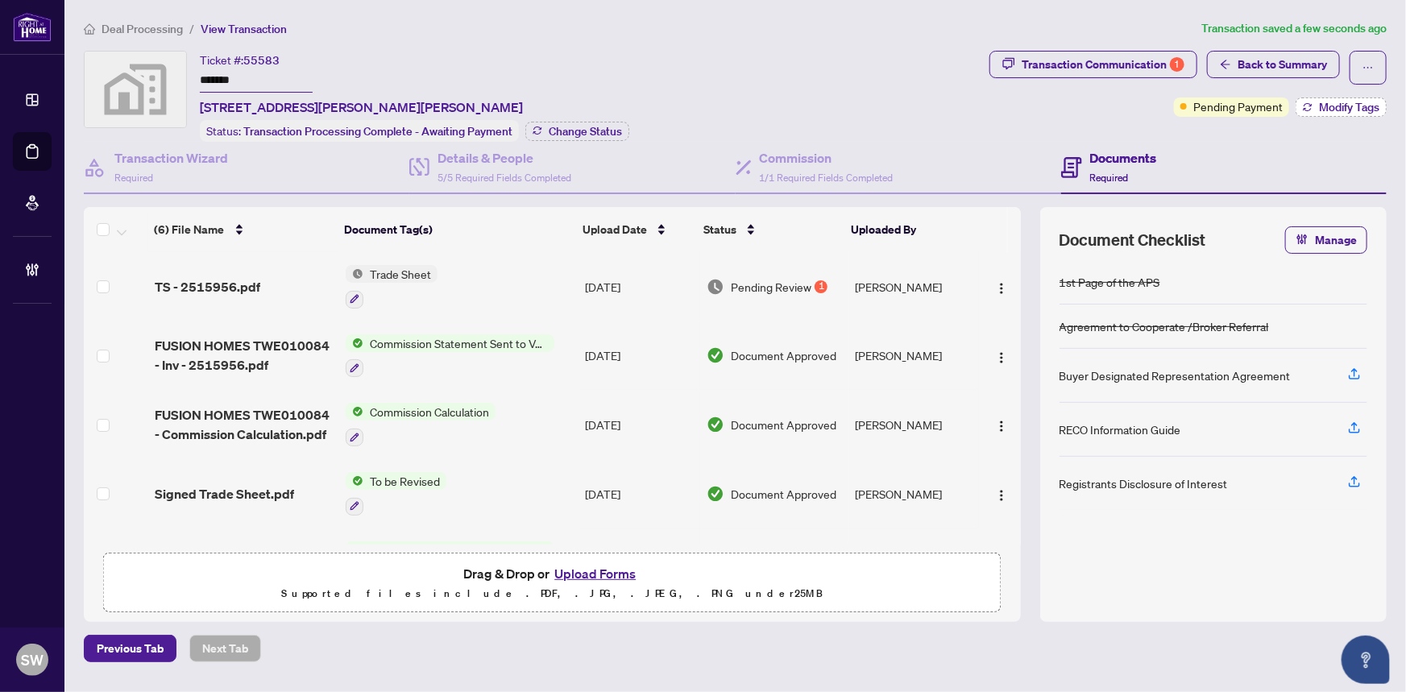
click at [1337, 104] on span "Modify Tags" at bounding box center [1349, 106] width 60 height 11
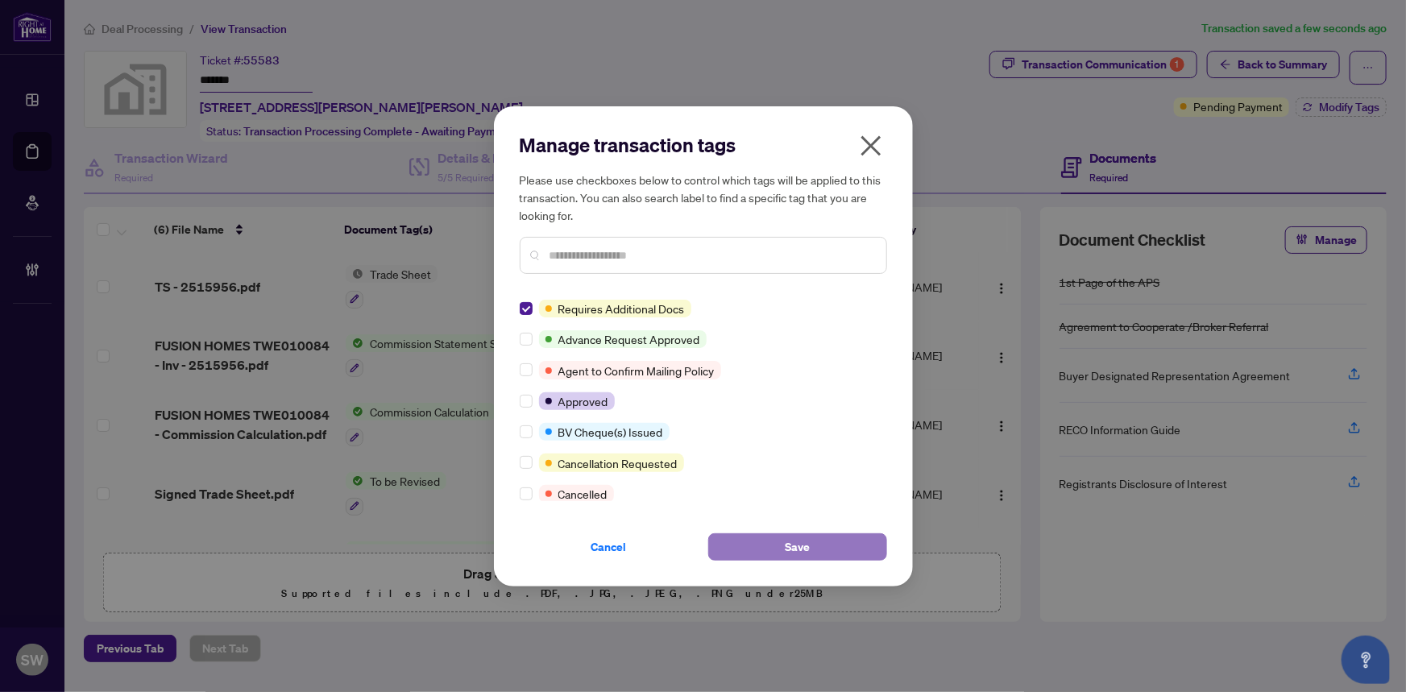
click at [780, 544] on button "Save" at bounding box center [797, 546] width 179 height 27
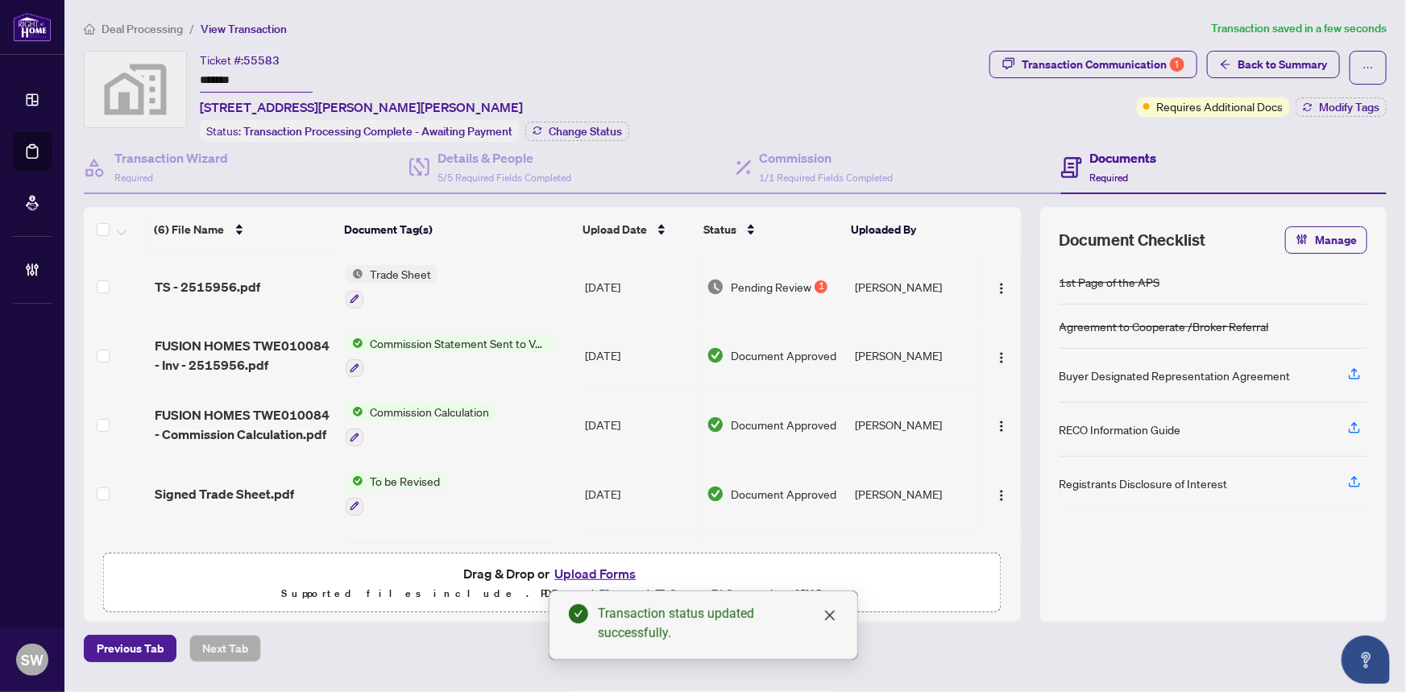
click at [162, 28] on span "Deal Processing" at bounding box center [141, 29] width 81 height 14
